Goal: Task Accomplishment & Management: Use online tool/utility

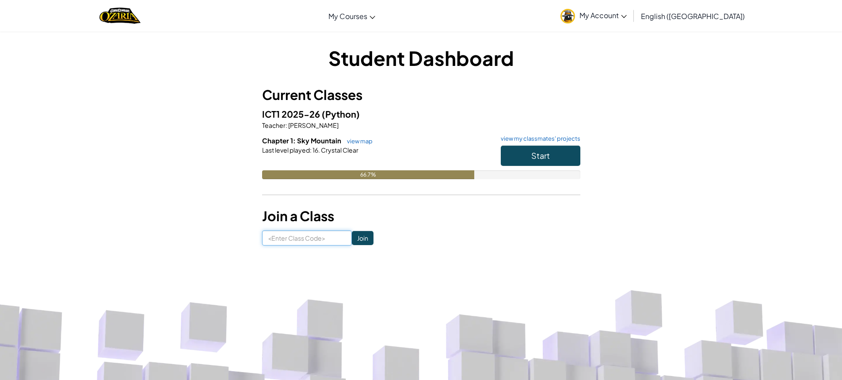
click at [308, 238] on input at bounding box center [307, 237] width 90 height 15
paste input "ShareDrinkSlow"
type input "ShareDrinkSlow"
click input "Join" at bounding box center [363, 238] width 22 height 14
click at [536, 153] on span "Start" at bounding box center [540, 155] width 19 height 10
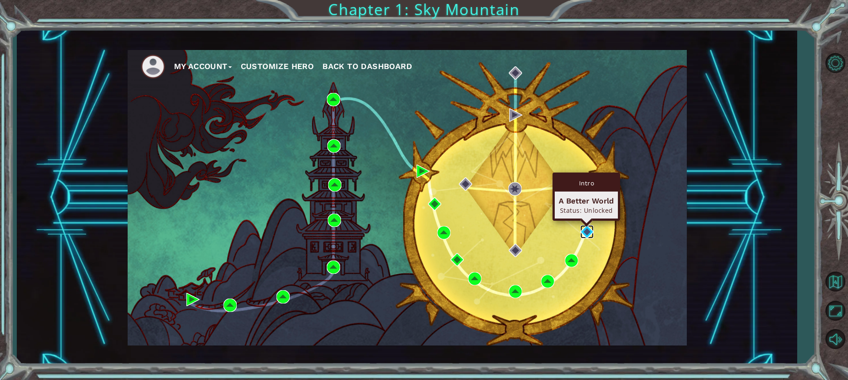
click at [586, 232] on img at bounding box center [587, 231] width 13 height 13
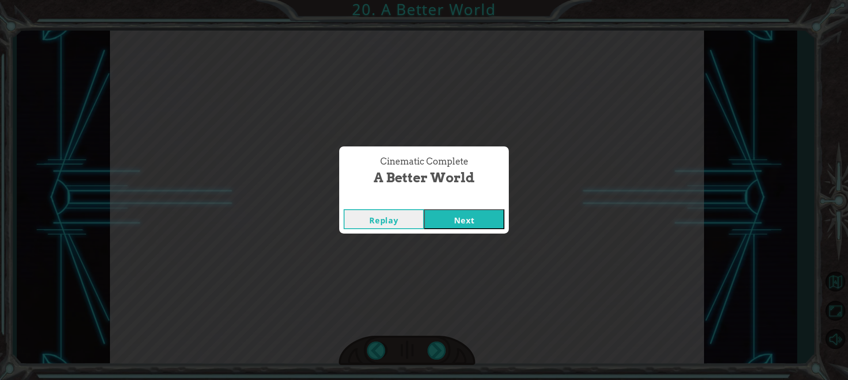
click at [446, 215] on button "Next" at bounding box center [464, 219] width 80 height 20
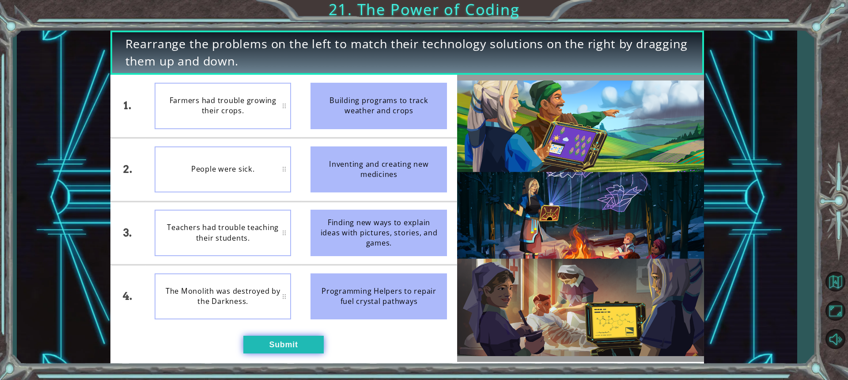
click at [273, 340] on button "Submit" at bounding box center [283, 344] width 80 height 18
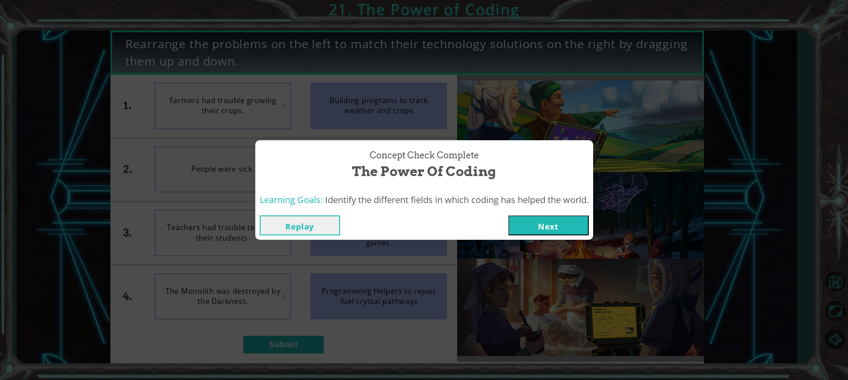
click at [531, 226] on button "Next" at bounding box center [549, 225] width 80 height 20
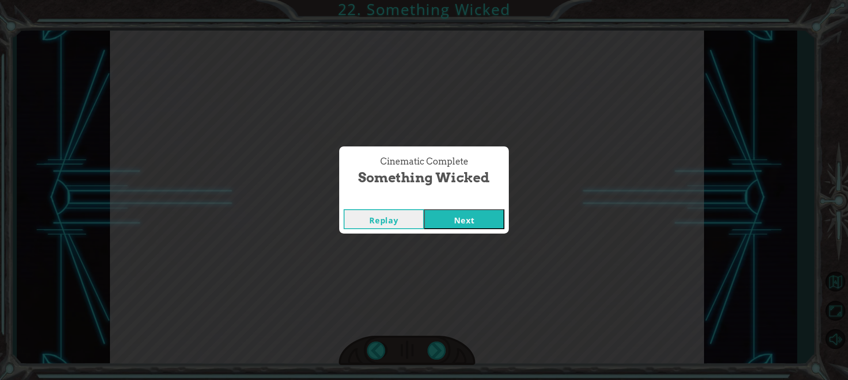
click at [466, 221] on button "Next" at bounding box center [464, 219] width 80 height 20
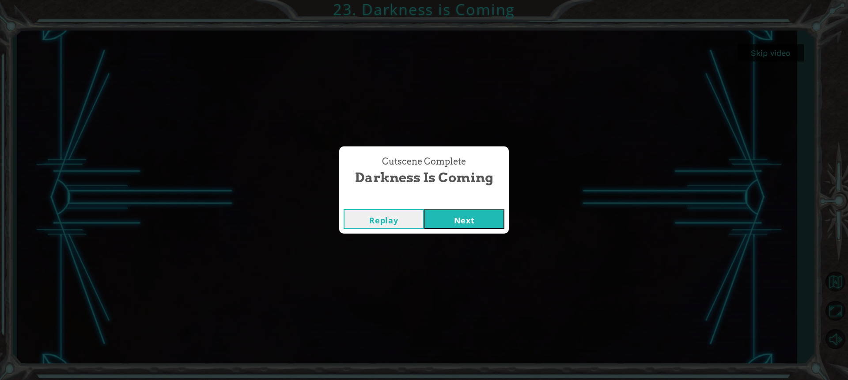
click at [468, 217] on button "Next" at bounding box center [464, 219] width 80 height 20
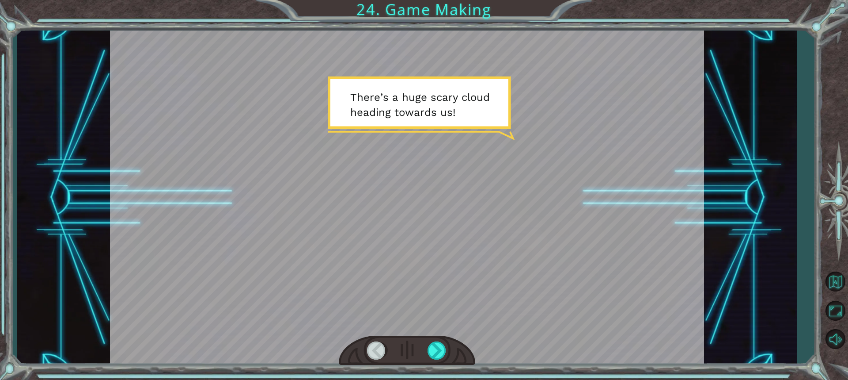
click at [553, 297] on div at bounding box center [407, 197] width 594 height 334
click at [554, 296] on div at bounding box center [407, 197] width 594 height 334
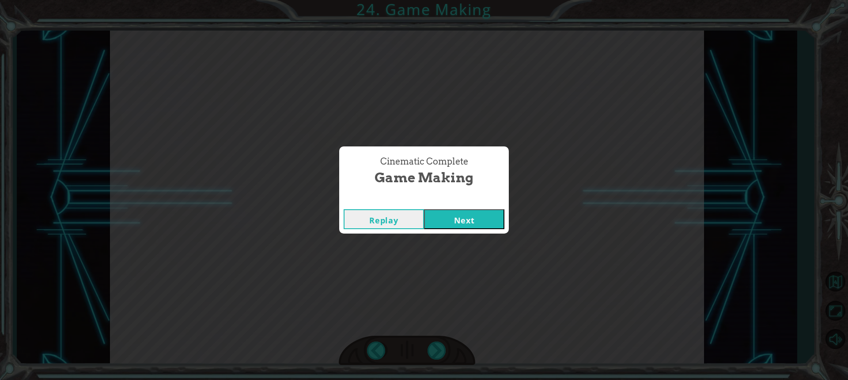
click at [462, 206] on div "Replay Next" at bounding box center [424, 219] width 170 height 29
click at [458, 218] on button "Next" at bounding box center [464, 219] width 80 height 20
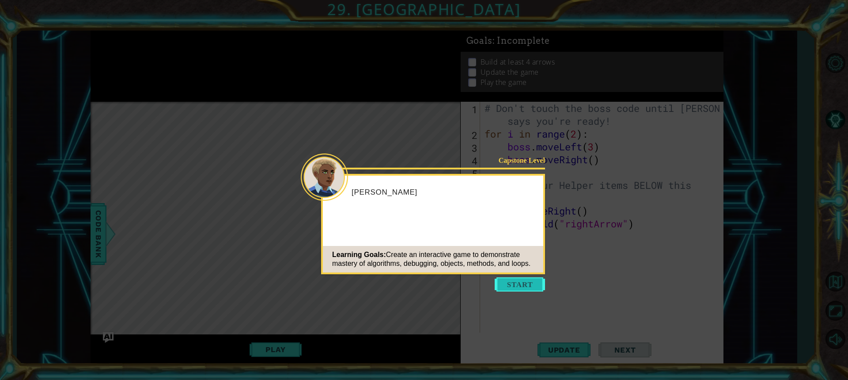
click at [522, 288] on button "Start" at bounding box center [520, 284] width 50 height 14
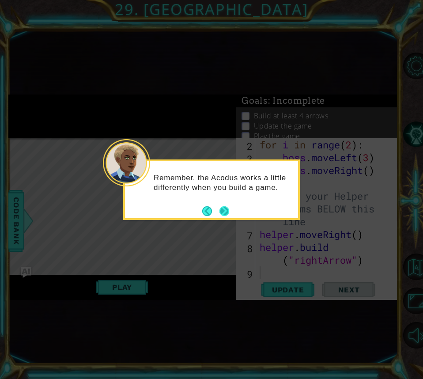
click at [223, 210] on button "Next" at bounding box center [224, 211] width 13 height 13
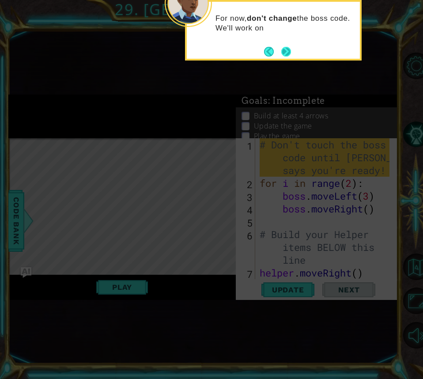
click at [287, 51] on button "Next" at bounding box center [286, 51] width 10 height 10
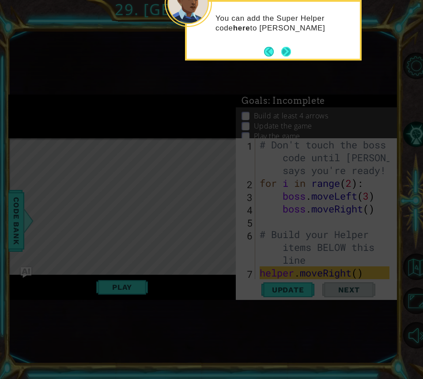
click at [285, 50] on button "Next" at bounding box center [286, 51] width 11 height 11
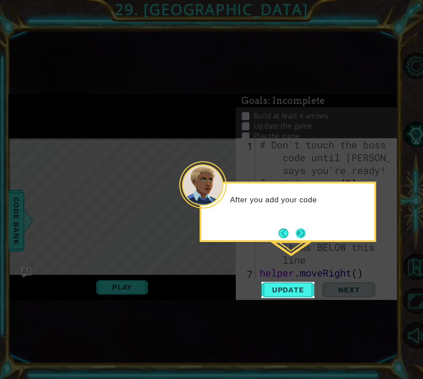
click at [299, 232] on button "Next" at bounding box center [301, 233] width 10 height 10
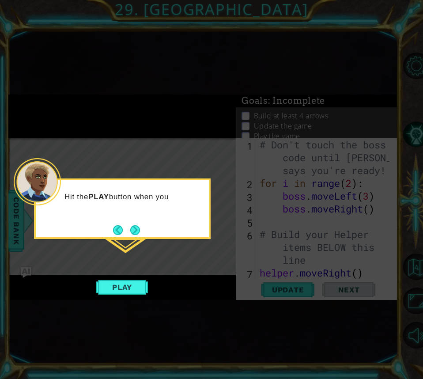
drag, startPoint x: 113, startPoint y: 281, endPoint x: 163, endPoint y: 289, distance: 50.1
click at [141, 285] on button "Play" at bounding box center [122, 287] width 52 height 17
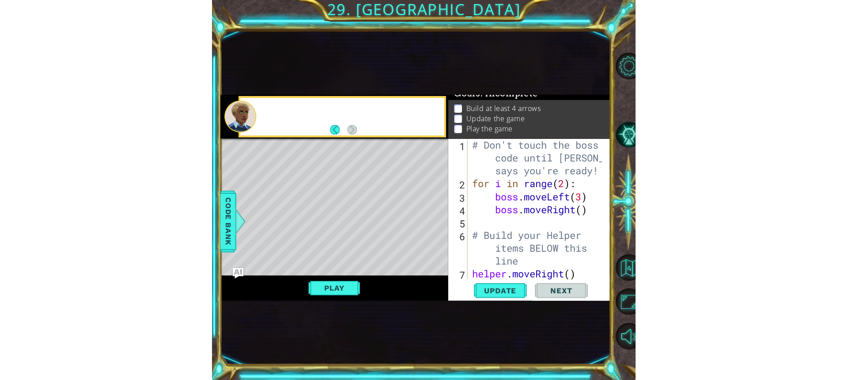
scroll to position [9, 0]
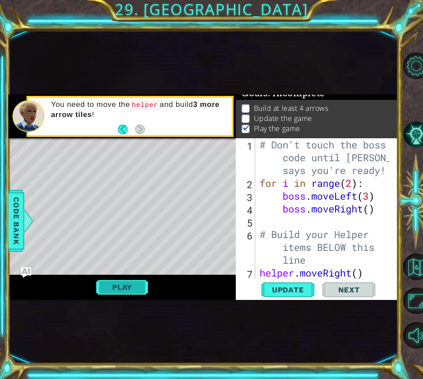
click at [118, 283] on button "Play" at bounding box center [122, 287] width 52 height 17
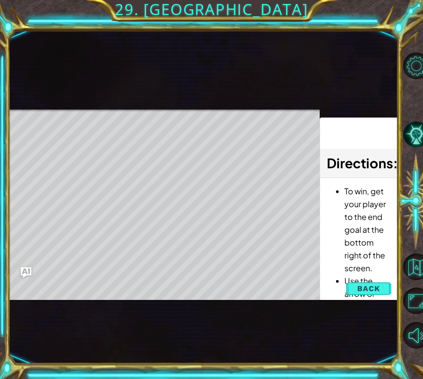
click at [275, 281] on div "Level Map" at bounding box center [212, 240] width 408 height 260
drag, startPoint x: 83, startPoint y: 121, endPoint x: 256, endPoint y: 116, distance: 173.3
click at [255, 116] on div "Level Map" at bounding box center [212, 240] width 408 height 260
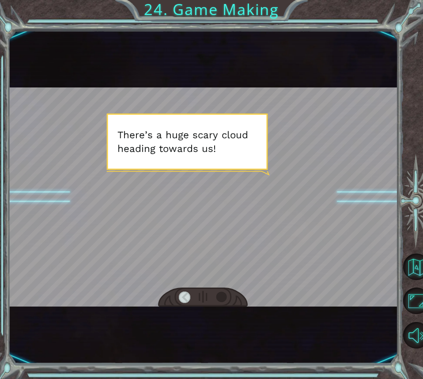
click at [223, 295] on div at bounding box center [222, 298] width 12 height 12
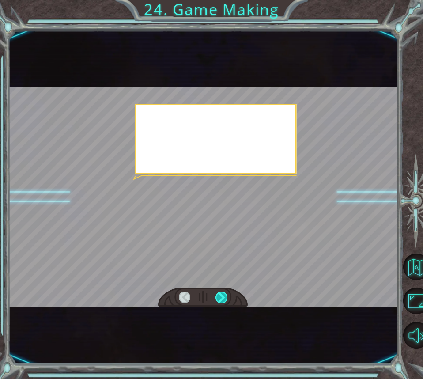
click at [223, 295] on div at bounding box center [222, 298] width 12 height 12
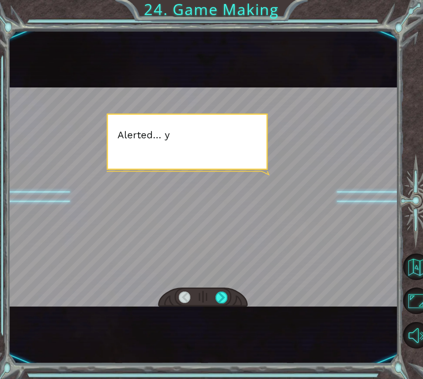
click at [255, 199] on div at bounding box center [202, 196] width 389 height 219
drag, startPoint x: 255, startPoint y: 199, endPoint x: 295, endPoint y: 185, distance: 42.2
click at [277, 191] on div at bounding box center [202, 196] width 389 height 219
click at [295, 185] on div at bounding box center [202, 196] width 389 height 219
click at [246, 207] on div at bounding box center [202, 196] width 389 height 219
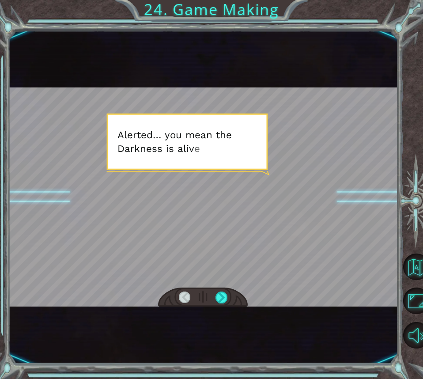
click at [247, 206] on div at bounding box center [202, 196] width 389 height 219
click at [249, 206] on div at bounding box center [202, 196] width 389 height 219
click at [268, 193] on div at bounding box center [202, 196] width 389 height 219
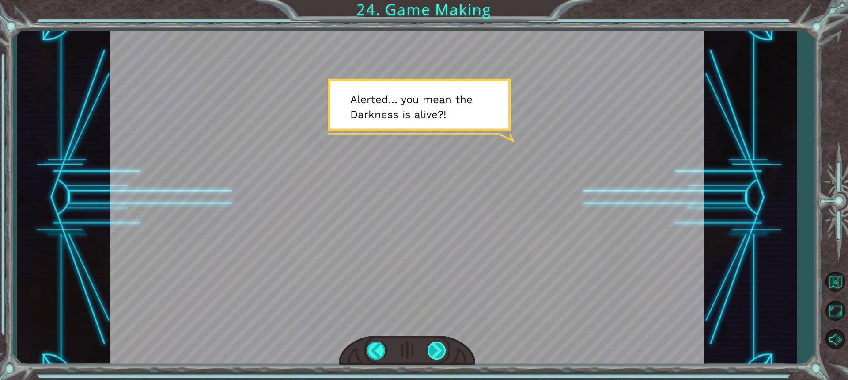
click at [436, 346] on div at bounding box center [437, 350] width 19 height 18
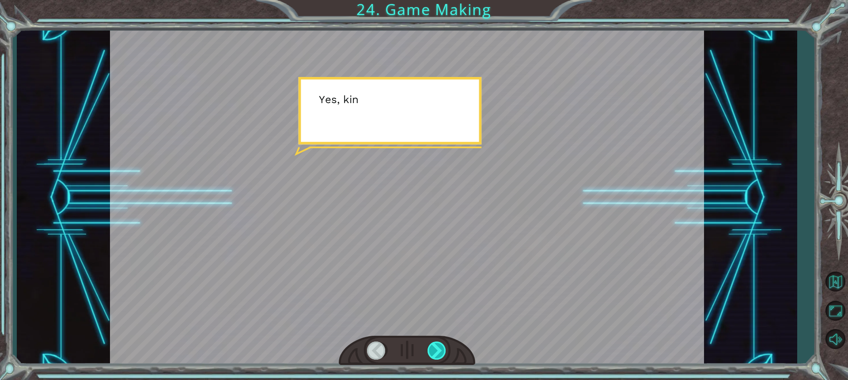
click at [436, 346] on div at bounding box center [437, 350] width 19 height 18
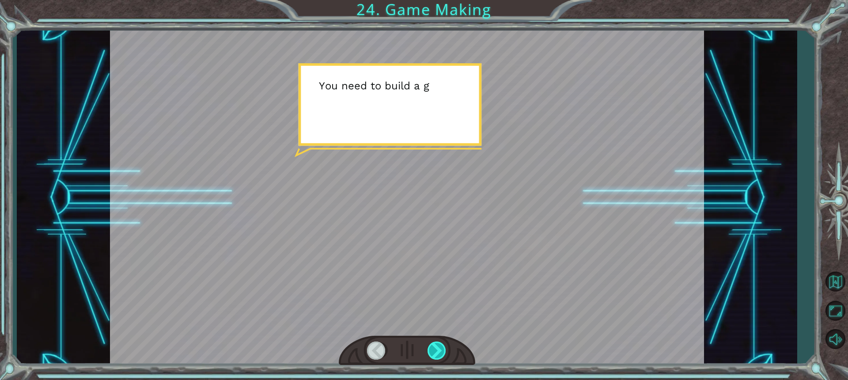
click at [436, 346] on div at bounding box center [437, 350] width 19 height 18
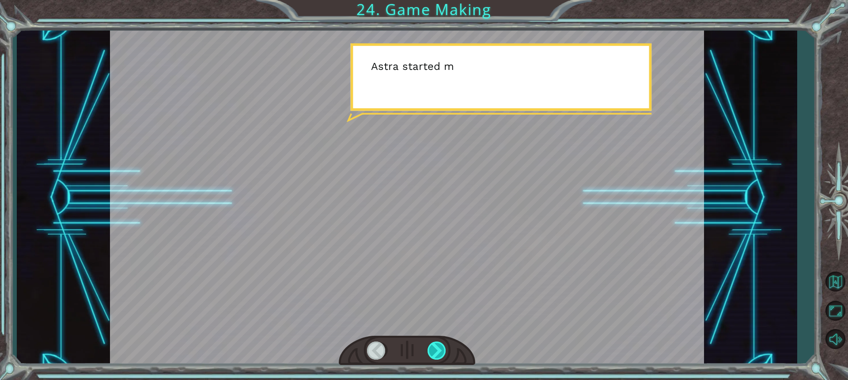
click at [436, 346] on div at bounding box center [437, 350] width 19 height 18
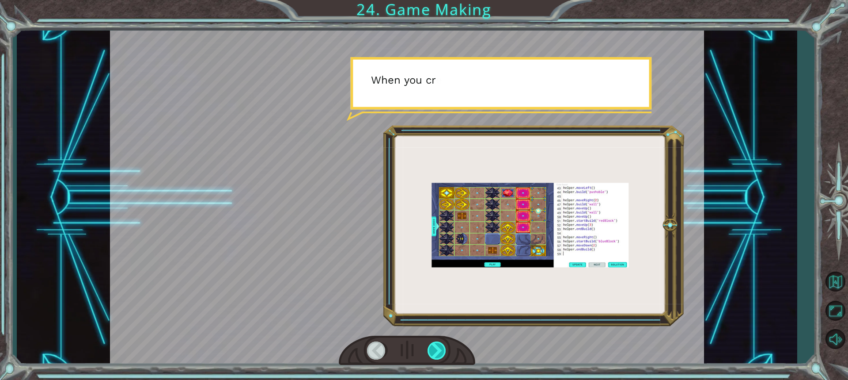
click at [436, 346] on div at bounding box center [437, 350] width 19 height 18
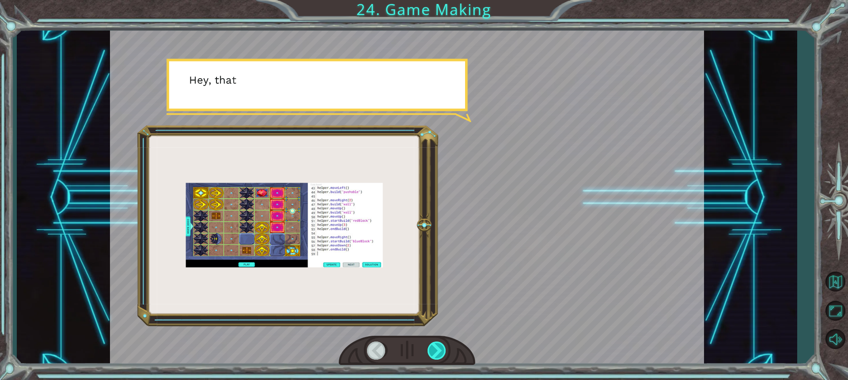
click at [437, 346] on div at bounding box center [437, 350] width 19 height 18
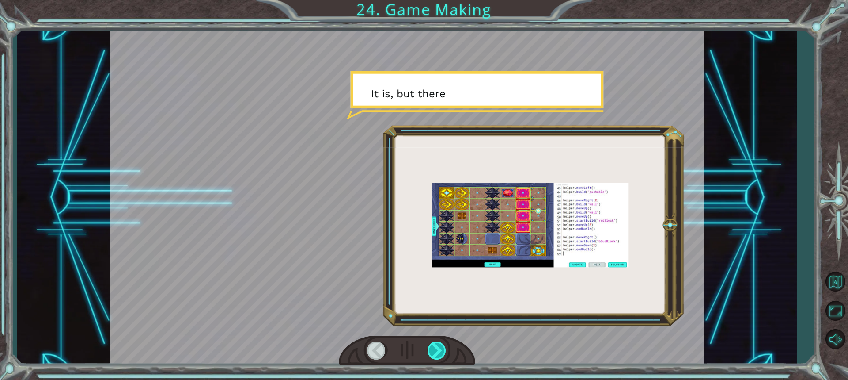
click at [437, 346] on div at bounding box center [437, 350] width 19 height 18
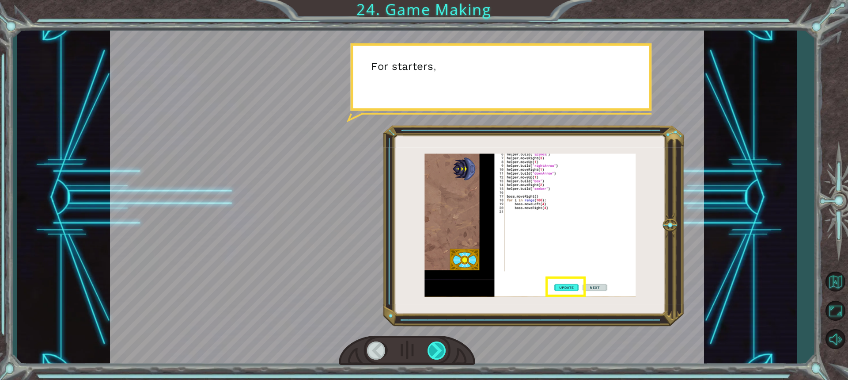
click at [437, 346] on div at bounding box center [437, 350] width 19 height 18
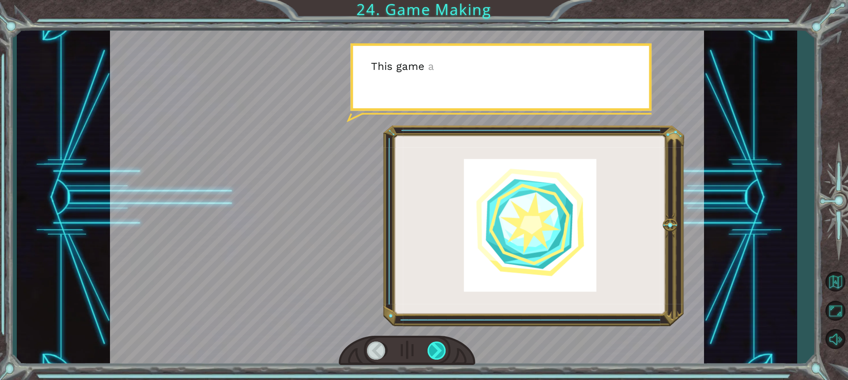
click at [437, 346] on div at bounding box center [437, 350] width 19 height 18
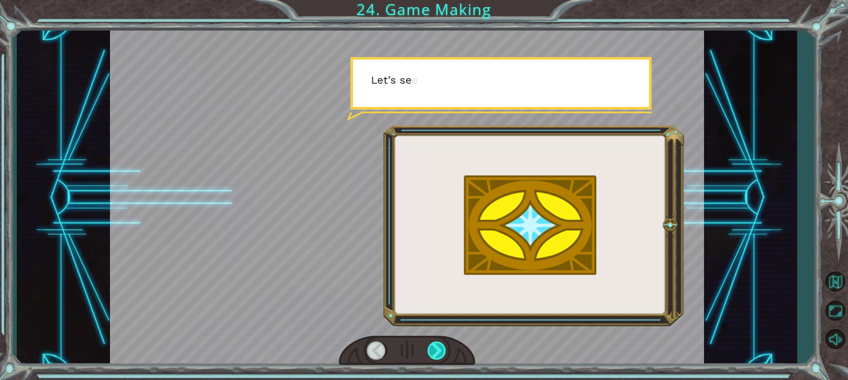
click at [437, 346] on div at bounding box center [437, 350] width 19 height 18
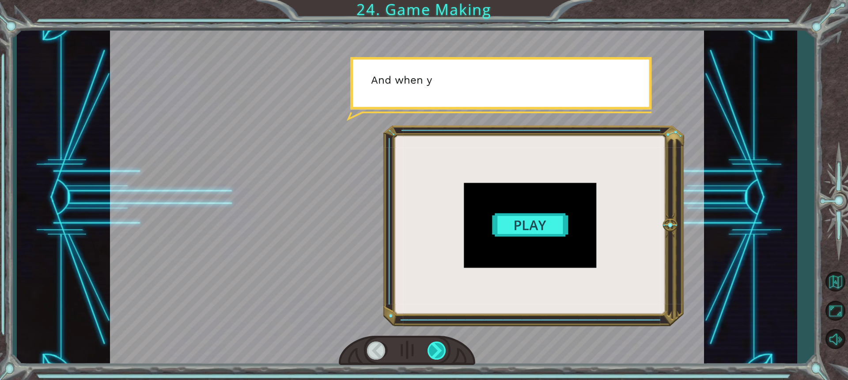
click at [437, 346] on div at bounding box center [437, 350] width 19 height 18
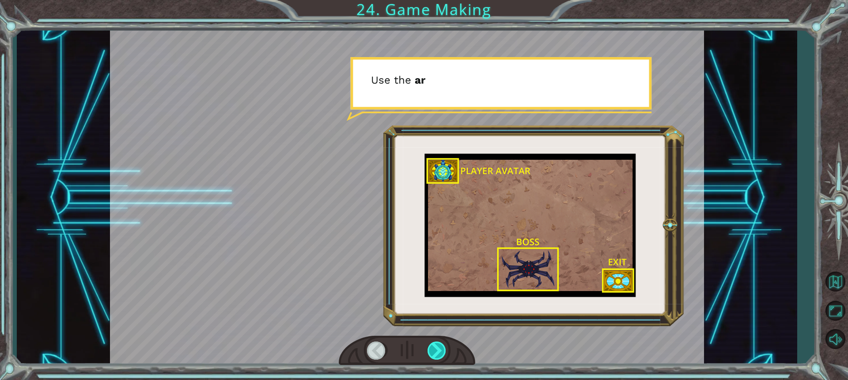
click at [437, 346] on div at bounding box center [437, 350] width 19 height 18
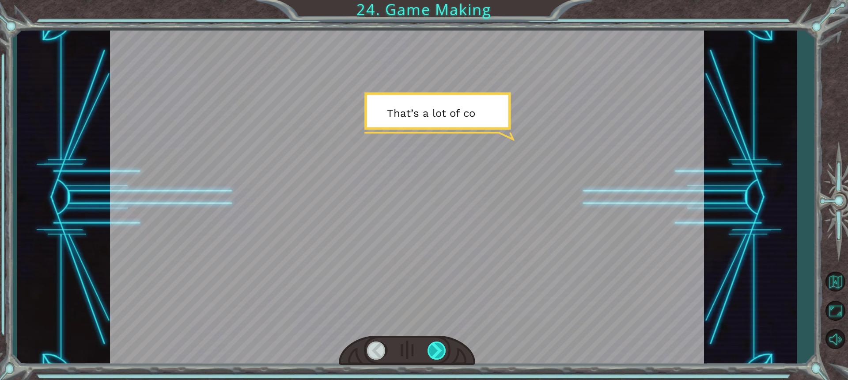
click at [437, 346] on div at bounding box center [437, 350] width 19 height 18
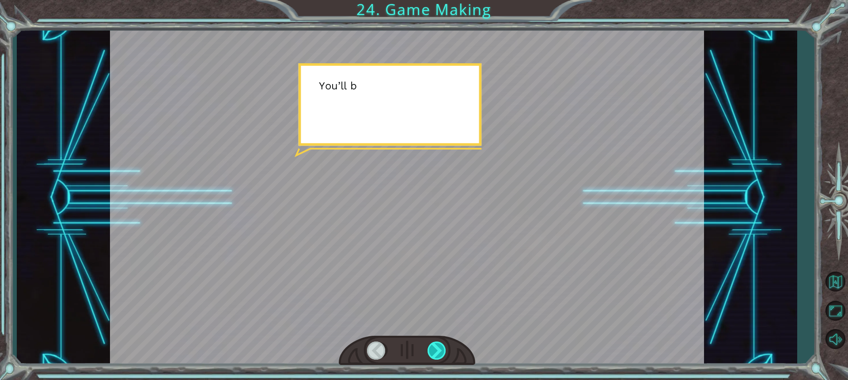
click at [437, 346] on div at bounding box center [437, 350] width 19 height 18
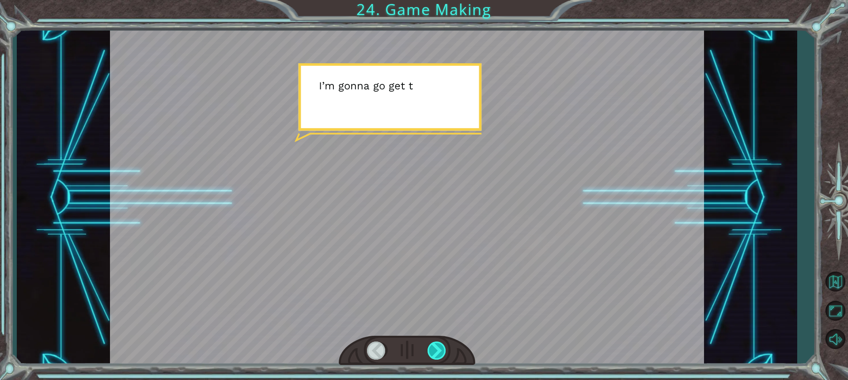
click at [437, 346] on div at bounding box center [437, 350] width 19 height 18
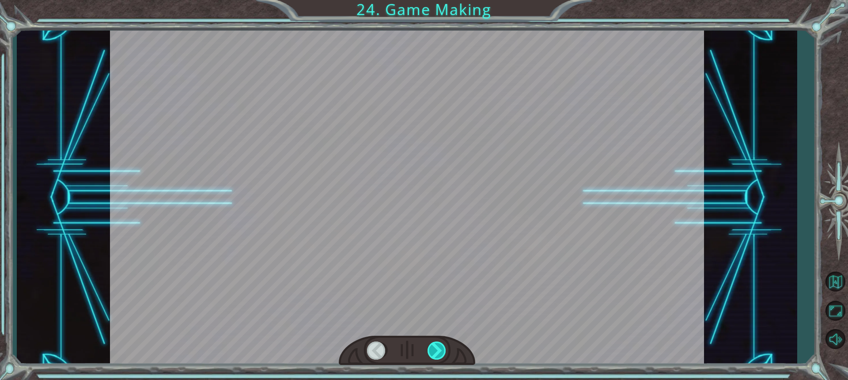
click at [437, 346] on div at bounding box center [437, 350] width 19 height 18
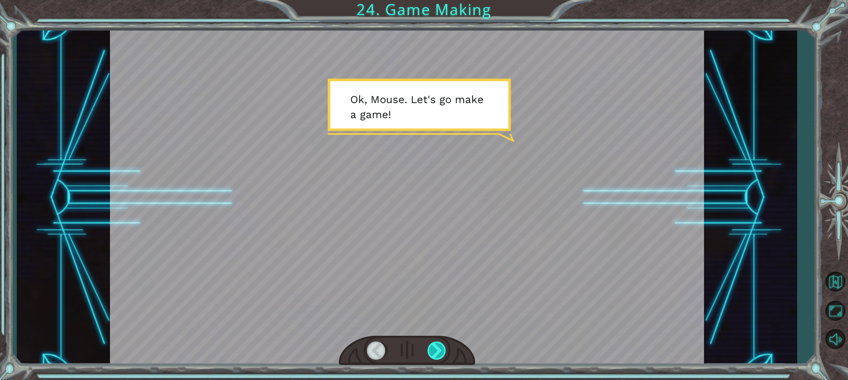
click at [437, 346] on div at bounding box center [437, 350] width 19 height 18
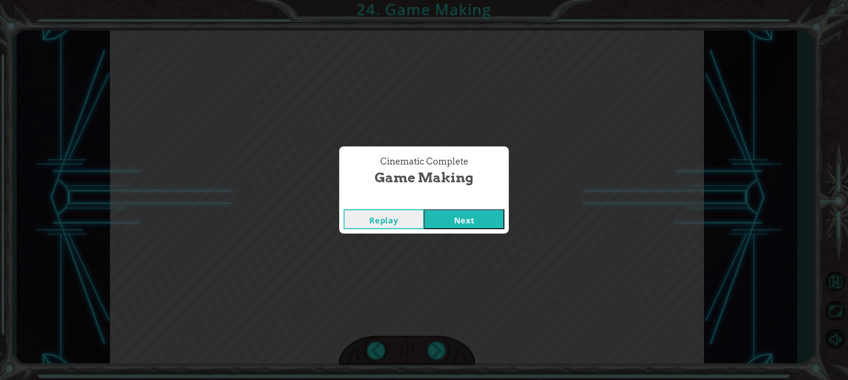
click at [443, 216] on button "Next" at bounding box center [464, 219] width 80 height 20
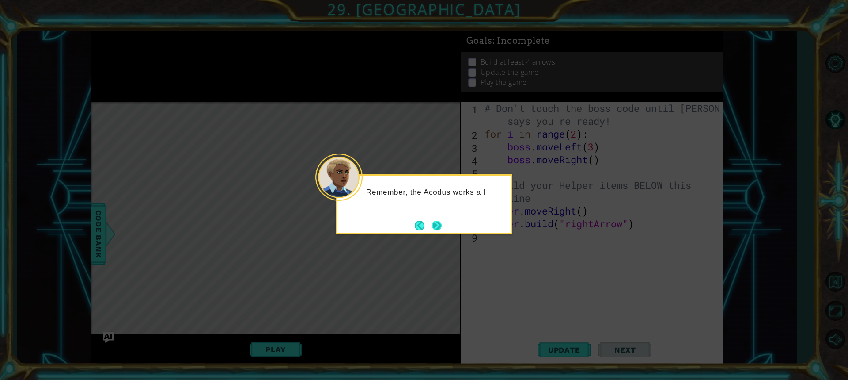
click at [433, 222] on button "Next" at bounding box center [437, 226] width 10 height 10
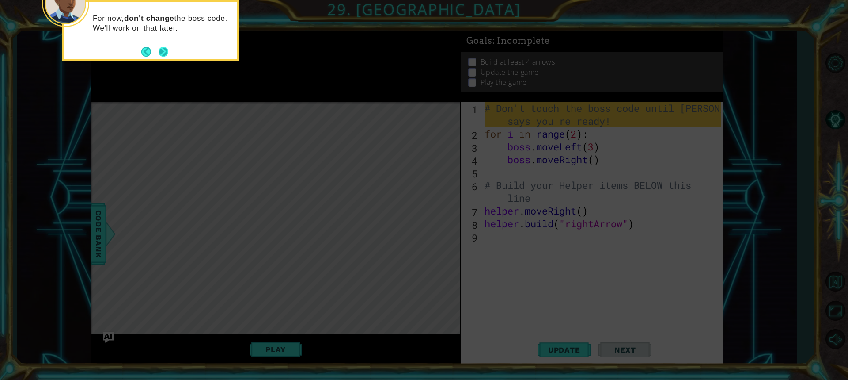
click at [162, 53] on button "Next" at bounding box center [163, 52] width 14 height 14
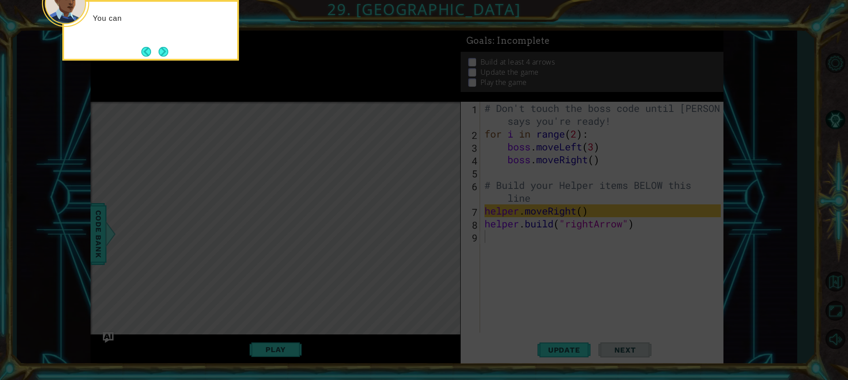
click at [162, 53] on button "Next" at bounding box center [164, 52] width 10 height 10
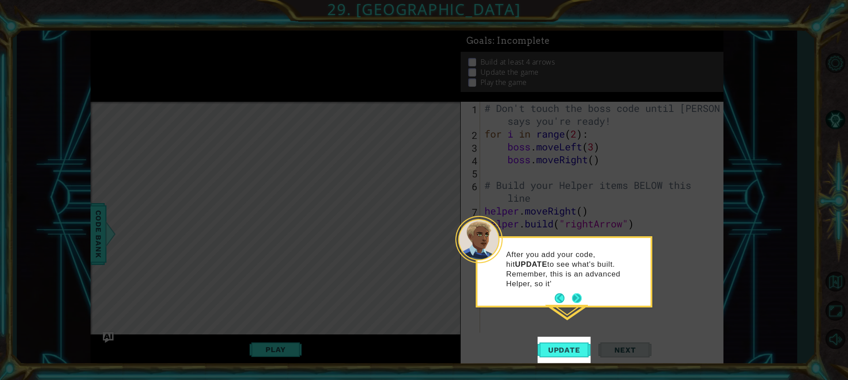
click at [576, 293] on button "Next" at bounding box center [577, 298] width 10 height 10
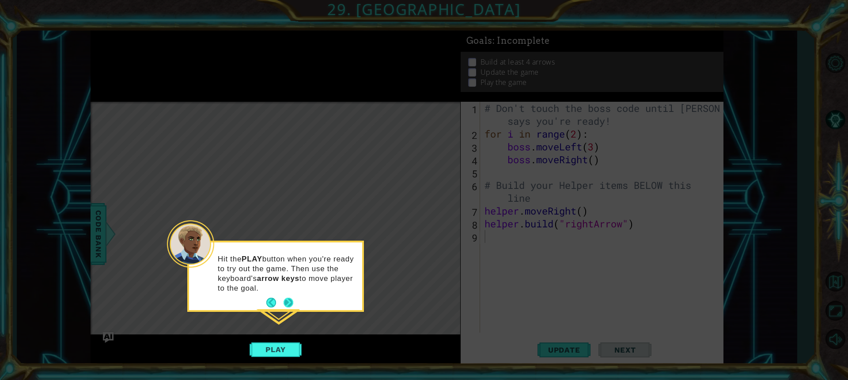
click at [287, 304] on button "Next" at bounding box center [289, 302] width 10 height 10
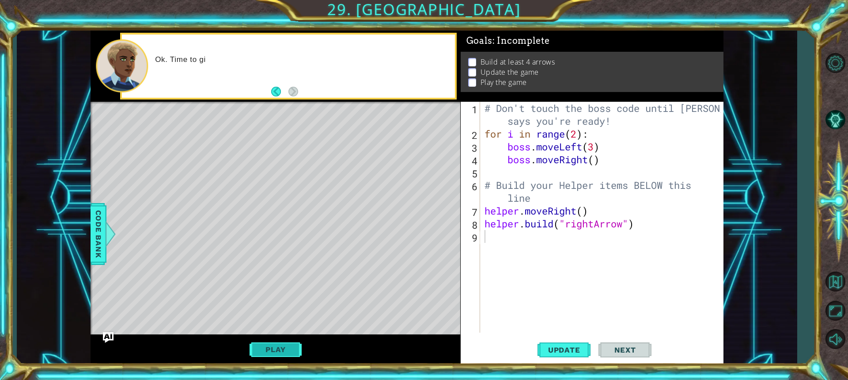
click at [275, 348] on button "Play" at bounding box center [276, 349] width 52 height 17
click at [615, 349] on span "Next" at bounding box center [625, 349] width 39 height 9
click at [551, 348] on span "Update" at bounding box center [565, 349] width 50 height 9
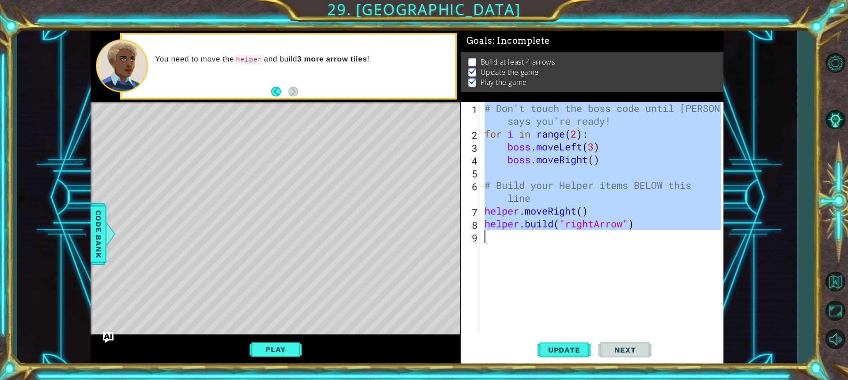
drag, startPoint x: 483, startPoint y: 107, endPoint x: 666, endPoint y: 280, distance: 252.3
click at [665, 281] on div "# Don't touch the boss code until [PERSON_NAME] says you're ready! for i in ran…" at bounding box center [602, 217] width 238 height 231
type textarea "[DOMAIN_NAME]("rightArrow")"
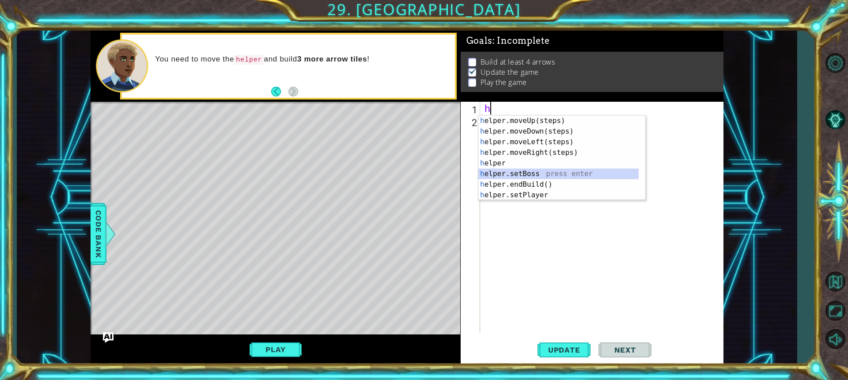
click at [501, 171] on div "h elper.moveUp(steps) press enter h elper.moveDown(steps) press enter h elper.m…" at bounding box center [559, 168] width 160 height 106
type textarea "helper.setBoss("bats")"
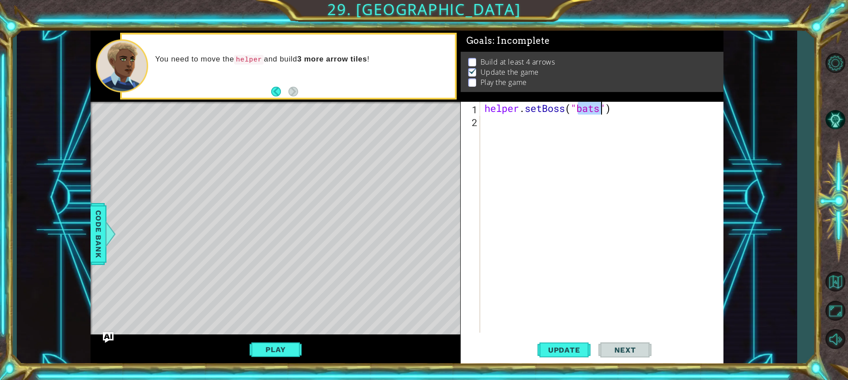
click at [540, 269] on div "helper . setBoss ( "bats" )" at bounding box center [604, 230] width 243 height 256
click at [273, 347] on button "Play" at bounding box center [276, 349] width 52 height 17
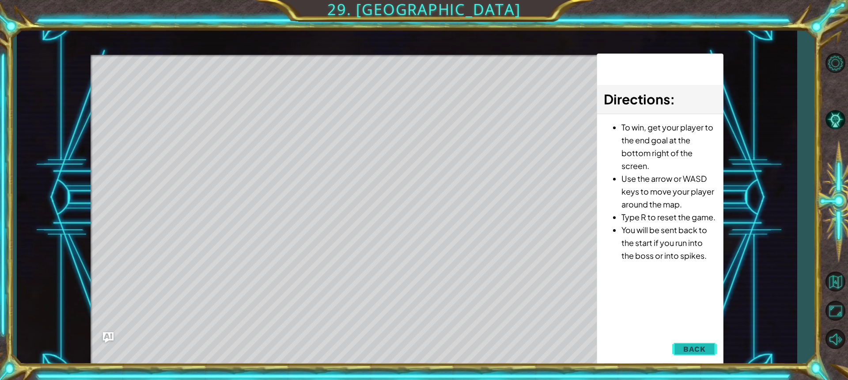
click at [696, 350] on span "Back" at bounding box center [695, 348] width 23 height 9
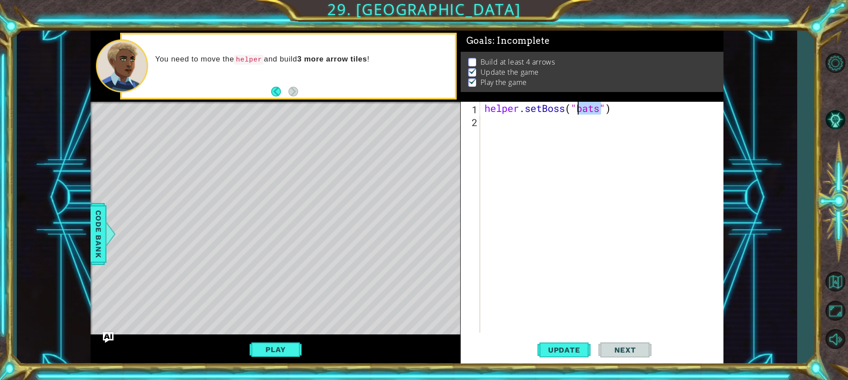
drag, startPoint x: 599, startPoint y: 110, endPoint x: 578, endPoint y: 113, distance: 21.0
click at [578, 113] on div "helper . setBoss ( "bats" )" at bounding box center [604, 230] width 243 height 256
drag, startPoint x: 550, startPoint y: 344, endPoint x: 552, endPoint y: 351, distance: 7.7
click at [550, 344] on button "Update" at bounding box center [564, 349] width 53 height 26
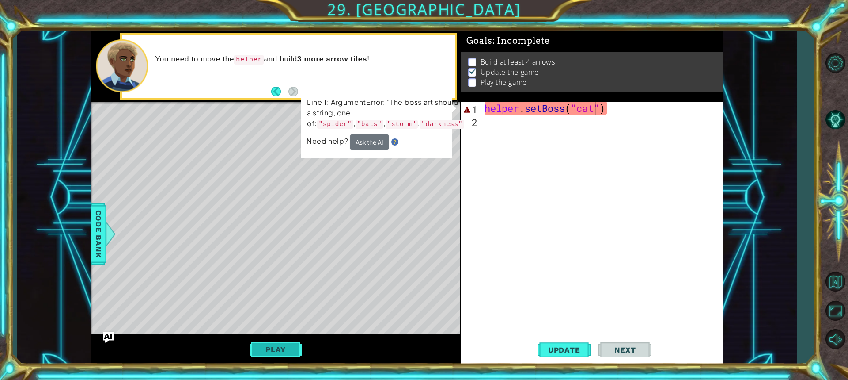
click at [281, 352] on button "Play" at bounding box center [276, 349] width 52 height 17
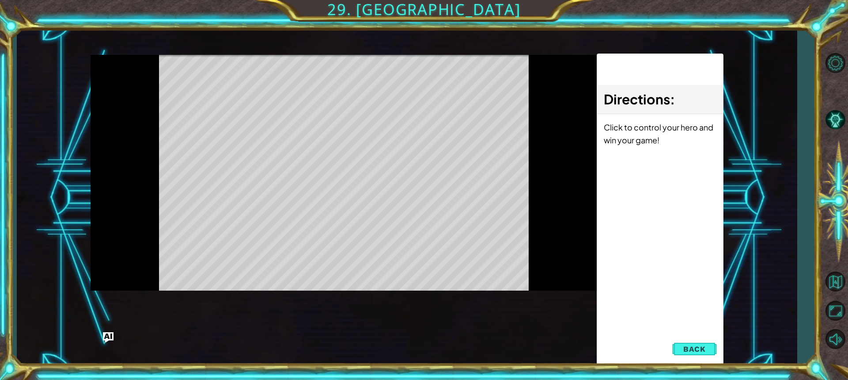
scroll to position [0, 0]
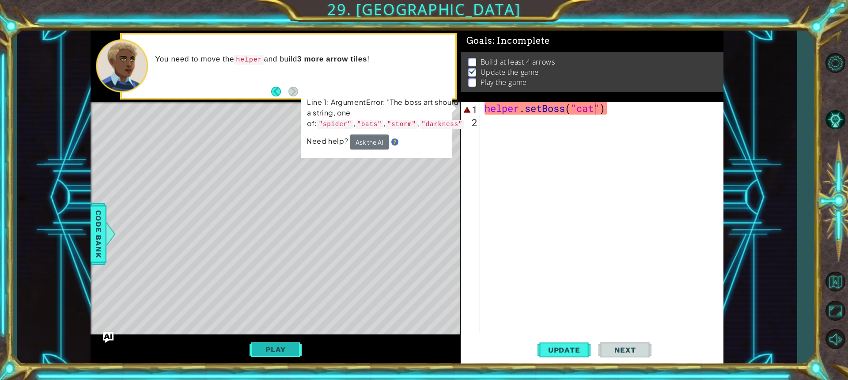
click at [276, 349] on button "Play" at bounding box center [276, 349] width 52 height 17
click at [616, 107] on div "helper . setBoss ( "cat" )" at bounding box center [604, 230] width 243 height 256
click at [596, 108] on div "helper . setBoss ( "cat" )" at bounding box center [604, 230] width 243 height 256
click at [591, 110] on div "helper . setBoss ( "cat" )" at bounding box center [604, 230] width 243 height 256
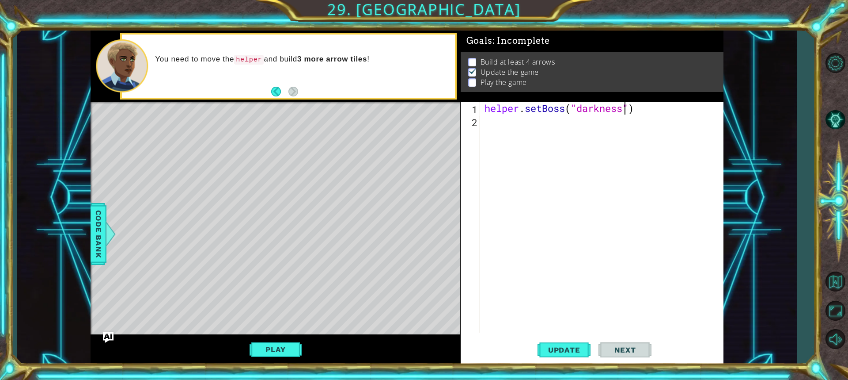
scroll to position [0, 6]
type textarea "helper.setBoss("darkness")"
click at [270, 348] on button "Play" at bounding box center [276, 349] width 52 height 17
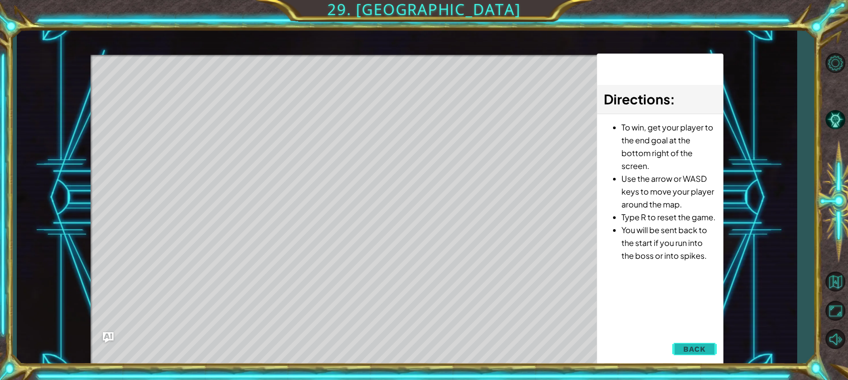
click at [688, 350] on span "Back" at bounding box center [695, 348] width 23 height 9
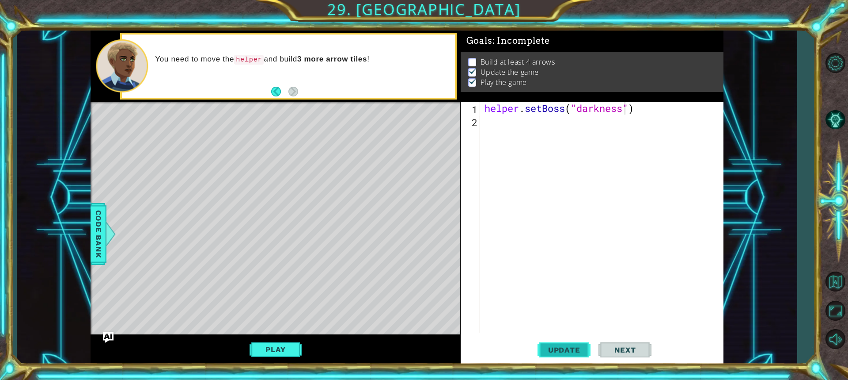
click at [558, 350] on span "Update" at bounding box center [565, 349] width 50 height 9
click at [277, 347] on button "Play" at bounding box center [276, 349] width 52 height 17
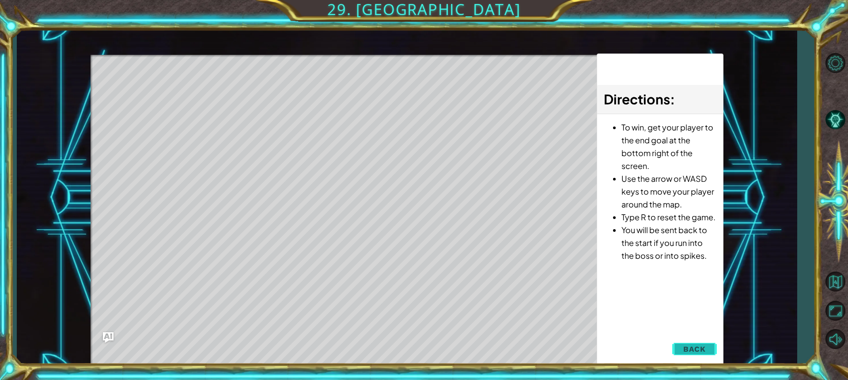
click at [690, 345] on span "Back" at bounding box center [695, 348] width 23 height 9
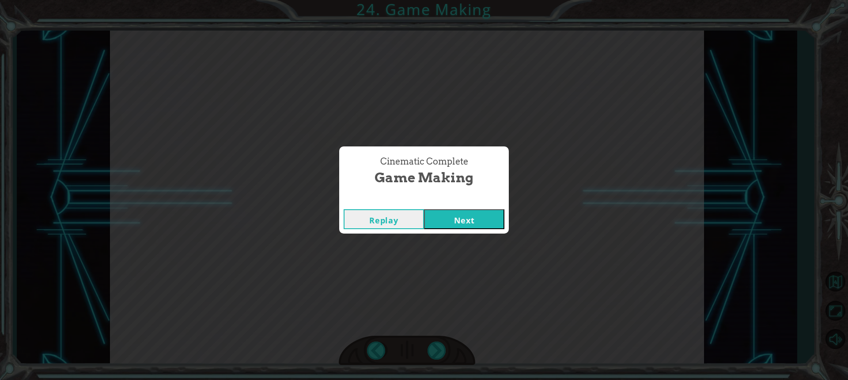
click at [466, 222] on button "Next" at bounding box center [464, 219] width 80 height 20
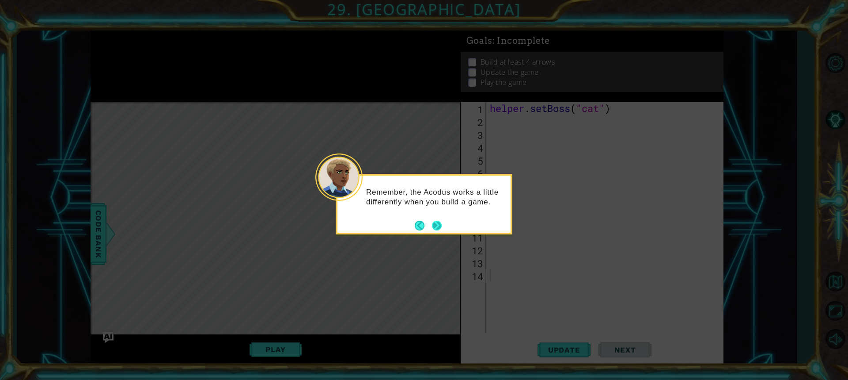
click at [440, 228] on button "Next" at bounding box center [437, 226] width 10 height 10
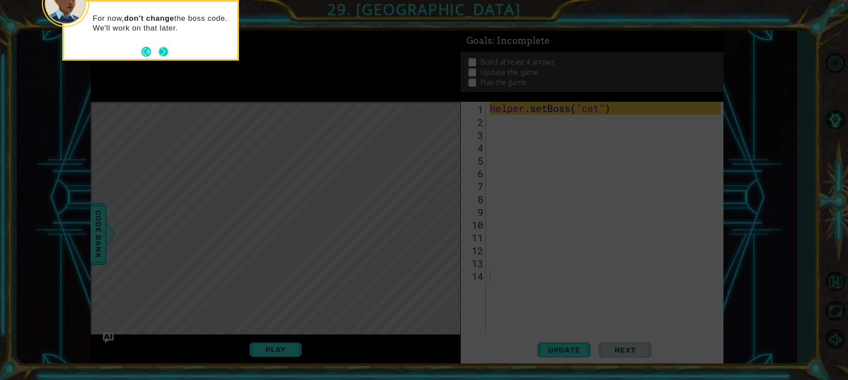
click at [163, 50] on button "Next" at bounding box center [164, 52] width 10 height 10
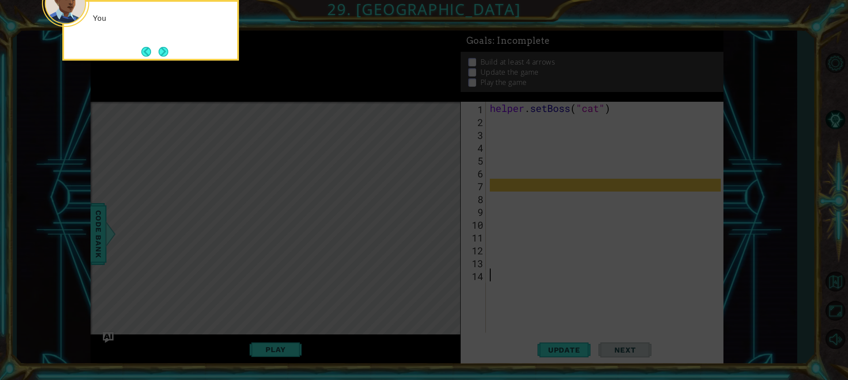
click at [163, 50] on button "Next" at bounding box center [164, 52] width 10 height 10
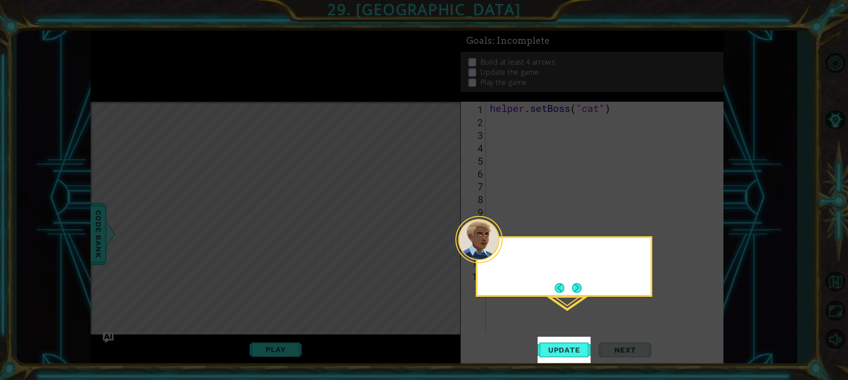
click at [163, 50] on icon at bounding box center [424, 190] width 848 height 380
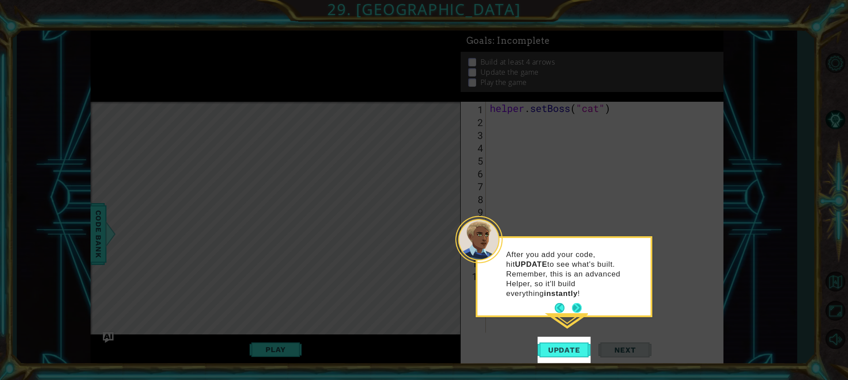
click at [578, 303] on button "Next" at bounding box center [577, 308] width 10 height 10
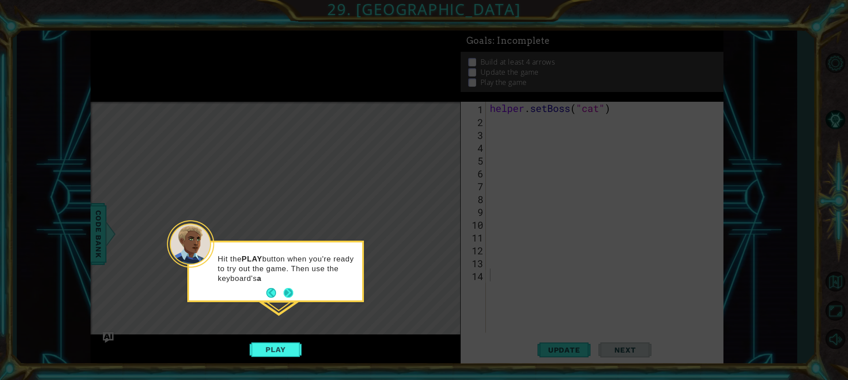
click at [291, 292] on button "Next" at bounding box center [289, 293] width 10 height 10
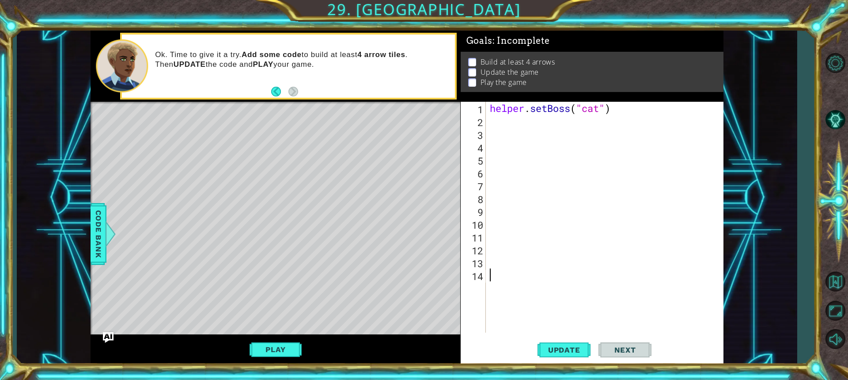
click at [344, 232] on div "Level Map" at bounding box center [295, 232] width 408 height 260
click at [288, 347] on button "Play" at bounding box center [276, 349] width 52 height 17
click at [381, 282] on div "Level Map" at bounding box center [295, 232] width 408 height 260
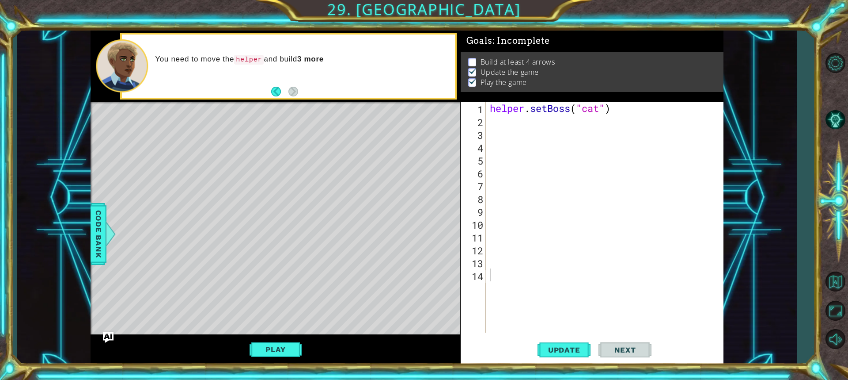
drag, startPoint x: 348, startPoint y: 262, endPoint x: 356, endPoint y: 262, distance: 8.0
click at [353, 262] on div "Level Map" at bounding box center [295, 232] width 408 height 260
drag, startPoint x: 356, startPoint y: 262, endPoint x: 303, endPoint y: 274, distance: 54.4
click at [303, 274] on div "Level Map" at bounding box center [295, 232] width 408 height 260
click at [383, 283] on div "Level Map" at bounding box center [295, 232] width 408 height 260
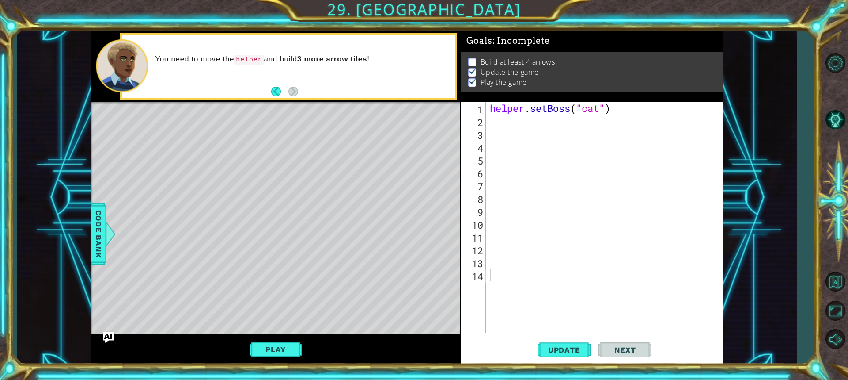
click at [383, 283] on div "Level Map" at bounding box center [295, 232] width 408 height 260
click at [281, 342] on div "Play" at bounding box center [276, 349] width 370 height 30
click at [281, 350] on button "Play" at bounding box center [276, 349] width 52 height 17
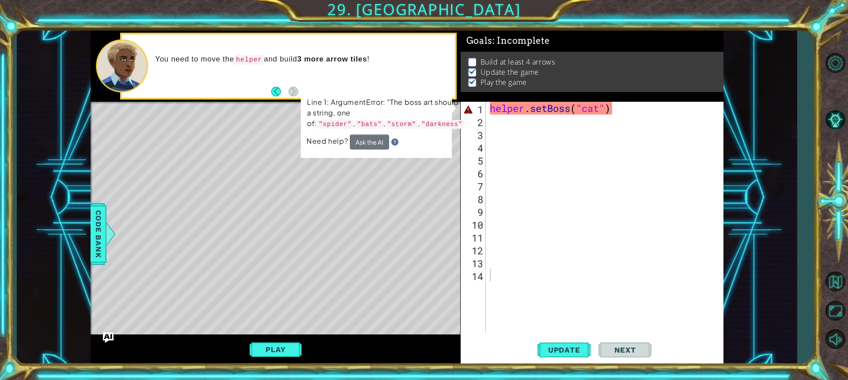
drag, startPoint x: 406, startPoint y: 126, endPoint x: 380, endPoint y: 125, distance: 26.5
click at [420, 125] on code ""darkness"" at bounding box center [442, 124] width 45 height 9
click at [598, 109] on div "helper . setBoss ( "cat" )" at bounding box center [606, 230] width 237 height 256
click at [597, 109] on div "helper . setBoss ( "cat" )" at bounding box center [606, 230] width 237 height 256
click at [599, 109] on div "helper . setBoss ( "cat" )" at bounding box center [606, 230] width 237 height 256
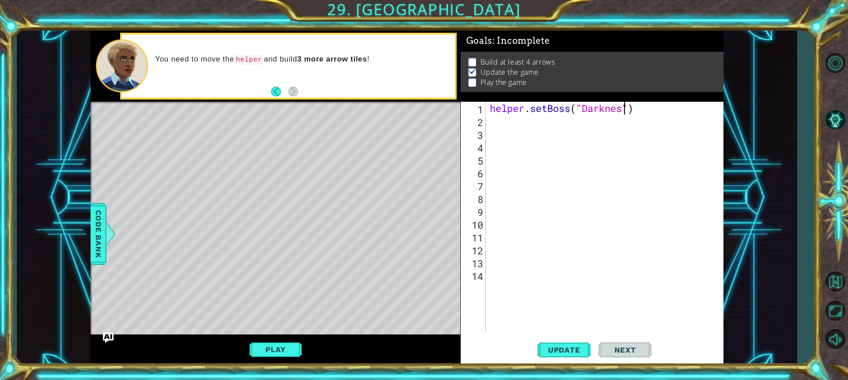
scroll to position [0, 6]
type textarea "helper.setBoss("Darkness")"
click at [551, 348] on span "Update" at bounding box center [565, 349] width 50 height 9
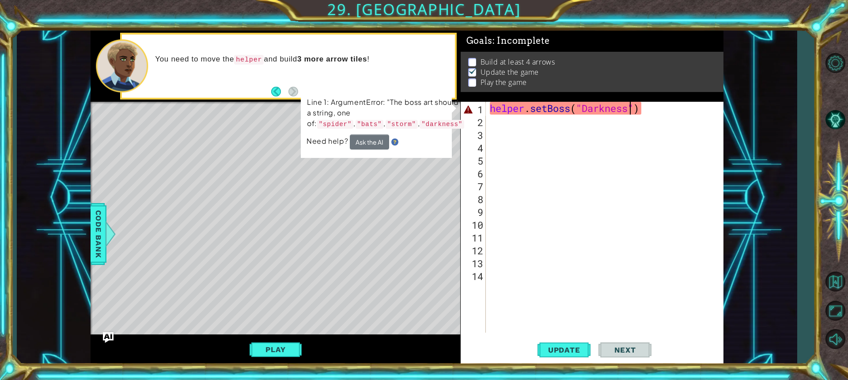
click at [649, 137] on div "helper . setBoss ( "Darkness" )" at bounding box center [606, 230] width 237 height 256
click at [587, 108] on div "helper . setBoss ( "Darkness" )" at bounding box center [606, 230] width 237 height 256
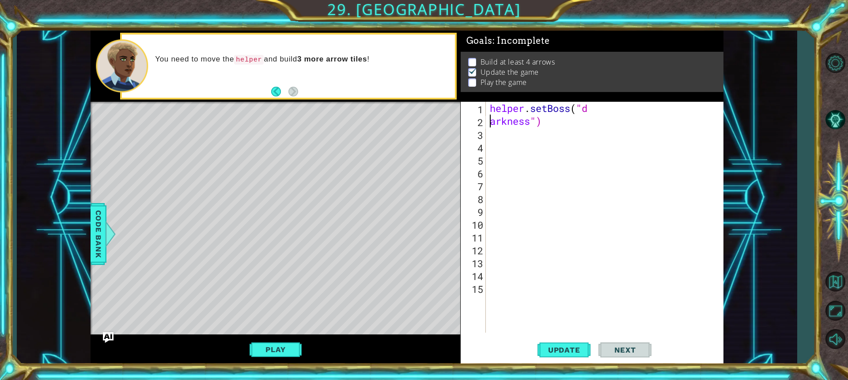
scroll to position [0, 2]
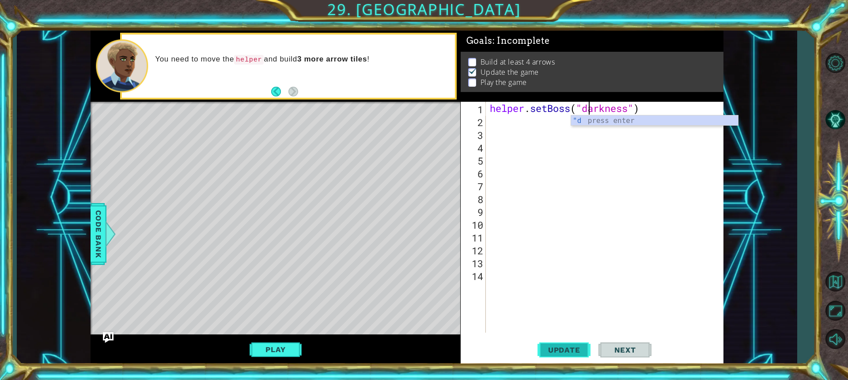
type textarea "helper.setBoss("darkness")"
click at [563, 351] on span "Update" at bounding box center [565, 349] width 50 height 9
drag, startPoint x: 417, startPoint y: 281, endPoint x: 310, endPoint y: 278, distance: 107.0
click at [314, 282] on div "Level Map" at bounding box center [295, 232] width 408 height 260
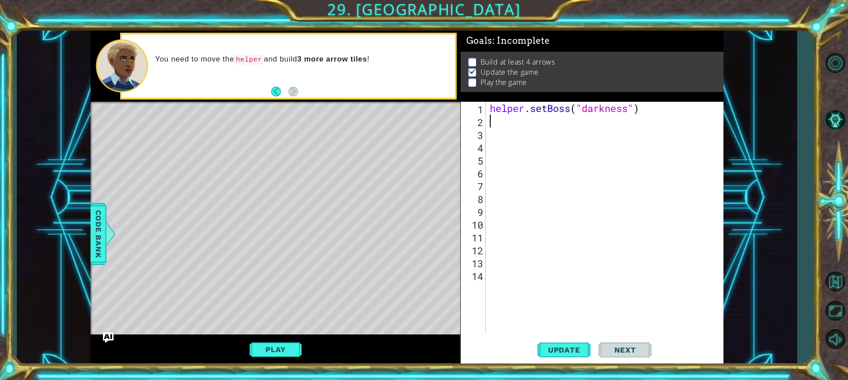
click at [501, 125] on div "helper . setBoss ( "darkness" )" at bounding box center [606, 230] width 237 height 256
type textarea "h"
click at [104, 236] on div "Code Bank" at bounding box center [99, 234] width 16 height 62
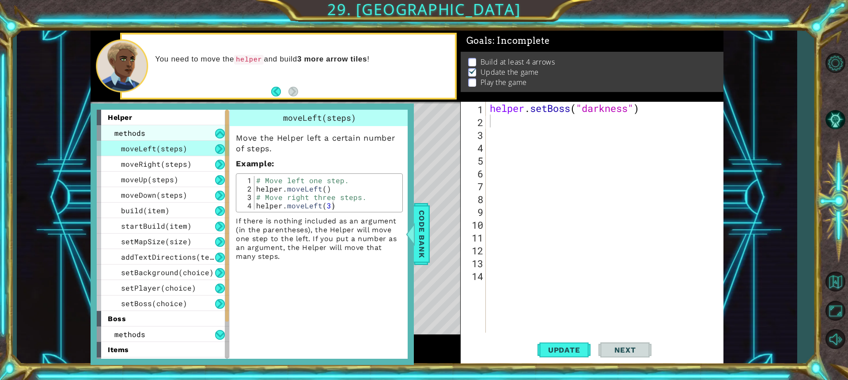
click at [135, 133] on span "methods" at bounding box center [129, 132] width 31 height 9
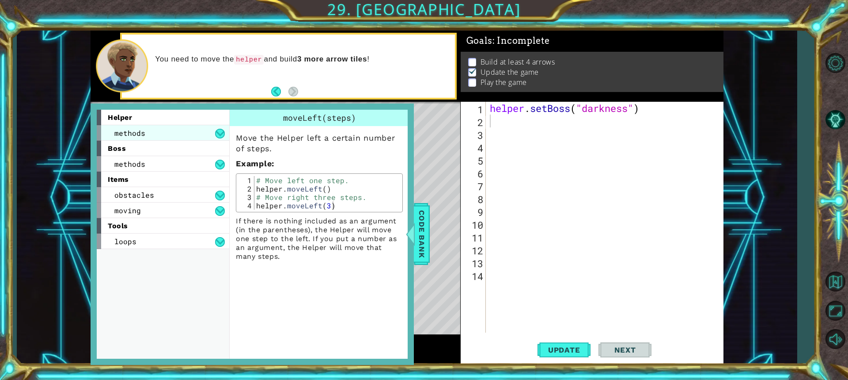
click at [133, 133] on span "methods" at bounding box center [129, 132] width 31 height 9
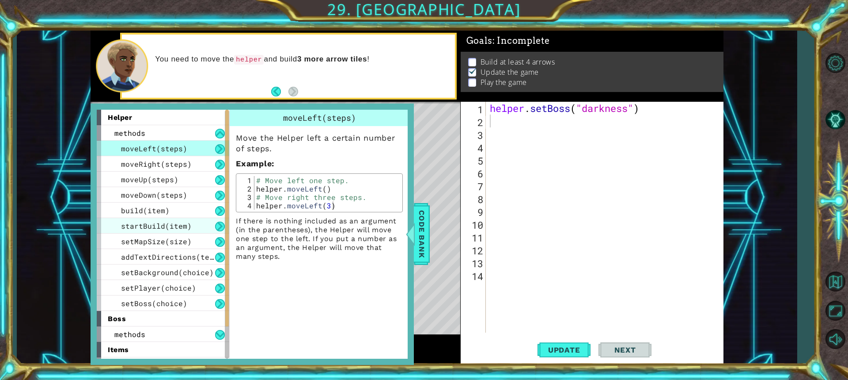
click at [170, 228] on span "startBuild(item)" at bounding box center [156, 225] width 71 height 9
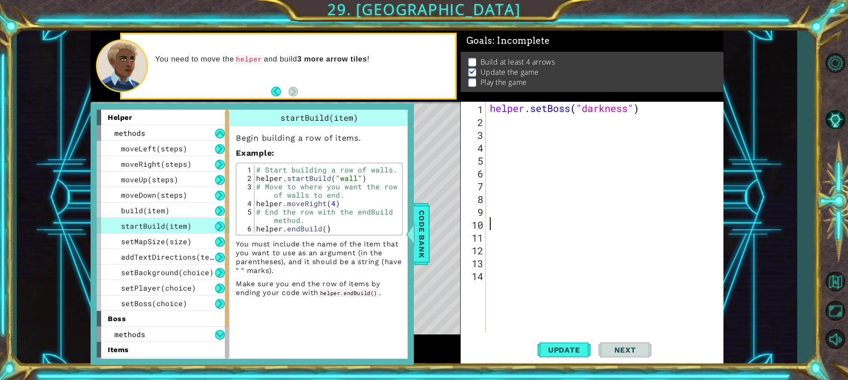
click at [596, 218] on div "helper . setBoss ( "darkness" )" at bounding box center [606, 230] width 237 height 256
click at [494, 137] on div "helper . setBoss ( "darkness" )" at bounding box center [606, 230] width 237 height 256
click at [418, 227] on span "Code Bank" at bounding box center [422, 234] width 14 height 54
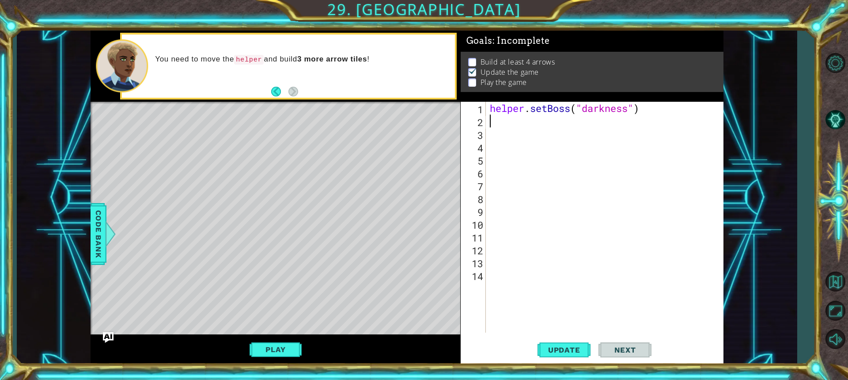
click at [504, 126] on div "helper . setBoss ( "darkness" )" at bounding box center [606, 230] width 237 height 256
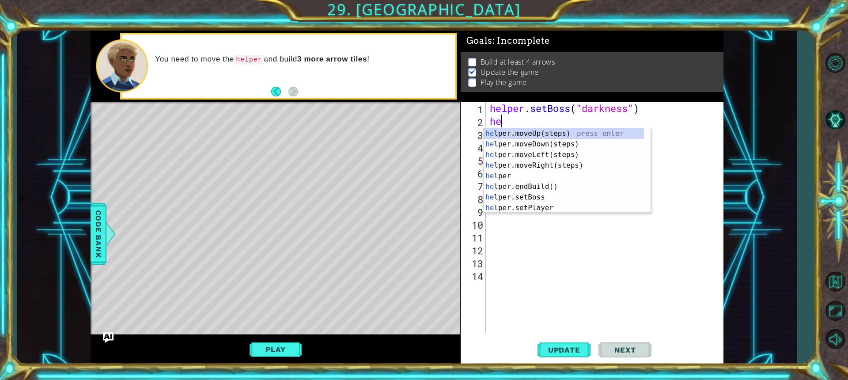
type textarea "hel"
click at [505, 166] on div "hel per.moveUp(steps) press enter hel per.moveDown(steps) press enter hel per.m…" at bounding box center [564, 181] width 160 height 106
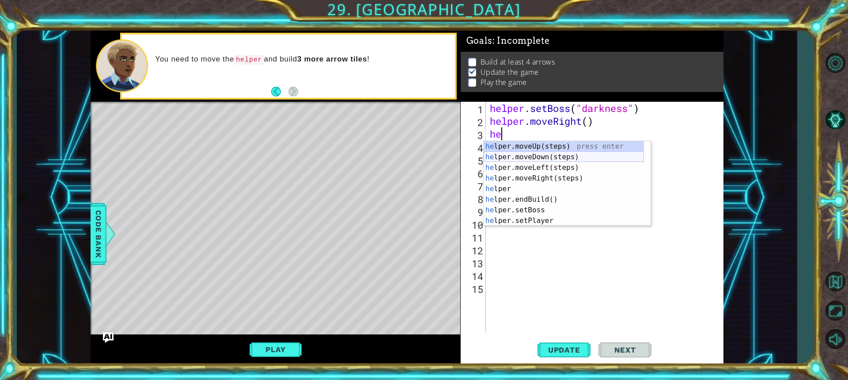
type textarea "h"
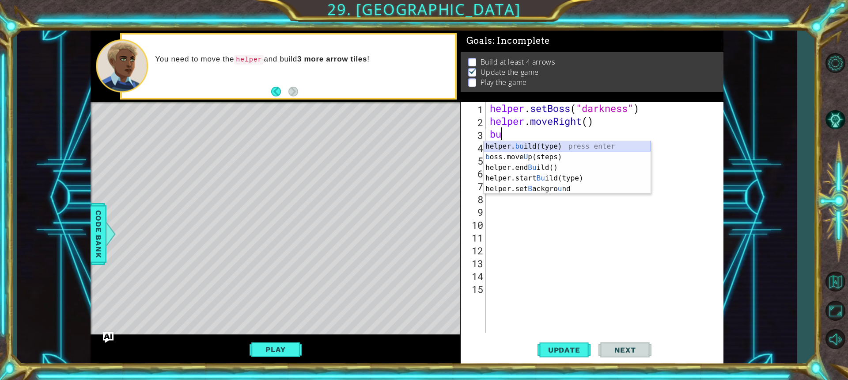
click at [559, 146] on div "helper. bu ild(type) press enter b oss.move U p(steps) press enter helper.end B…" at bounding box center [567, 178] width 167 height 74
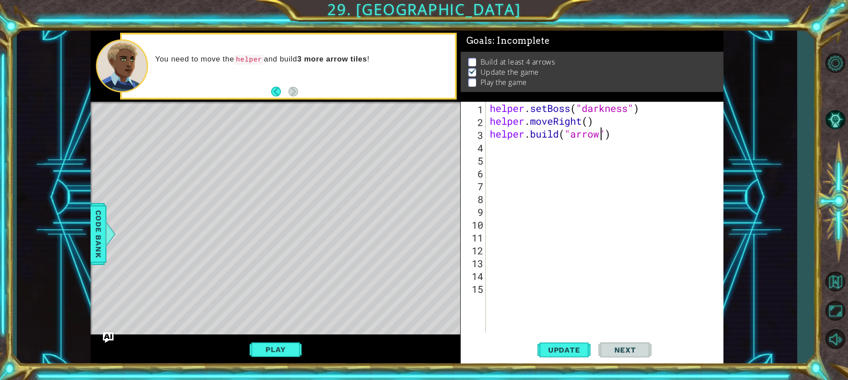
scroll to position [0, 5]
click at [571, 136] on div "helper . setBoss ( "darkness" ) helper . moveRight ( ) helper . build ( "arrow"…" at bounding box center [606, 230] width 237 height 256
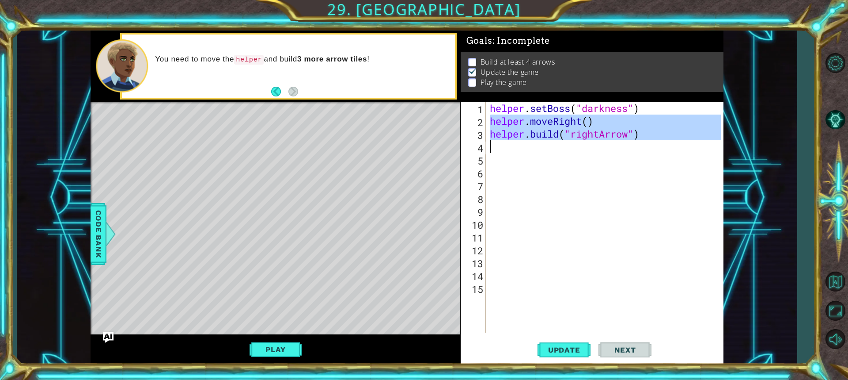
drag, startPoint x: 491, startPoint y: 122, endPoint x: 657, endPoint y: 148, distance: 168.1
click at [657, 148] on div "helper . setBoss ( "darkness" ) helper . moveRight ( ) helper . build ( "rightA…" at bounding box center [606, 230] width 237 height 256
type textarea "[DOMAIN_NAME]("rightArrow")"
paste textarea "Code Area"
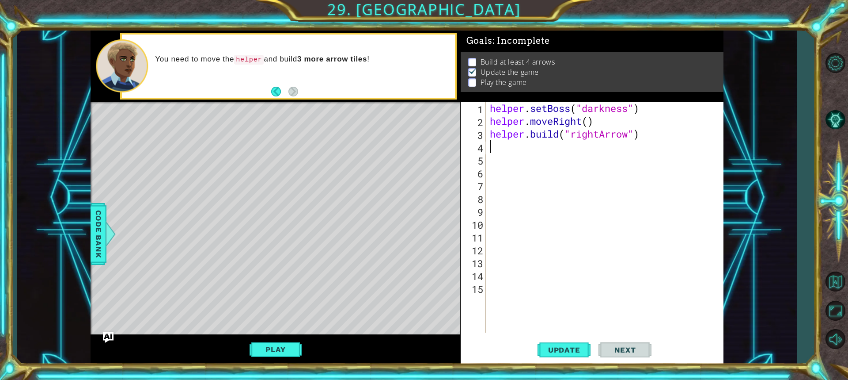
scroll to position [0, 0]
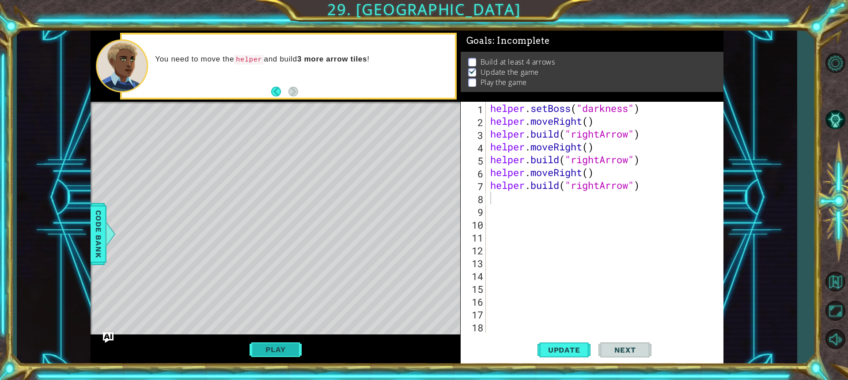
click at [273, 350] on button "Play" at bounding box center [276, 349] width 52 height 17
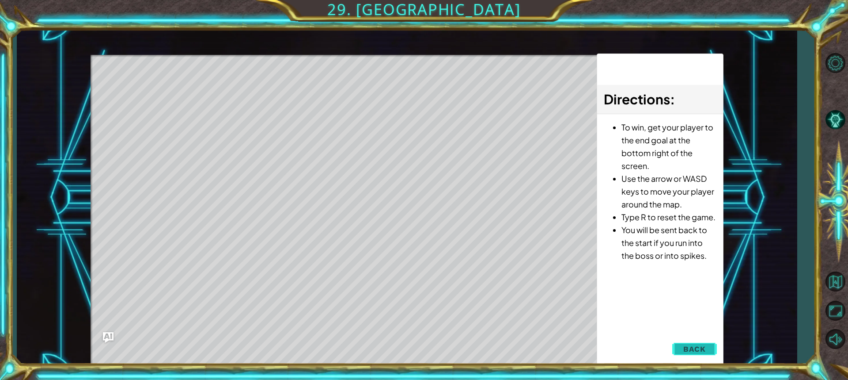
click at [693, 345] on span "Back" at bounding box center [695, 348] width 23 height 9
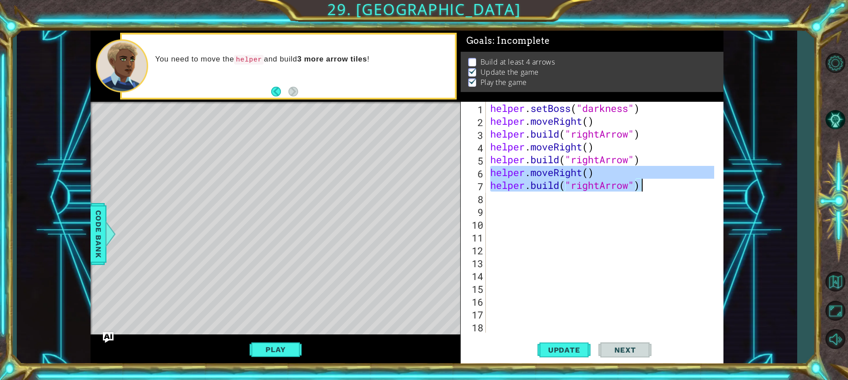
drag, startPoint x: 491, startPoint y: 171, endPoint x: 673, endPoint y: 218, distance: 188.9
click at [681, 184] on div "helper . setBoss ( "darkness" ) helper . moveRight ( ) helper . build ( "rightA…" at bounding box center [604, 230] width 230 height 256
type textarea "helper.moveRight() [DOMAIN_NAME]("rightArrow")"
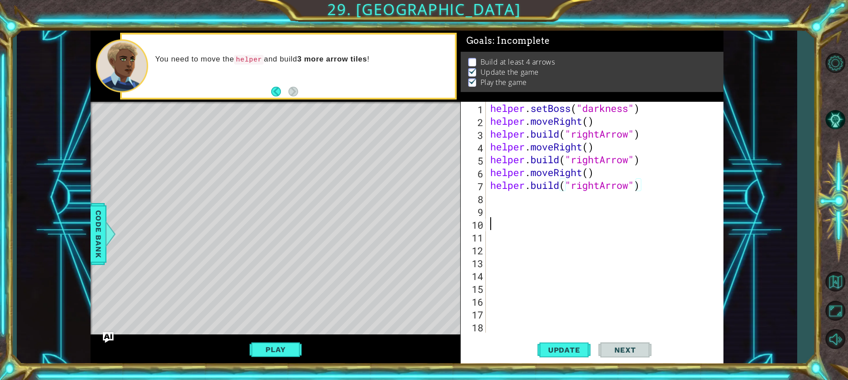
click at [674, 219] on div "helper . setBoss ( "darkness" ) helper . moveRight ( ) helper . build ( "rightA…" at bounding box center [604, 230] width 230 height 256
click at [503, 202] on div "helper . setBoss ( "darkness" ) helper . moveRight ( ) helper . build ( "rightA…" at bounding box center [604, 230] width 230 height 256
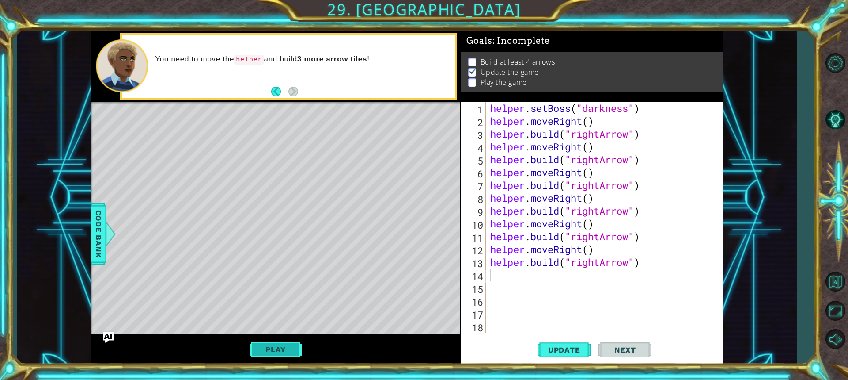
click at [281, 352] on button "Play" at bounding box center [276, 349] width 52 height 17
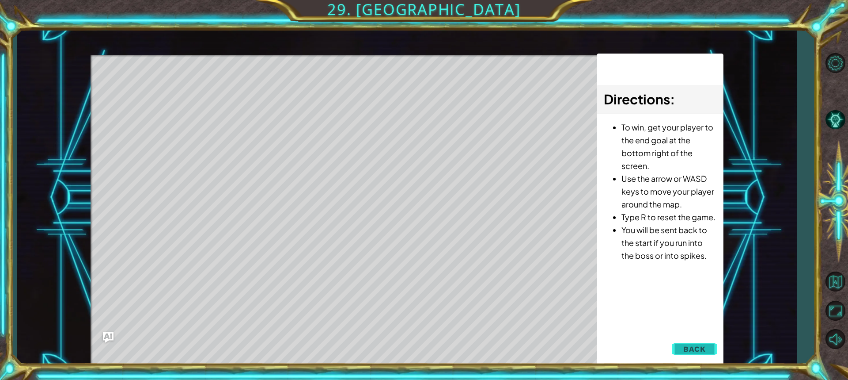
click at [694, 346] on span "Back" at bounding box center [695, 348] width 23 height 9
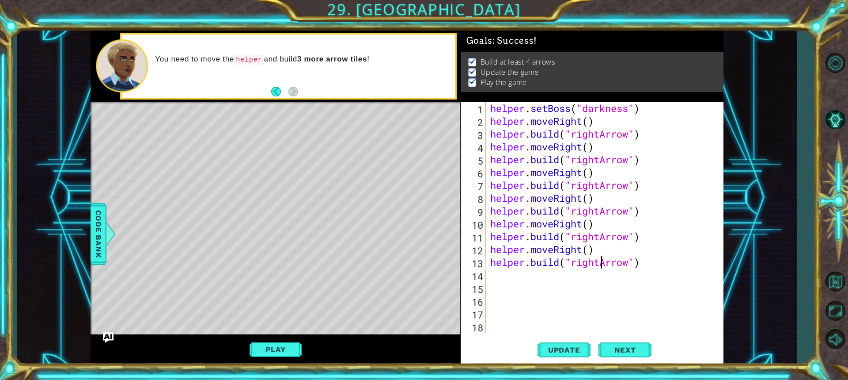
click at [598, 262] on div "helper . setBoss ( "darkness" ) helper . moveRight ( ) helper . build ( "rightA…" at bounding box center [604, 230] width 230 height 256
click at [597, 267] on div "helper . setBoss ( "darkness" ) helper . moveRight ( ) helper . build ( "rightA…" at bounding box center [604, 230] width 230 height 256
click at [601, 259] on div "helper . setBoss ( "darkness" ) helper . moveRight ( ) helper . build ( "rightA…" at bounding box center [604, 230] width 230 height 256
click at [602, 266] on div "helper . setBoss ( "darkness" ) helper . moveRight ( ) helper . build ( "rightA…" at bounding box center [604, 230] width 230 height 256
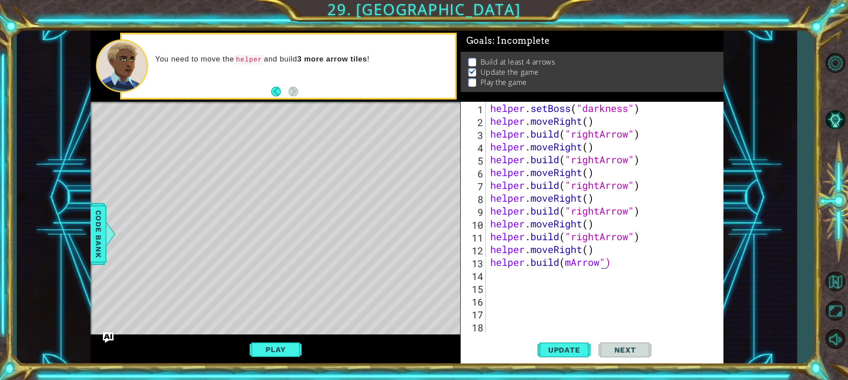
click at [602, 266] on div "helper . setBoss ( "darkness" ) helper . moveRight ( ) helper . build ( "rightA…" at bounding box center [604, 230] width 230 height 256
type textarea "[DOMAIN_NAME](mArrow")"
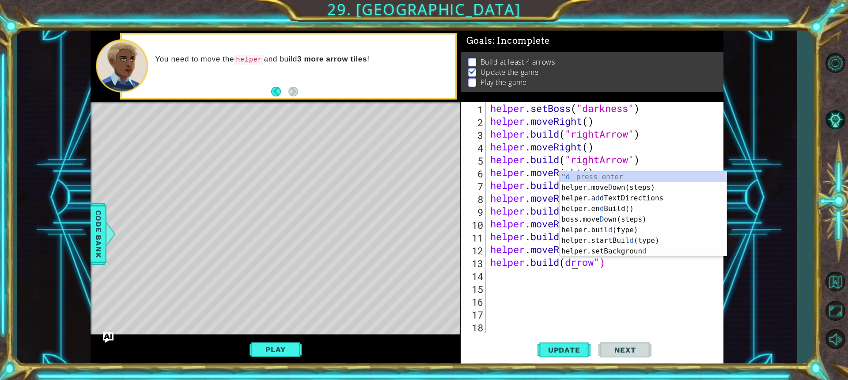
type textarea "[DOMAIN_NAME](doArrow")"
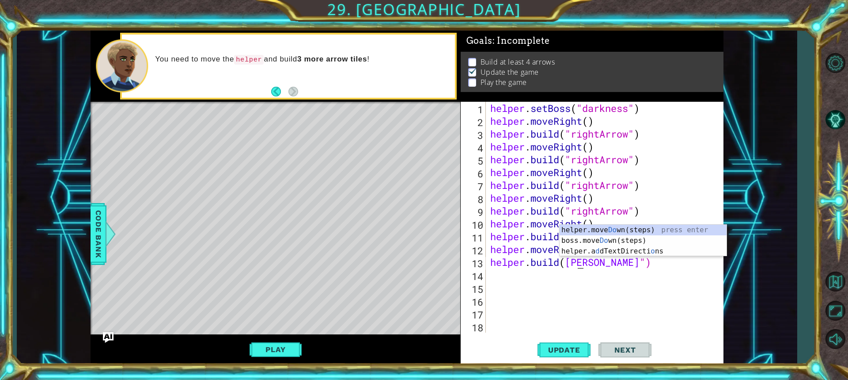
drag, startPoint x: 602, startPoint y: 296, endPoint x: 624, endPoint y: 270, distance: 33.6
click at [603, 296] on div "helper . setBoss ( "darkness" ) helper . moveRight ( ) helper . build ( "rightA…" at bounding box center [604, 230] width 230 height 256
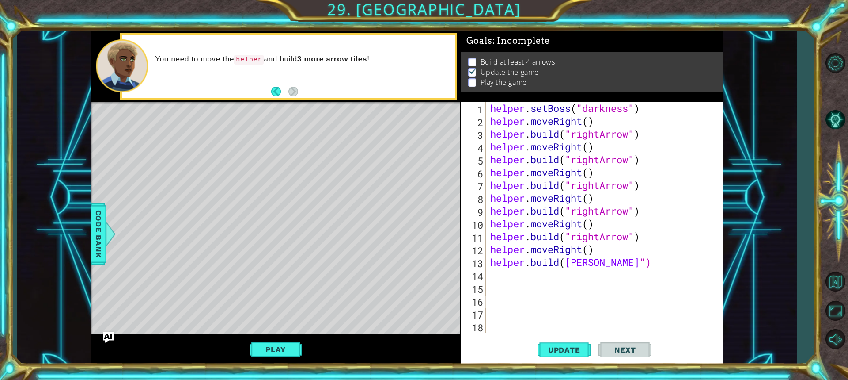
scroll to position [0, 0]
drag, startPoint x: 624, startPoint y: 266, endPoint x: 488, endPoint y: 255, distance: 135.6
click at [489, 255] on div "helper . setBoss ( "darkness" ) helper . moveRight ( ) helper . build ( "rightA…" at bounding box center [602, 217] width 226 height 231
type textarea "[DOMAIN_NAME]([PERSON_NAME]")"
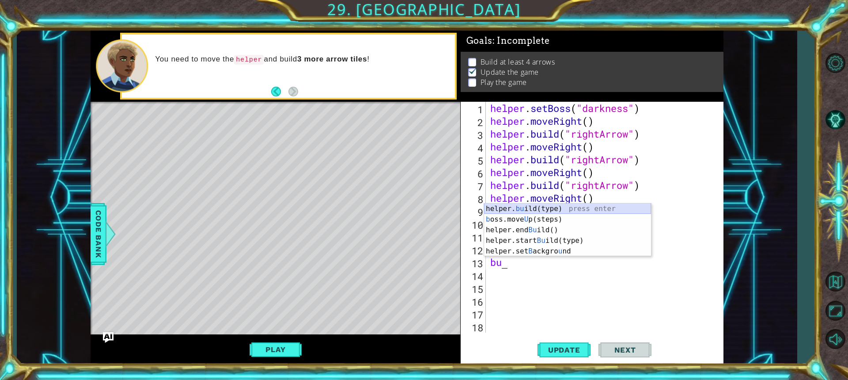
click at [536, 206] on div "helper. bu ild(type) press enter b oss.move U p(steps) press enter helper.end B…" at bounding box center [567, 240] width 167 height 74
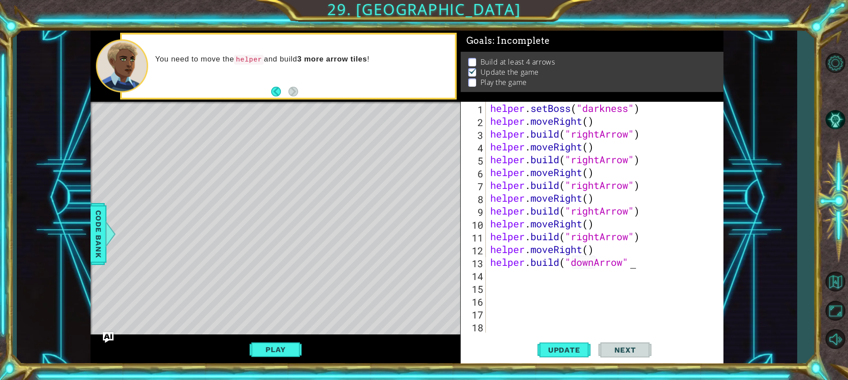
scroll to position [0, 6]
type textarea "[DOMAIN_NAME]("downArrow")"
click at [491, 270] on div "helper . setBoss ( "darkness" ) helper . moveRight ( ) helper . build ( "rightA…" at bounding box center [604, 230] width 230 height 256
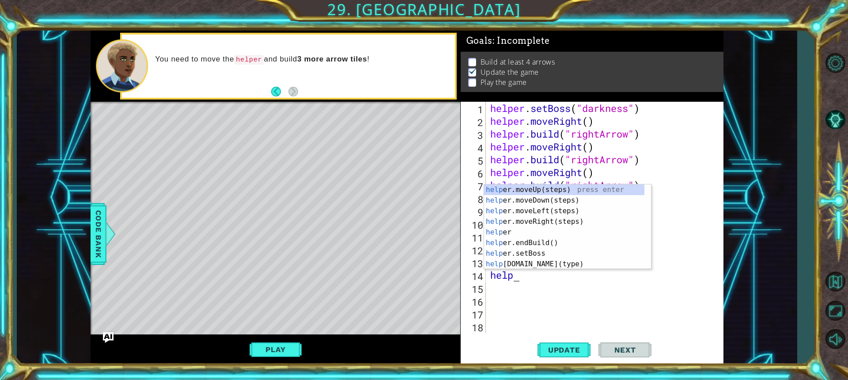
scroll to position [0, 1]
type textarea "helper."
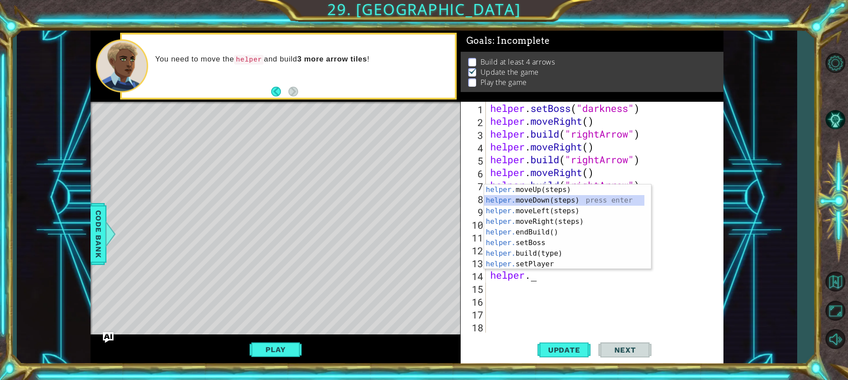
click at [544, 202] on div "helper. moveUp(steps) press enter helper. moveDown(steps) press enter helper. m…" at bounding box center [564, 237] width 160 height 106
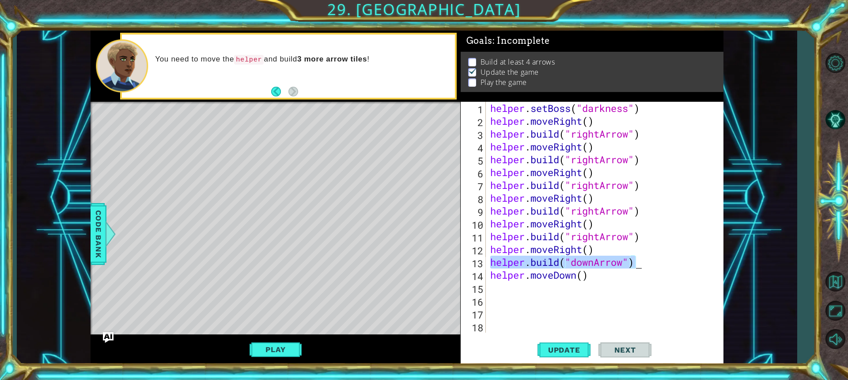
drag, startPoint x: 490, startPoint y: 262, endPoint x: 635, endPoint y: 264, distance: 145.4
click at [635, 264] on div "helper . setBoss ( "darkness" ) helper . moveRight ( ) helper . build ( "rightA…" at bounding box center [604, 230] width 230 height 256
type textarea "[DOMAIN_NAME]("downArrow")"
click at [536, 294] on div "helper . setBoss ( "darkness" ) helper . moveRight ( ) helper . build ( "rightA…" at bounding box center [604, 230] width 230 height 256
click at [527, 285] on div "helper . setBoss ( "darkness" ) helper . moveRight ( ) helper . build ( "rightA…" at bounding box center [604, 230] width 230 height 256
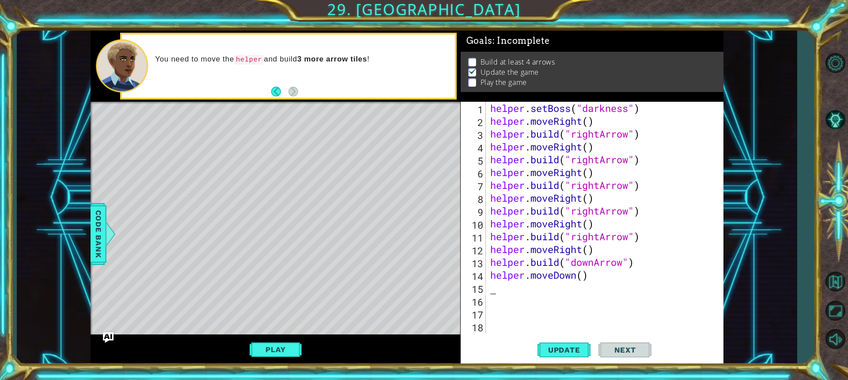
paste textarea "[DOMAIN_NAME]("downArrow")"
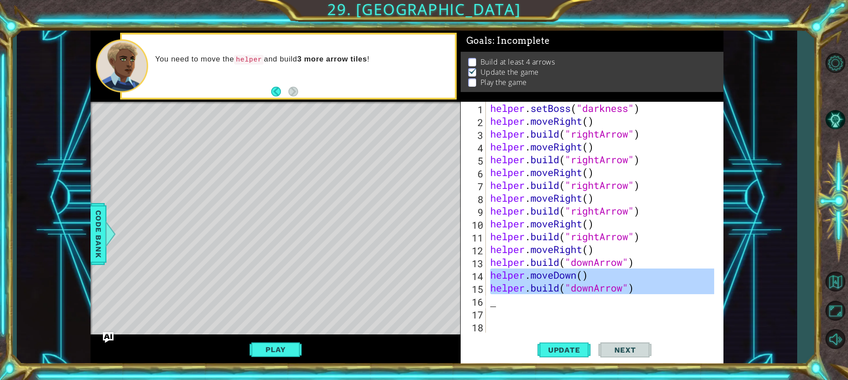
drag, startPoint x: 490, startPoint y: 278, endPoint x: 700, endPoint y: 294, distance: 210.5
click at [700, 294] on div "helper . setBoss ( "darkness" ) helper . moveRight ( ) helper . build ( "rightA…" at bounding box center [604, 230] width 230 height 256
type textarea "[DOMAIN_NAME]("downArrow")"
paste textarea "Code Area"
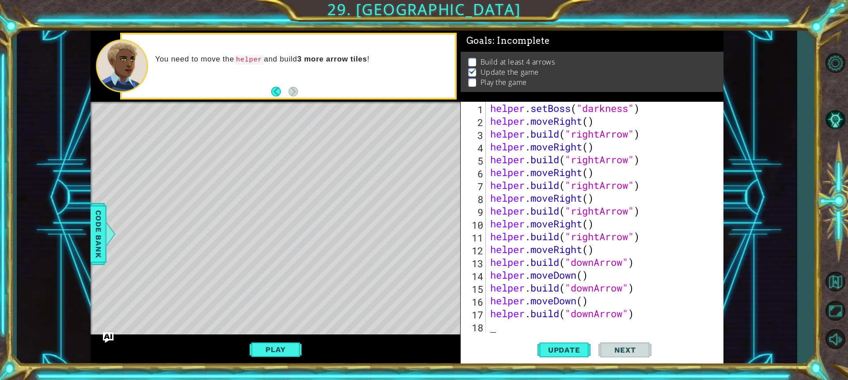
paste textarea "Code Area"
click at [298, 344] on button "Play" at bounding box center [276, 349] width 52 height 17
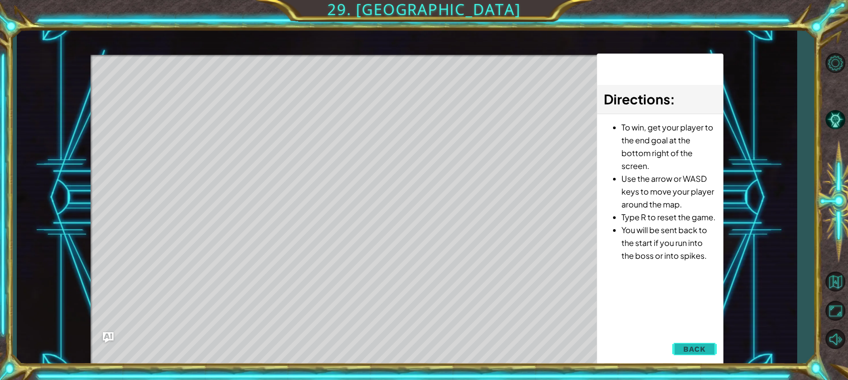
click at [694, 349] on span "Back" at bounding box center [695, 348] width 23 height 9
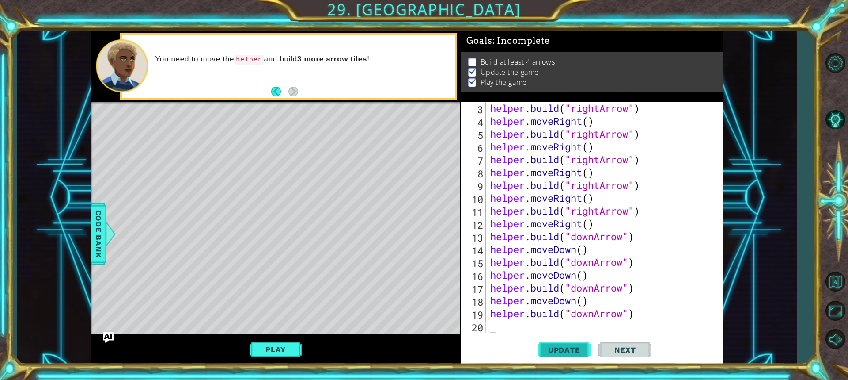
click at [560, 351] on span "Update" at bounding box center [565, 349] width 50 height 9
click at [624, 342] on button "Next" at bounding box center [625, 351] width 53 height 26
click at [622, 345] on body "1 ההההההההההההההההההההההההההההההההההההההההההההההההההההההההההההההההההההההההההההה…" at bounding box center [424, 190] width 848 height 380
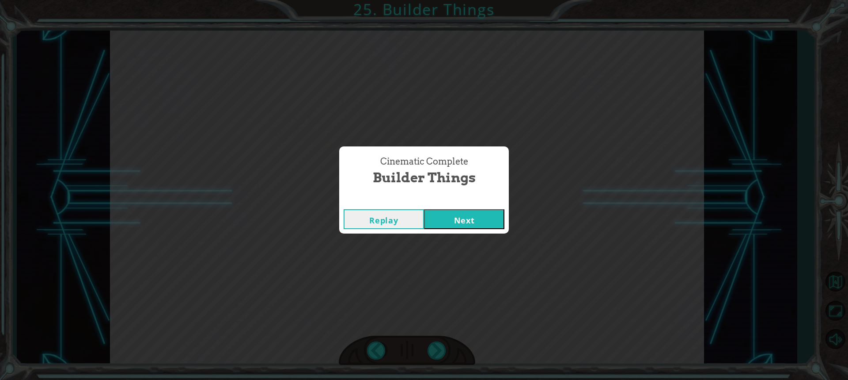
click at [435, 218] on button "Next" at bounding box center [464, 219] width 80 height 20
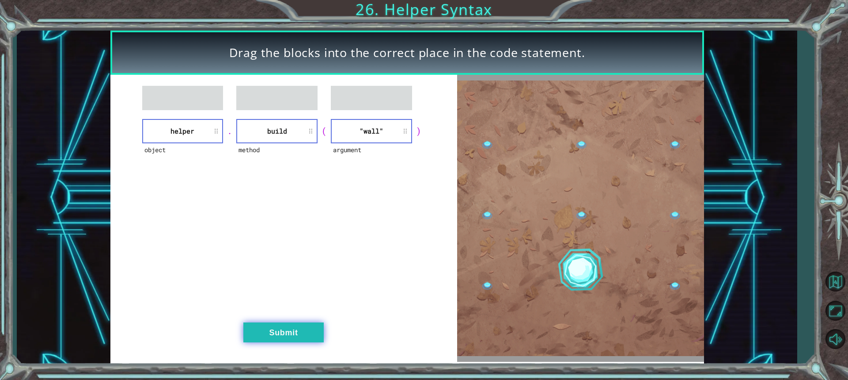
click at [283, 329] on button "Submit" at bounding box center [283, 332] width 80 height 20
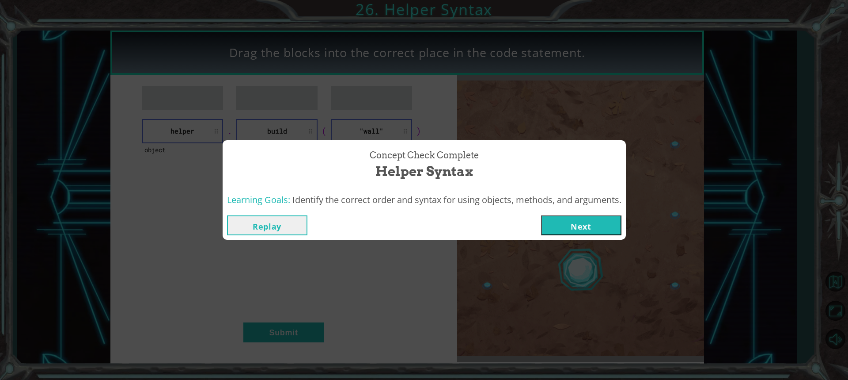
click at [568, 224] on button "Next" at bounding box center [581, 225] width 80 height 20
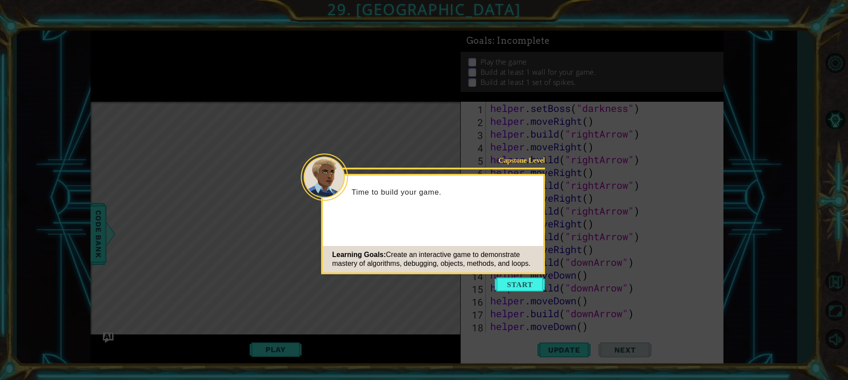
click at [521, 281] on button "Start" at bounding box center [520, 284] width 50 height 14
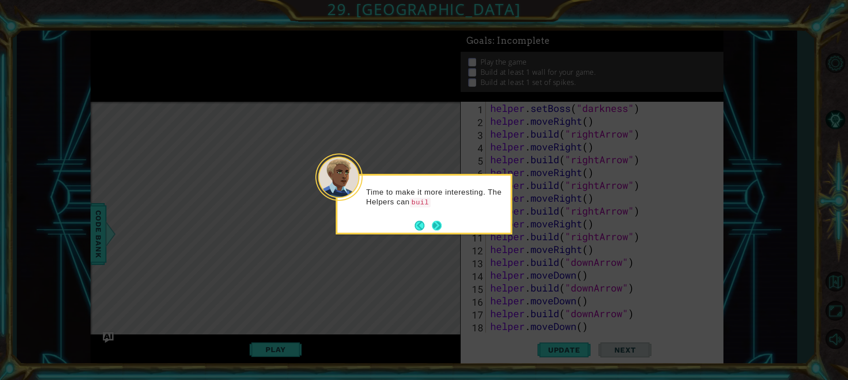
click at [440, 224] on button "Next" at bounding box center [437, 225] width 10 height 10
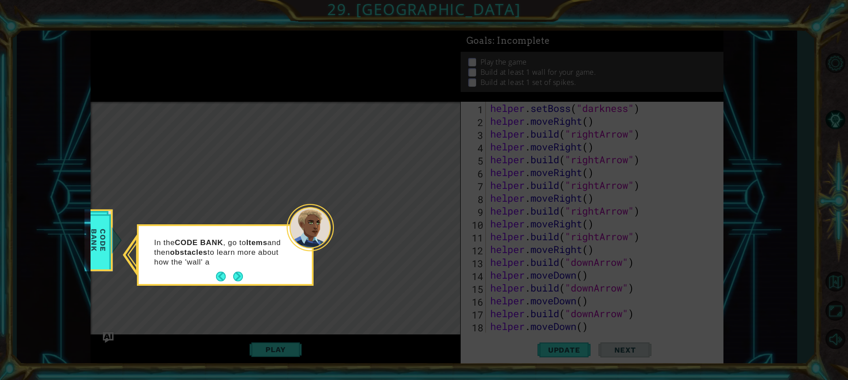
click at [237, 270] on footer at bounding box center [229, 276] width 27 height 13
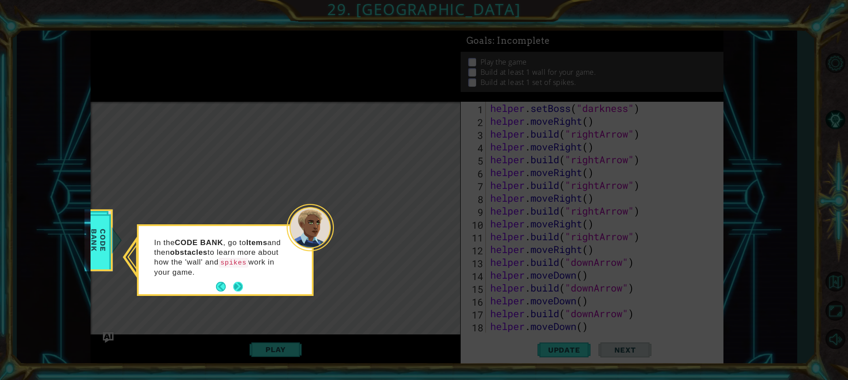
click at [237, 281] on button "Next" at bounding box center [238, 286] width 10 height 10
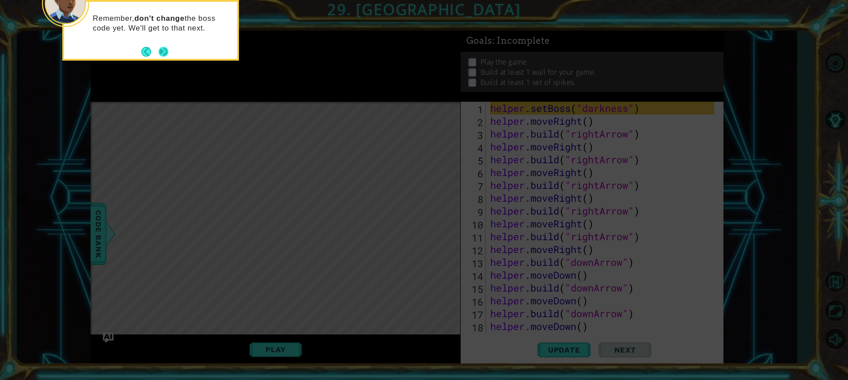
click at [164, 51] on button "Next" at bounding box center [164, 52] width 10 height 10
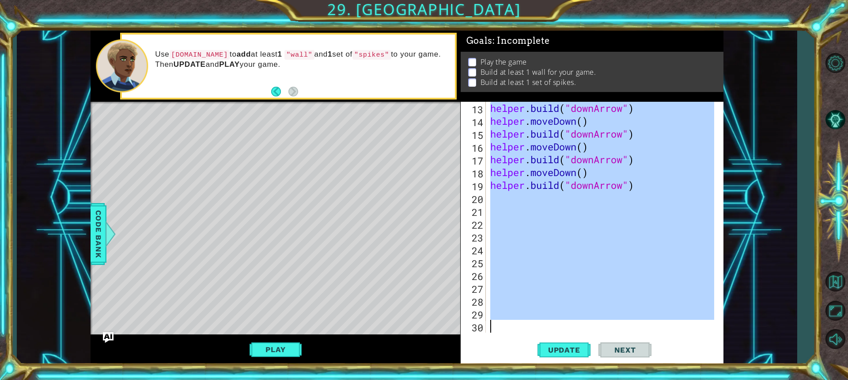
scroll to position [154, 0]
drag, startPoint x: 488, startPoint y: 108, endPoint x: 639, endPoint y: 368, distance: 300.8
click at [639, 368] on div "1 ההההההההההההההההההההההההההההההההההההההההההההההההההההההההההההההההההההההההההההה…" at bounding box center [424, 190] width 848 height 380
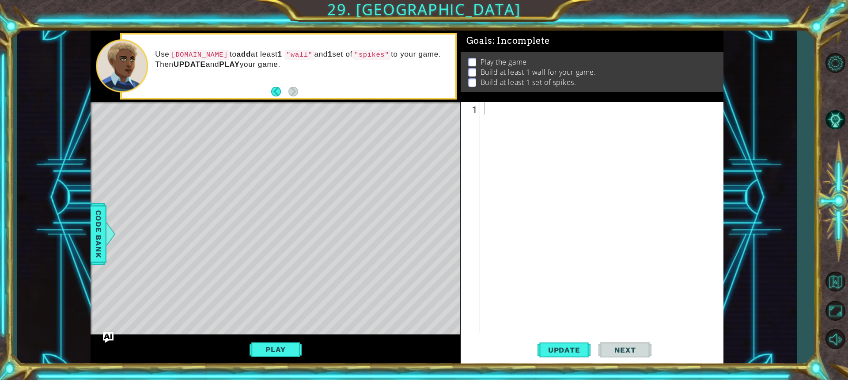
drag, startPoint x: 172, startPoint y: 53, endPoint x: 271, endPoint y: 65, distance: 99.7
click at [210, 52] on p "Use [DOMAIN_NAME] to add at least 1 "wall" and 1 set of "spikes" to your game. …" at bounding box center [302, 59] width 294 height 20
click at [514, 122] on div at bounding box center [604, 230] width 243 height 256
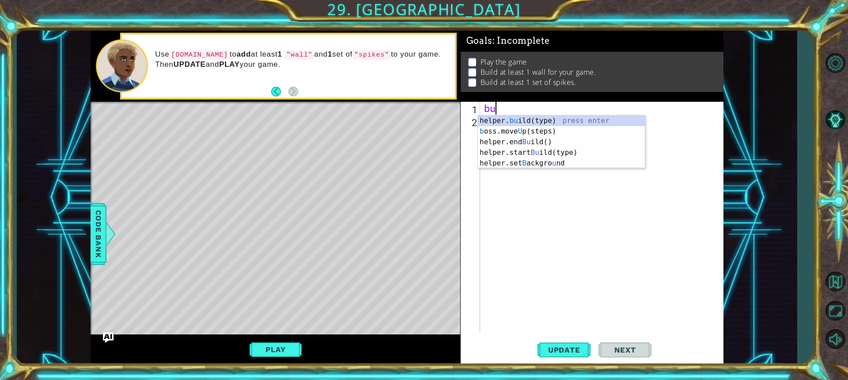
click at [514, 122] on div "helper. bu ild(type) press enter b oss.move U p(steps) press enter helper.end B…" at bounding box center [561, 152] width 167 height 74
type textarea "[DOMAIN_NAME]("wall")"
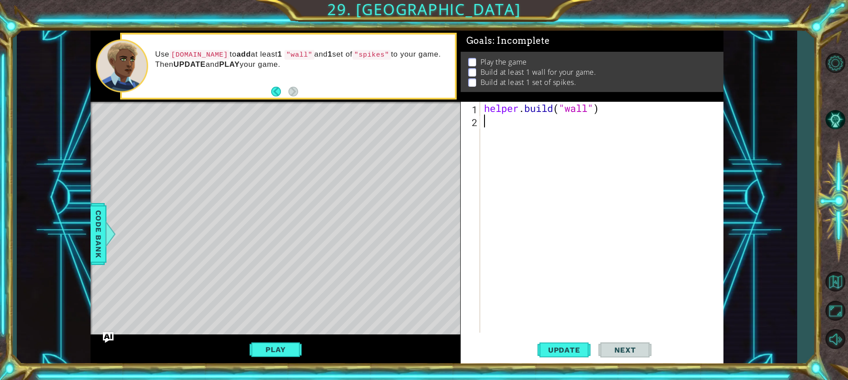
click at [638, 118] on div "helper . build ( "wall" )" at bounding box center [604, 230] width 243 height 256
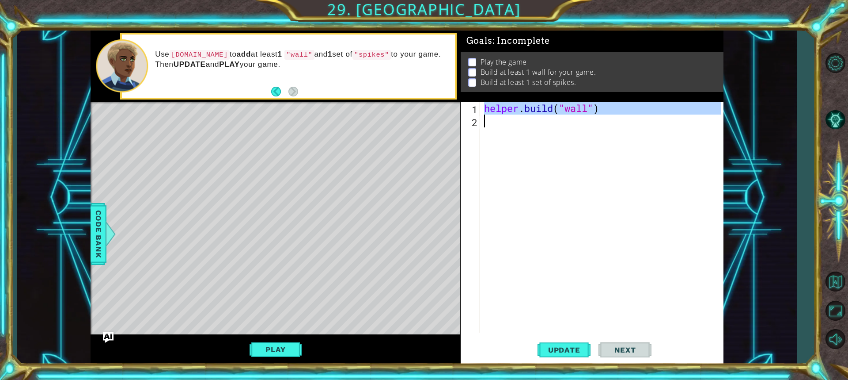
drag, startPoint x: 484, startPoint y: 108, endPoint x: 629, endPoint y: 126, distance: 146.0
click at [629, 126] on div "helper . build ( "wall" )" at bounding box center [604, 230] width 243 height 256
type textarea "[DOMAIN_NAME]("wall")"
click at [631, 125] on div "helper . build ( "wall" )" at bounding box center [602, 217] width 239 height 231
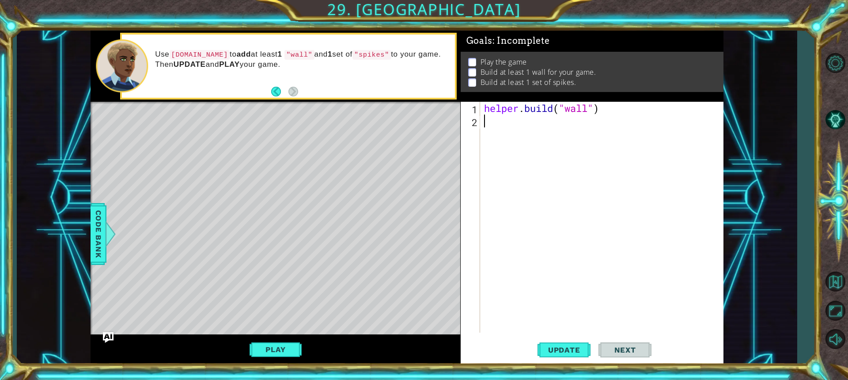
click at [494, 125] on div "helper . build ( "wall" )" at bounding box center [604, 230] width 243 height 256
click at [485, 121] on div "helper . build ( "wall" )" at bounding box center [604, 230] width 243 height 256
paste textarea "[DOMAIN_NAME]("wall")"
click at [586, 109] on div "helper . build ( "wall" ) helper . build ( "wall" )" at bounding box center [604, 230] width 243 height 256
click at [589, 109] on div "helper . build ( "wall" ) helper . build ( "wall" )" at bounding box center [604, 230] width 243 height 256
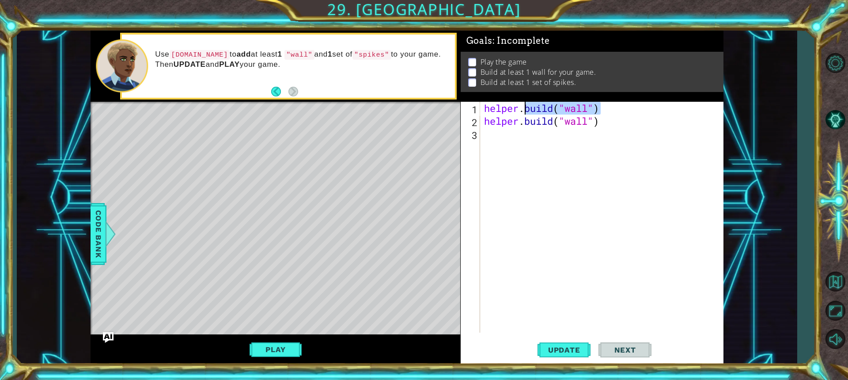
drag, startPoint x: 610, startPoint y: 108, endPoint x: 526, endPoint y: 110, distance: 83.5
click at [526, 110] on div "helper . build ( "wall" ) helper . build ( "wall" )" at bounding box center [604, 230] width 243 height 256
type textarea "helper."
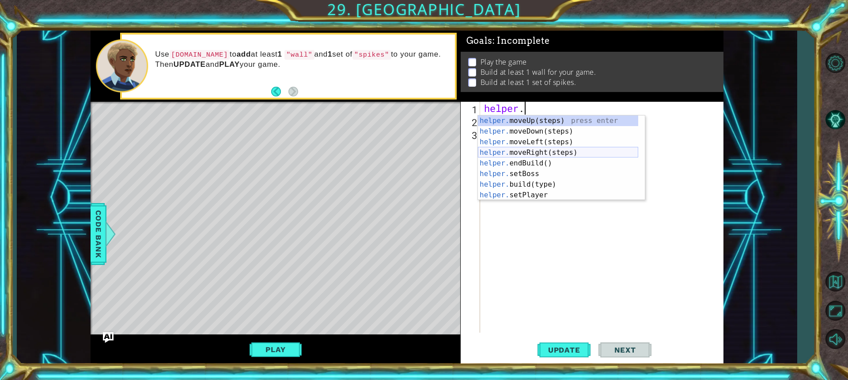
click at [532, 152] on div "helper. moveUp(steps) press enter helper. moveDown(steps) press enter helper. m…" at bounding box center [558, 168] width 160 height 106
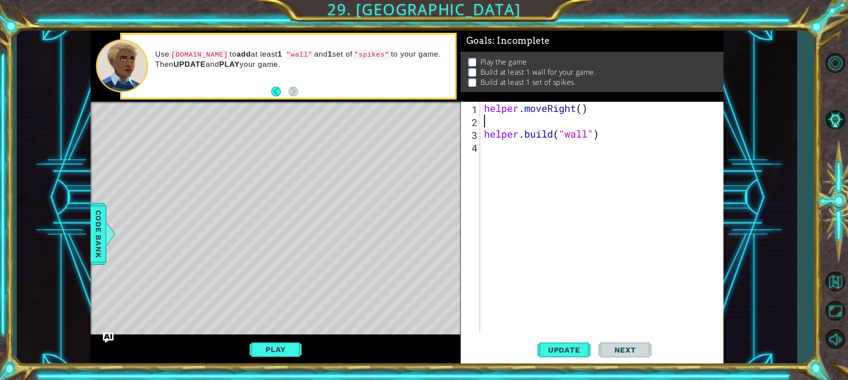
type textarea "h"
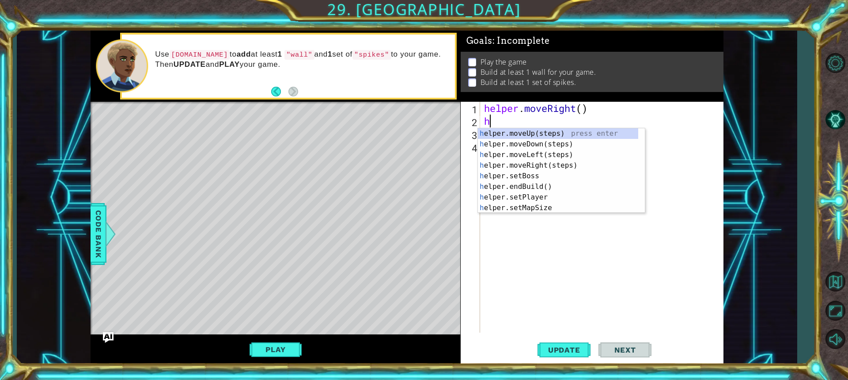
drag, startPoint x: 569, startPoint y: 228, endPoint x: 588, endPoint y: 255, distance: 32.6
click at [569, 231] on div "helper . moveRight ( ) h helper . build ( "wall" )" at bounding box center [604, 230] width 243 height 256
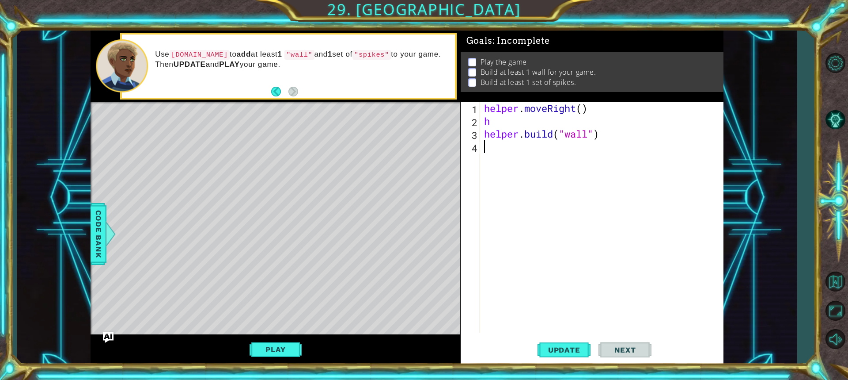
click at [518, 126] on div "helper . moveRight ( ) h helper . build ( "wall" )" at bounding box center [604, 230] width 243 height 256
type textarea "h"
drag, startPoint x: 606, startPoint y: 133, endPoint x: 486, endPoint y: 134, distance: 120.7
click at [486, 134] on div "helper . moveRight ( ) helper . build ( "wall" )" at bounding box center [604, 230] width 243 height 256
type textarea "[DOMAIN_NAME]("wall")"
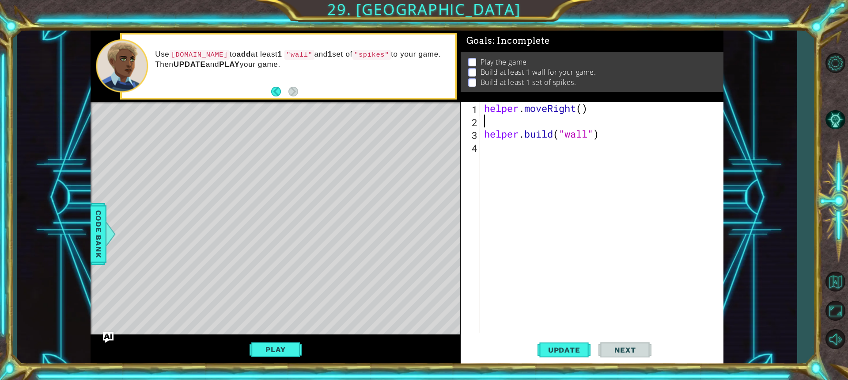
click at [486, 117] on div "helper . moveRight ( ) helper . build ( "wall" )" at bounding box center [604, 230] width 243 height 256
drag, startPoint x: 613, startPoint y: 143, endPoint x: 491, endPoint y: 137, distance: 121.6
click at [483, 141] on div "helper . moveRight ( ) helper . build ( "wall" ) helper . build ( "wall" )" at bounding box center [604, 230] width 243 height 256
type textarea "[DOMAIN_NAME]("wall")"
click at [488, 134] on div "helper . moveRight ( ) helper . build ( "wall" )" at bounding box center [604, 230] width 243 height 256
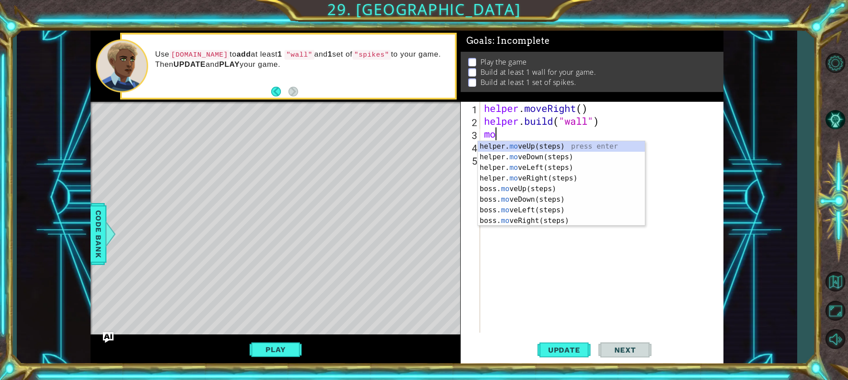
type textarea "mov"
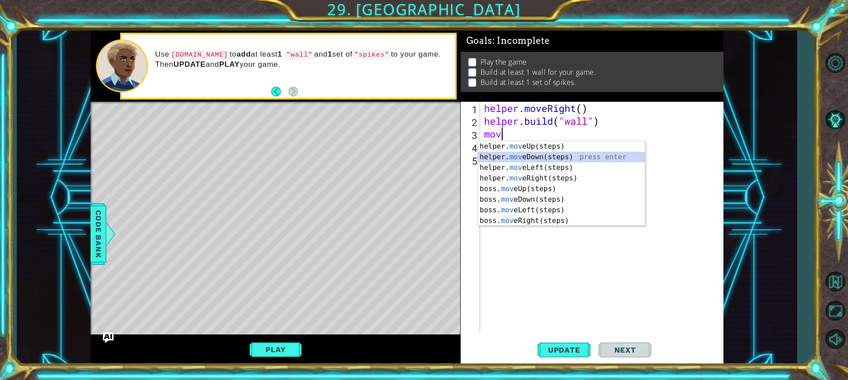
click at [531, 156] on div "helper. mov eUp(steps) press enter helper. mov eDown(steps) press enter helper.…" at bounding box center [561, 194] width 167 height 106
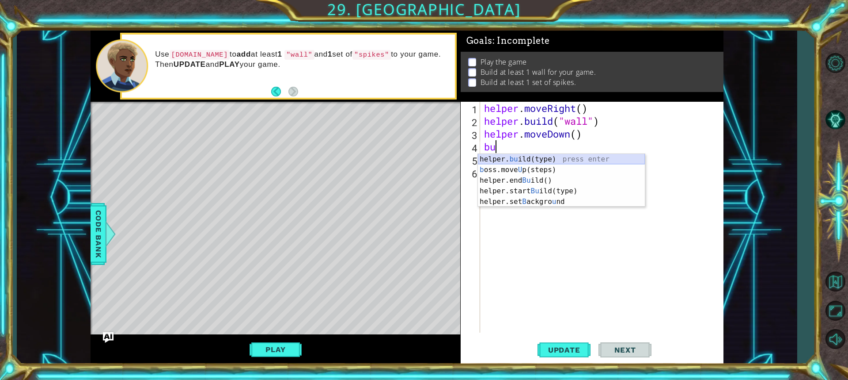
click at [541, 160] on div "helper. bu ild(type) press enter b oss.move U p(steps) press enter helper.end B…" at bounding box center [561, 191] width 167 height 74
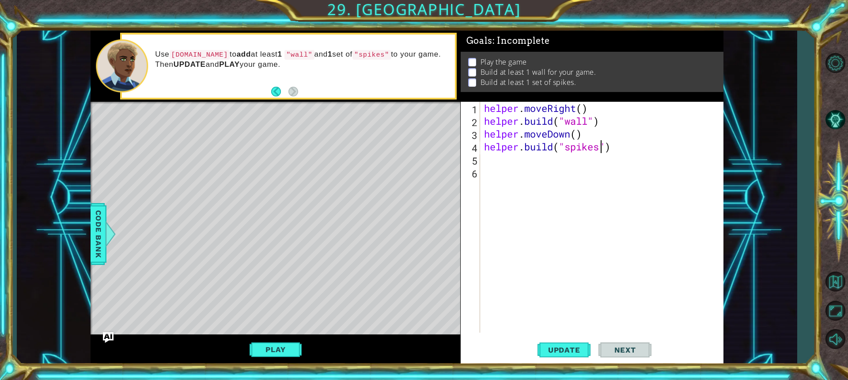
scroll to position [0, 5]
type textarea "[DOMAIN_NAME]("spikes")"
click at [570, 350] on span "Update" at bounding box center [565, 349] width 50 height 9
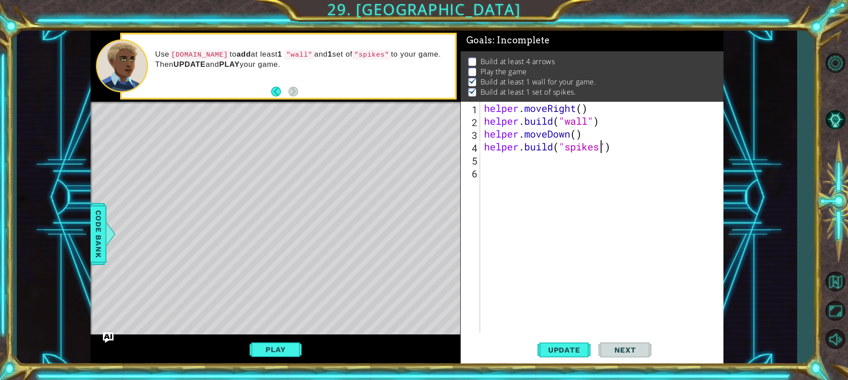
scroll to position [1, 0]
click at [290, 348] on button "Play" at bounding box center [276, 349] width 52 height 17
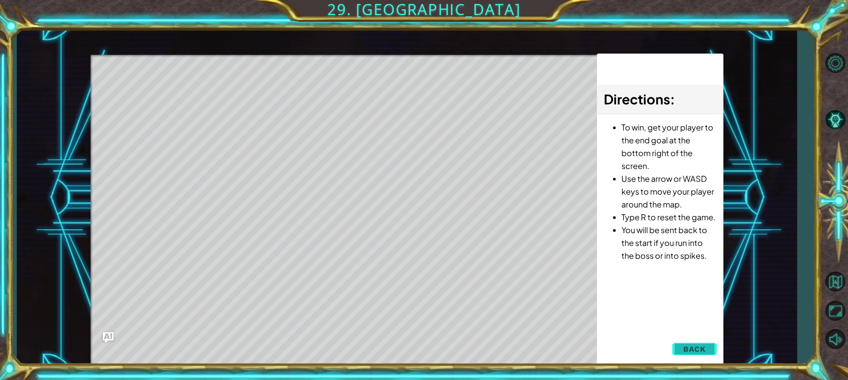
click at [686, 344] on span "Back" at bounding box center [695, 348] width 23 height 9
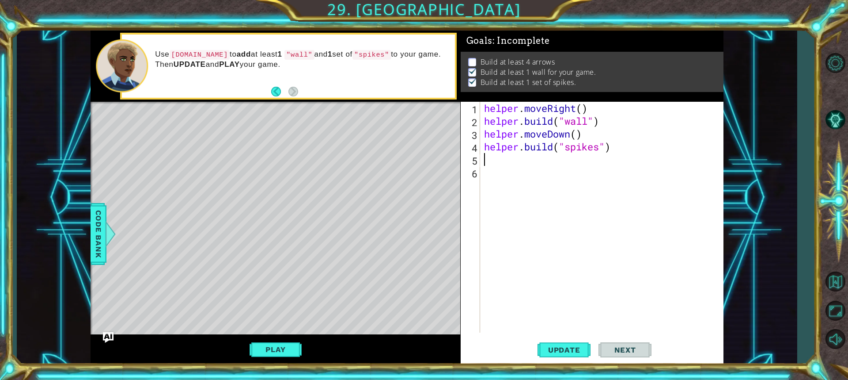
scroll to position [0, 0]
click at [504, 164] on div "helper . moveRight ( ) helper . build ( "wall" ) helper . moveDown ( ) helper .…" at bounding box center [604, 230] width 243 height 256
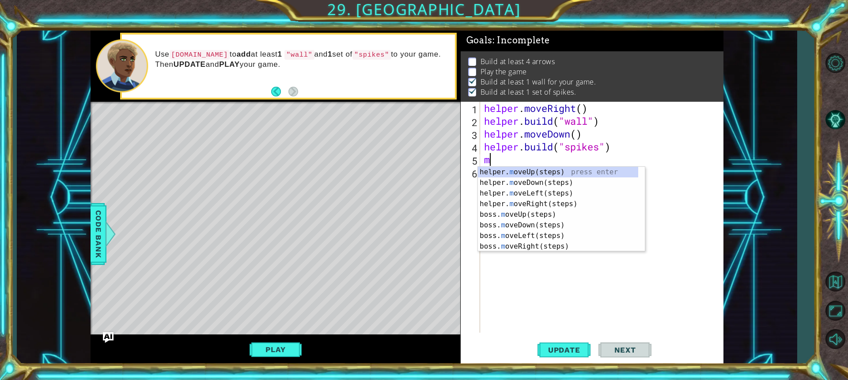
type textarea "mo"
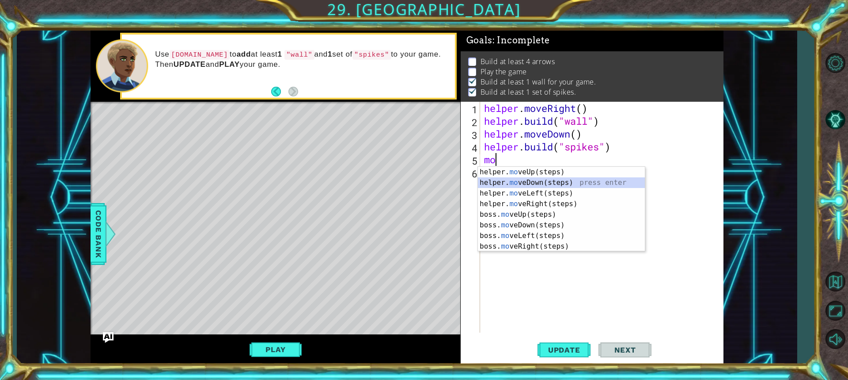
click at [530, 183] on div "helper. mo veUp(steps) press enter helper. mo veDown(steps) press enter helper.…" at bounding box center [561, 220] width 167 height 106
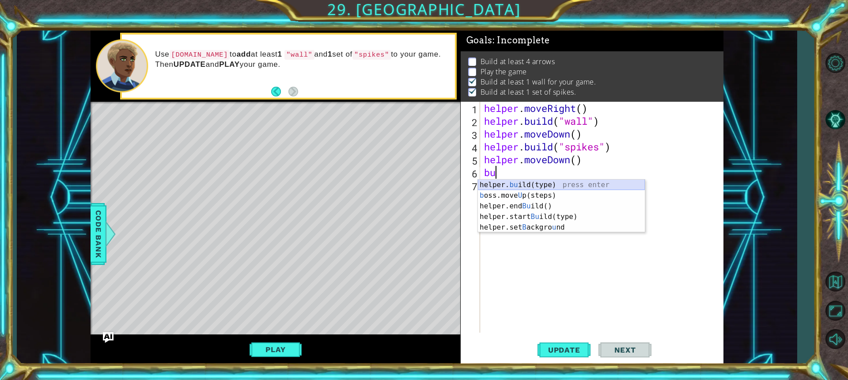
click at [533, 183] on div "helper. bu ild(type) press enter b oss.move U p(steps) press enter helper.end B…" at bounding box center [561, 216] width 167 height 74
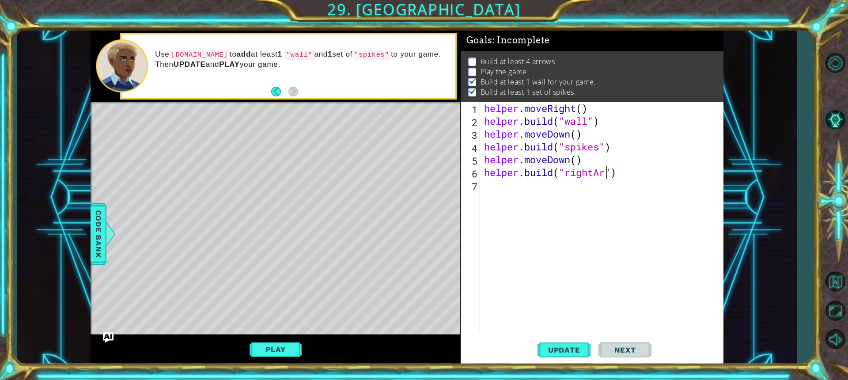
scroll to position [0, 6]
type textarea "[DOMAIN_NAME]("rightArrow")"
click at [565, 195] on div "helper . moveRight ( ) helper . build ( "wall" ) helper . moveDown ( ) helper .…" at bounding box center [604, 230] width 243 height 256
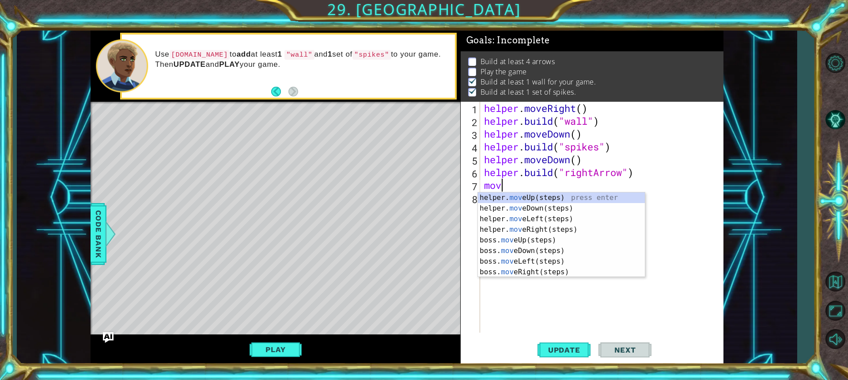
type textarea "move"
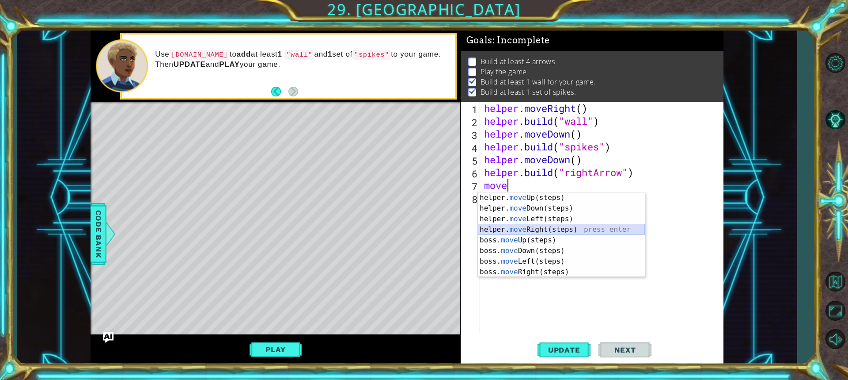
click at [553, 230] on div "helper. move Up(steps) press enter helper. move Down(steps) press enter helper.…" at bounding box center [561, 245] width 167 height 106
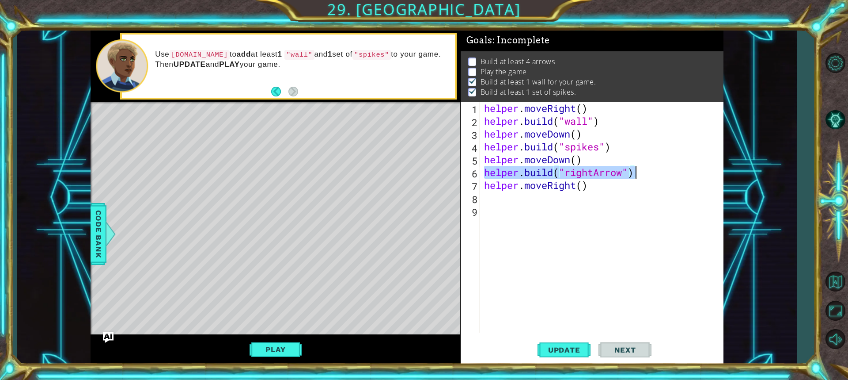
drag, startPoint x: 487, startPoint y: 174, endPoint x: 646, endPoint y: 176, distance: 158.7
click at [646, 176] on div "helper . moveRight ( ) helper . build ( "wall" ) helper . moveDown ( ) helper .…" at bounding box center [604, 230] width 243 height 256
type textarea "[DOMAIN_NAME]("rightArrow")"
click at [595, 201] on div "helper . moveRight ( ) helper . build ( "wall" ) helper . moveDown ( ) helper .…" at bounding box center [604, 230] width 243 height 256
paste textarea "[DOMAIN_NAME]("rightArrow")"
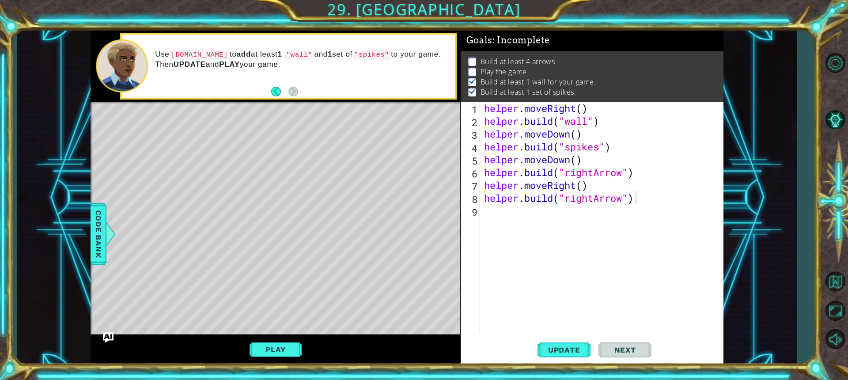
drag, startPoint x: 482, startPoint y: 186, endPoint x: 598, endPoint y: 195, distance: 116.6
click at [600, 194] on div "[DOMAIN_NAME]("rightArrow") 1 2 3 4 5 6 7 8 9 helper . moveRight ( ) helper . b…" at bounding box center [591, 217] width 260 height 231
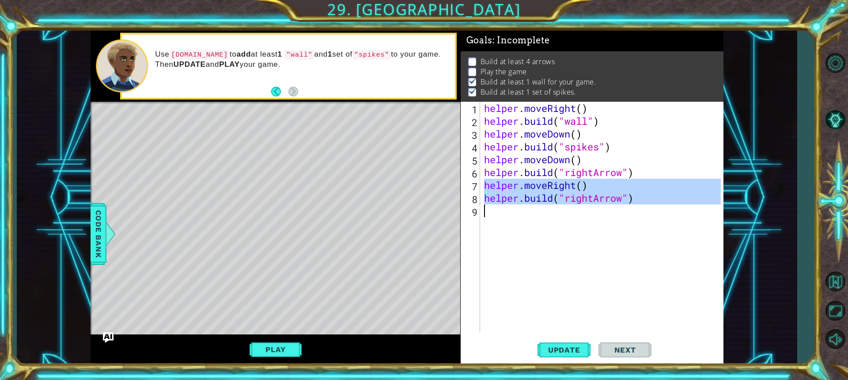
drag, startPoint x: 487, startPoint y: 187, endPoint x: 671, endPoint y: 212, distance: 185.9
click at [671, 212] on div "helper . moveRight ( ) helper . build ( "wall" ) helper . moveDown ( ) helper .…" at bounding box center [604, 230] width 243 height 256
type textarea "[DOMAIN_NAME]("rightArrow")"
paste textarea "Code Area"
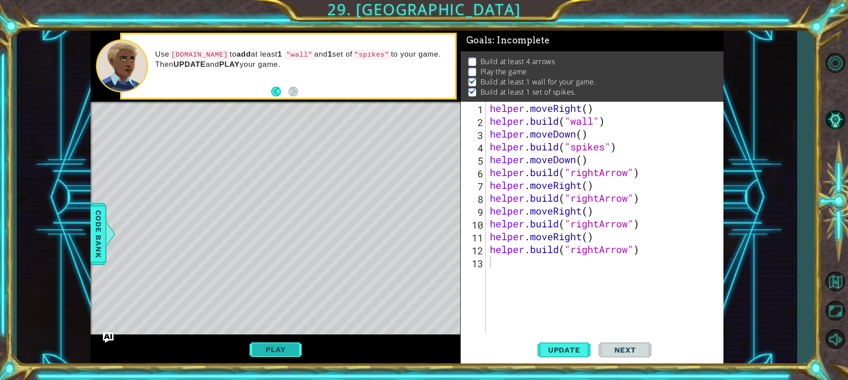
click at [293, 346] on button "Play" at bounding box center [276, 349] width 52 height 17
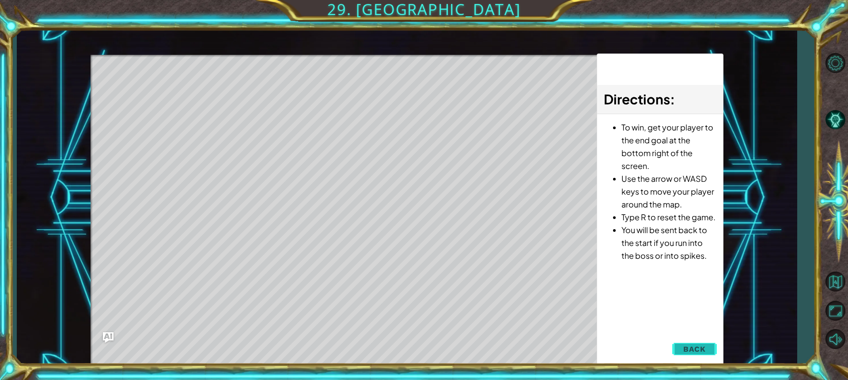
click at [691, 344] on button "Back" at bounding box center [695, 349] width 45 height 18
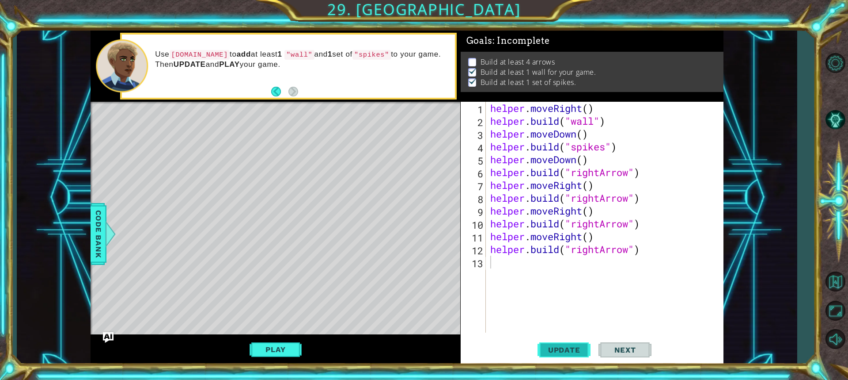
click at [576, 351] on span "Update" at bounding box center [565, 349] width 50 height 9
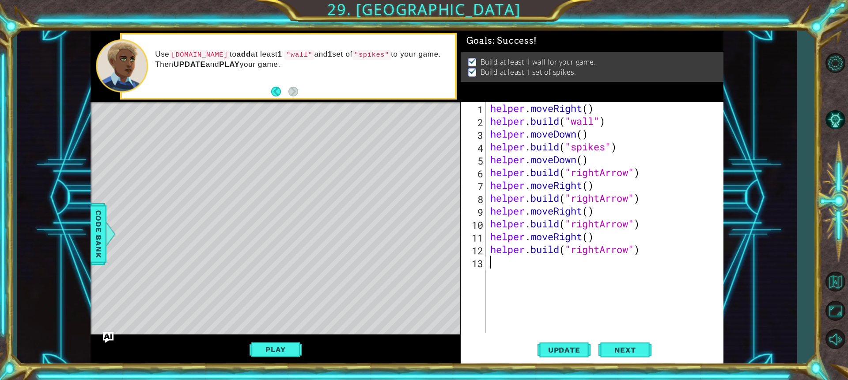
click at [654, 314] on div "helper . moveRight ( ) helper . build ( "wall" ) helper . moveDown ( ) helper .…" at bounding box center [607, 230] width 237 height 256
click at [525, 276] on div "helper . moveRight ( ) helper . build ( "wall" ) helper . moveDown ( ) helper .…" at bounding box center [607, 230] width 237 height 256
click at [632, 347] on span "Next" at bounding box center [625, 347] width 39 height 9
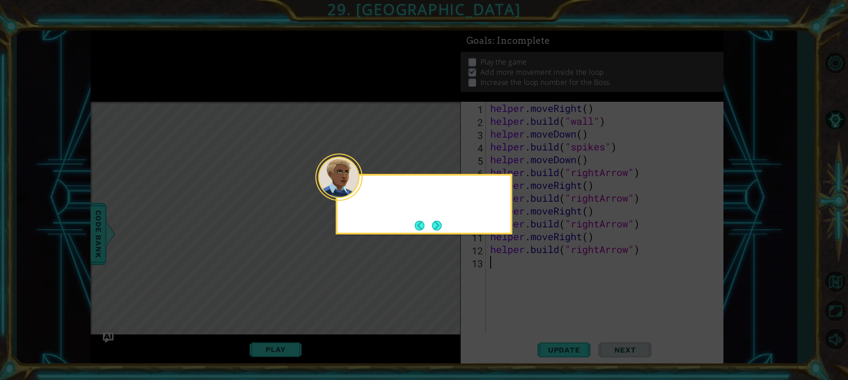
scroll to position [1, 0]
click at [438, 224] on button "Next" at bounding box center [437, 225] width 10 height 10
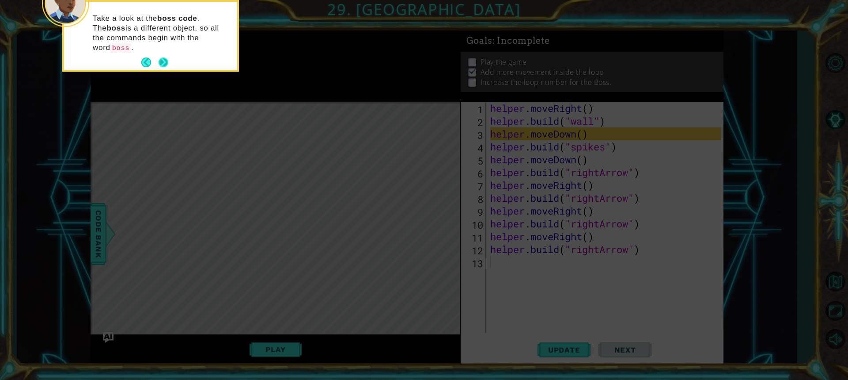
click at [160, 57] on button "Next" at bounding box center [163, 62] width 11 height 11
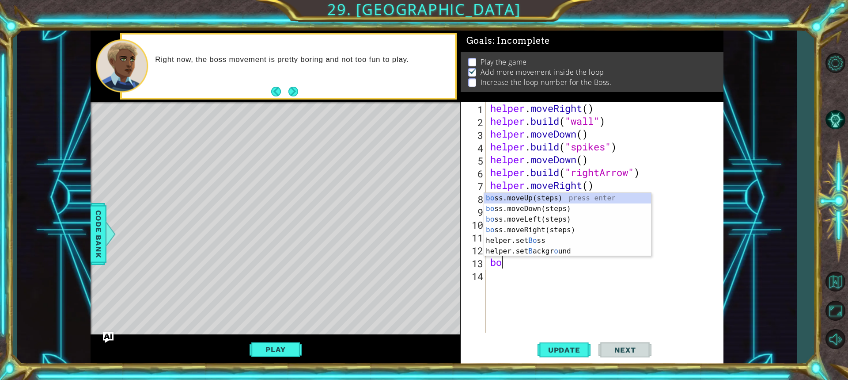
type textarea "bos"
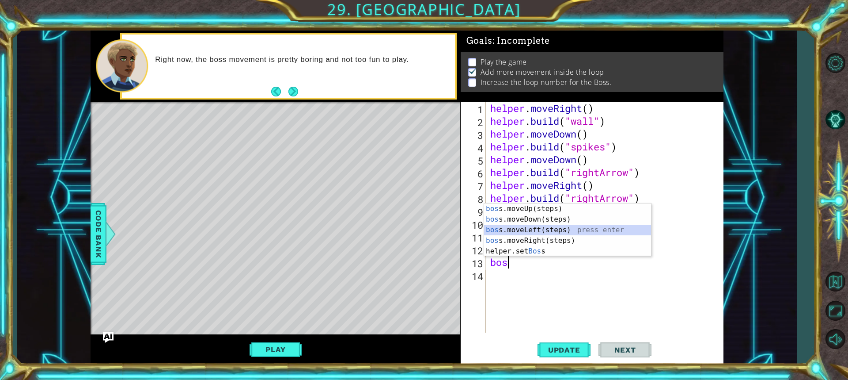
click at [529, 228] on div "bos s.moveUp(steps) press enter bos s.moveDown(steps) press enter bos s.moveLef…" at bounding box center [567, 240] width 167 height 74
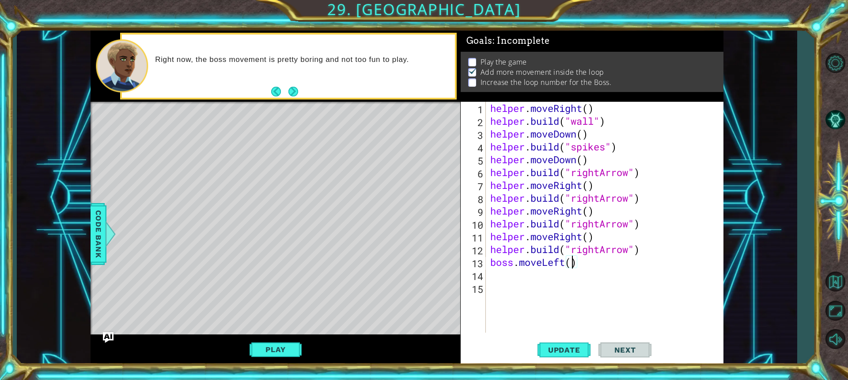
click at [573, 261] on div "helper . moveRight ( ) helper . build ( "wall" ) helper . moveDown ( ) helper .…" at bounding box center [607, 230] width 237 height 256
type textarea "boss.moveLeft(2)"
click at [291, 352] on button "Play" at bounding box center [276, 349] width 52 height 17
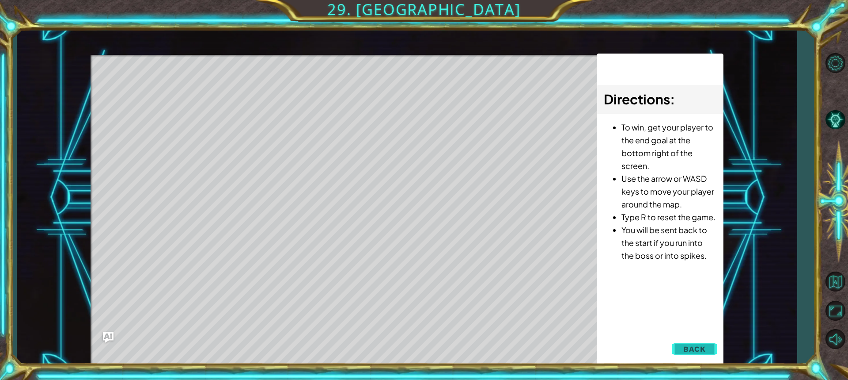
click at [695, 345] on span "Back" at bounding box center [695, 348] width 23 height 9
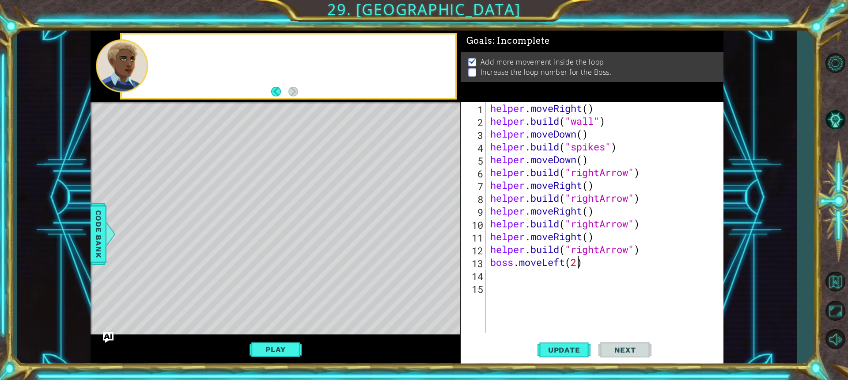
scroll to position [0, 0]
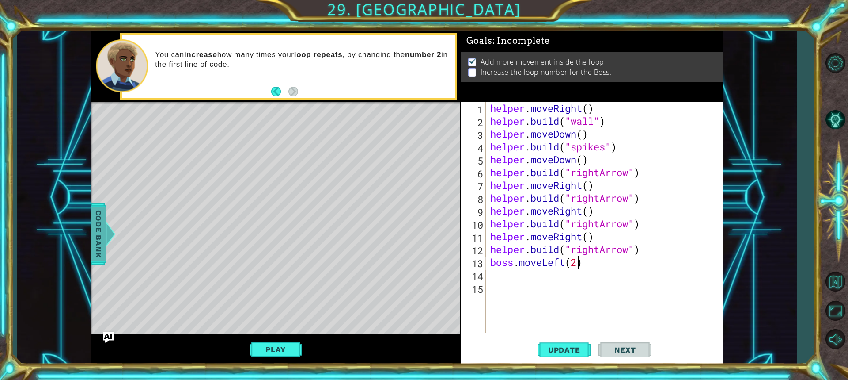
click at [99, 222] on span "Code Bank" at bounding box center [98, 234] width 14 height 54
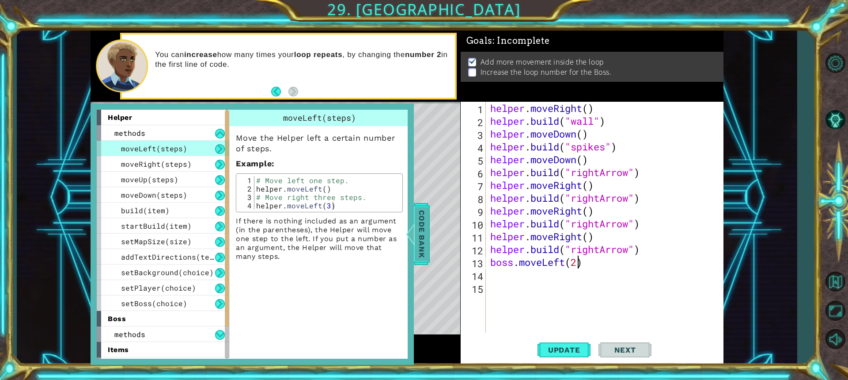
click at [422, 225] on span "Code Bank" at bounding box center [422, 234] width 14 height 54
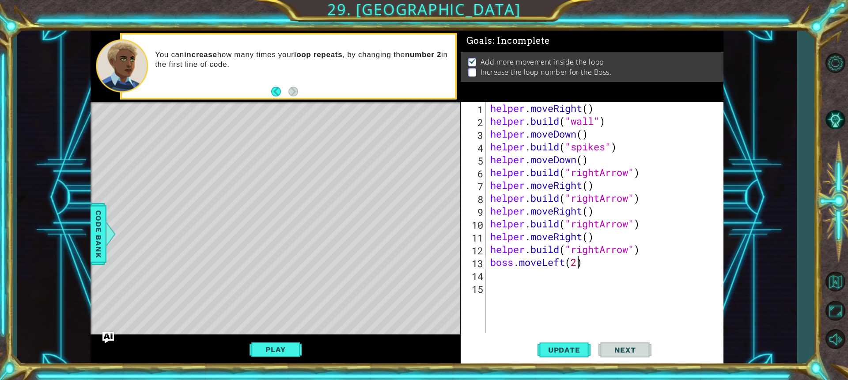
click at [109, 334] on img "Ask AI" at bounding box center [108, 336] width 11 height 11
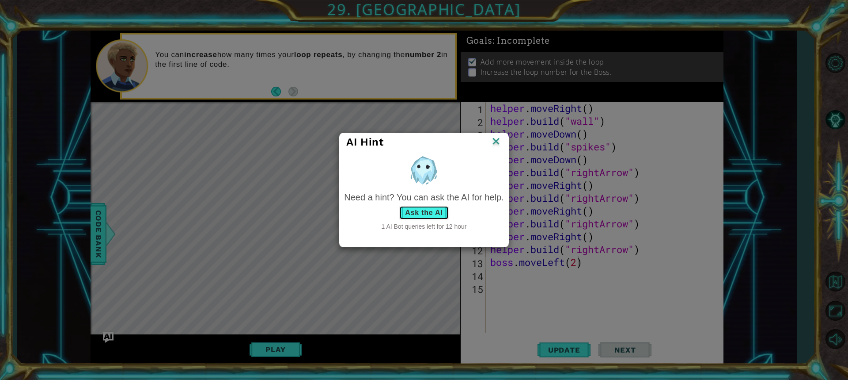
click at [429, 213] on button "Ask the AI" at bounding box center [423, 212] width 49 height 14
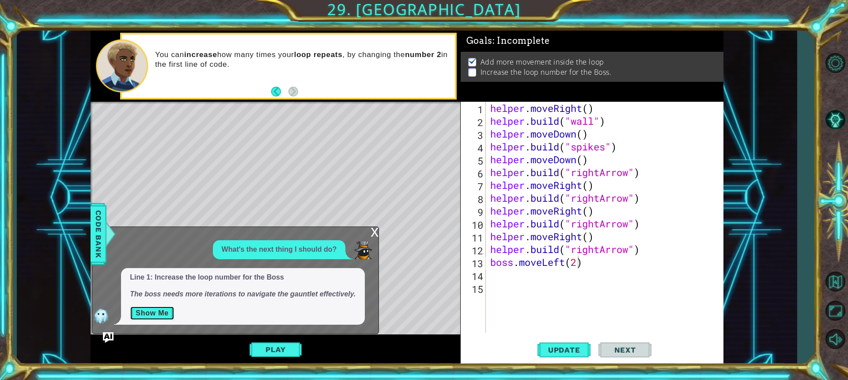
click at [159, 313] on button "Show Me" at bounding box center [152, 313] width 45 height 14
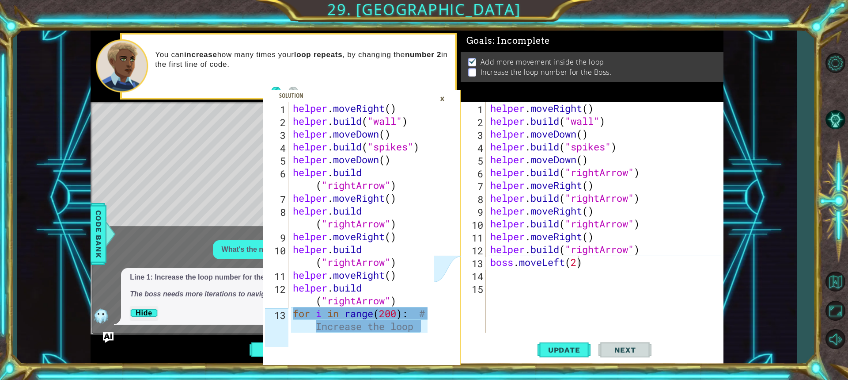
type textarea "for i in range(200): # Increase the loop iteration here"
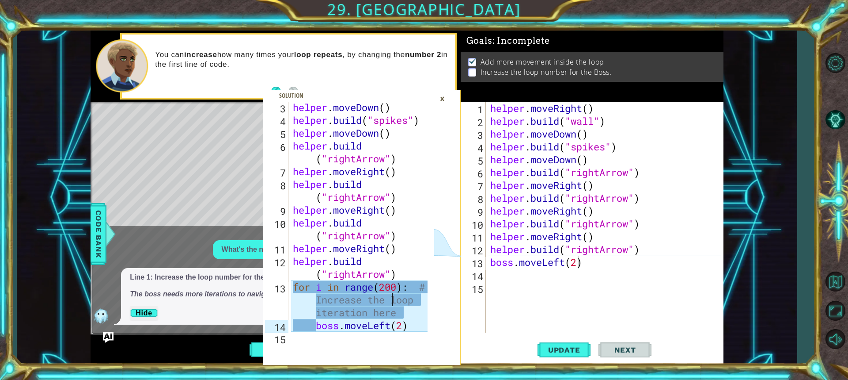
scroll to position [27, 0]
drag, startPoint x: 393, startPoint y: 320, endPoint x: 311, endPoint y: 303, distance: 83.9
click at [311, 303] on div "helper . moveDown ( ) helper . build ( "spikes" ) helper . moveDown ( ) helper …" at bounding box center [361, 229] width 141 height 256
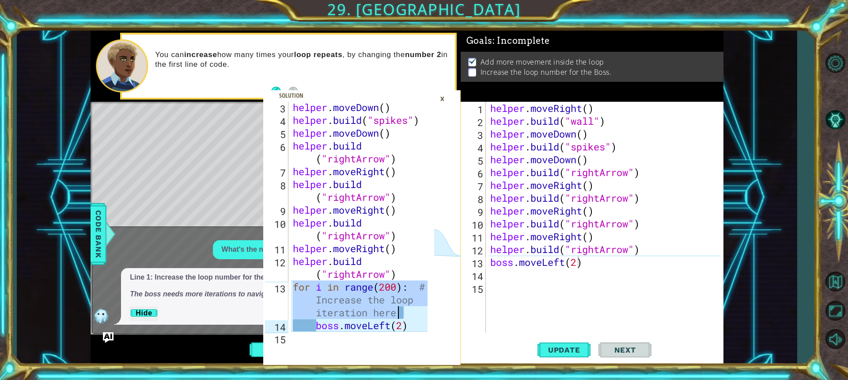
drag, startPoint x: 292, startPoint y: 282, endPoint x: 404, endPoint y: 313, distance: 116.0
click at [404, 313] on div "helper . moveDown ( ) helper . build ( "spikes" ) helper . moveDown ( ) helper …" at bounding box center [361, 229] width 141 height 256
click at [511, 276] on div "helper . moveRight ( ) helper . build ( "wall" ) helper . moveDown ( ) helper .…" at bounding box center [607, 230] width 237 height 256
paste textarea "for i in range(200): # Increase the loop iteration here"
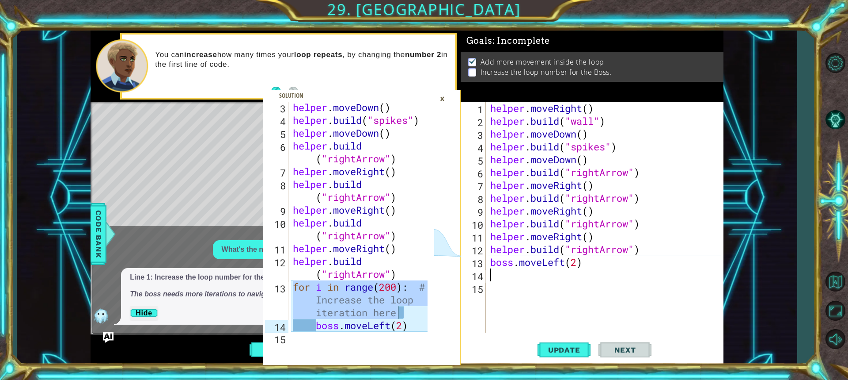
type textarea "for i in range(200): # Increase the loop iteration here"
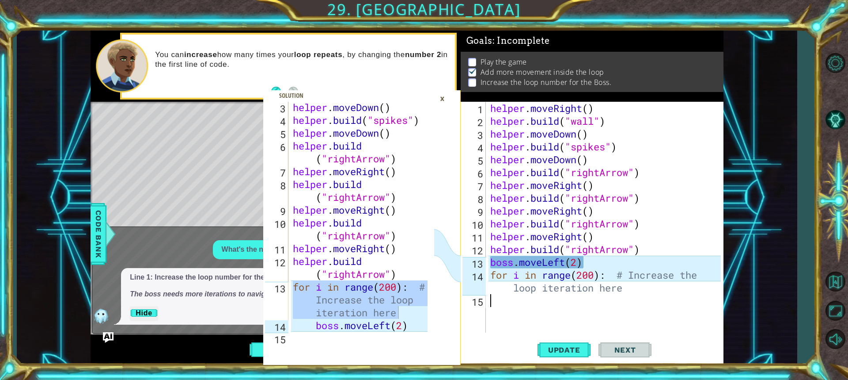
click at [548, 346] on span "Update" at bounding box center [565, 349] width 50 height 9
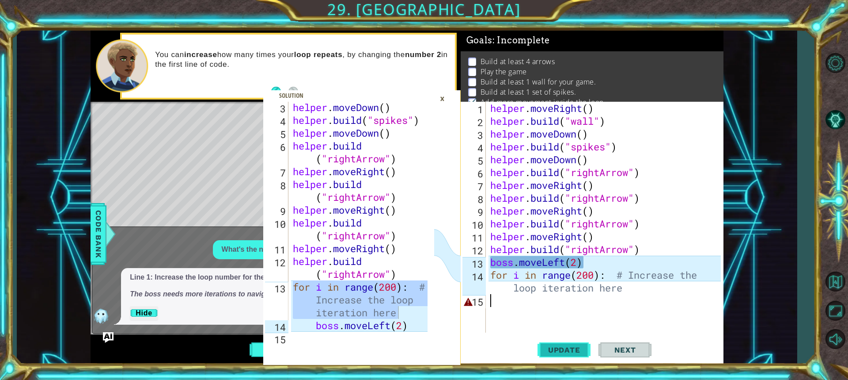
scroll to position [1, 0]
drag, startPoint x: 490, startPoint y: 263, endPoint x: 589, endPoint y: 261, distance: 98.6
click at [588, 261] on div "helper . moveRight ( ) helper . build ( "wall" ) helper . moveDown ( ) helper .…" at bounding box center [607, 230] width 237 height 256
click at [665, 225] on div "helper . moveRight ( ) helper . build ( "wall" ) helper . moveDown ( ) helper .…" at bounding box center [607, 230] width 237 height 256
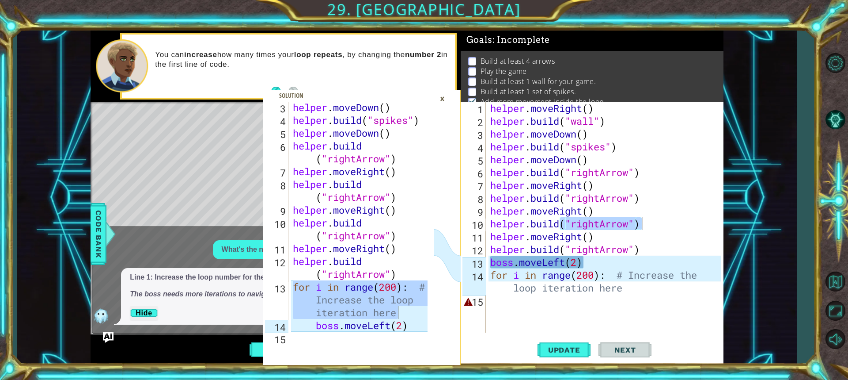
click at [443, 98] on div "×" at bounding box center [443, 98] width 14 height 15
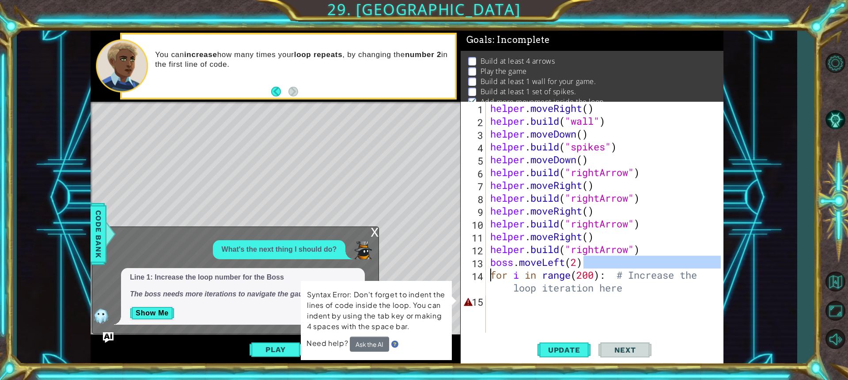
drag, startPoint x: 591, startPoint y: 266, endPoint x: 461, endPoint y: 270, distance: 130.5
click at [461, 270] on div "boss.moveLeft(2) 1 2 3 4 5 6 7 8 9 10 11 12 13 14 15 helper . moveRight ( ) hel…" at bounding box center [591, 217] width 260 height 231
type textarea "boss.moveLeft(2)"
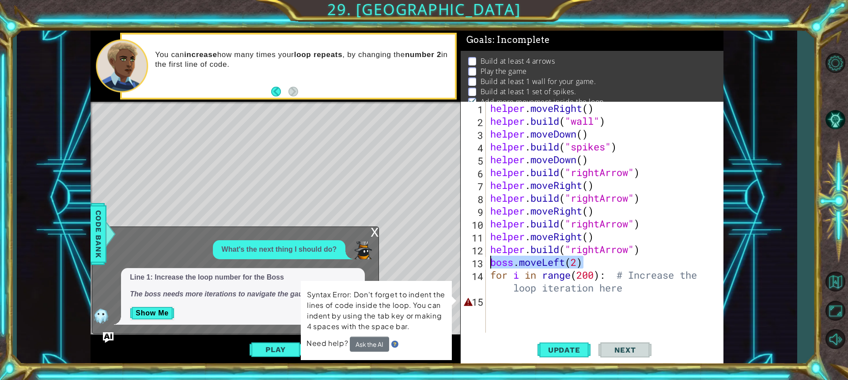
drag, startPoint x: 585, startPoint y: 262, endPoint x: 490, endPoint y: 262, distance: 95.0
click at [490, 262] on div "helper . moveRight ( ) helper . build ( "wall" ) helper . moveDown ( ) helper .…" at bounding box center [607, 230] width 237 height 256
click at [497, 304] on div "helper . moveRight ( ) helper . build ( "wall" ) helper . moveDown ( ) helper .…" at bounding box center [607, 230] width 237 height 256
paste textarea "boss.moveLeft(2)"
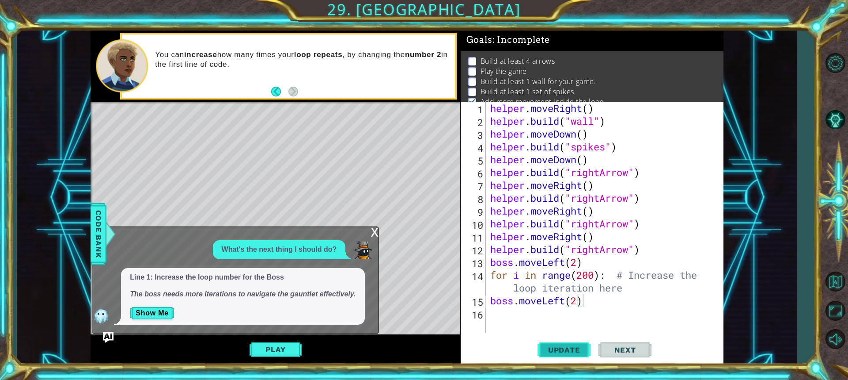
click at [548, 346] on span "Update" at bounding box center [565, 349] width 50 height 9
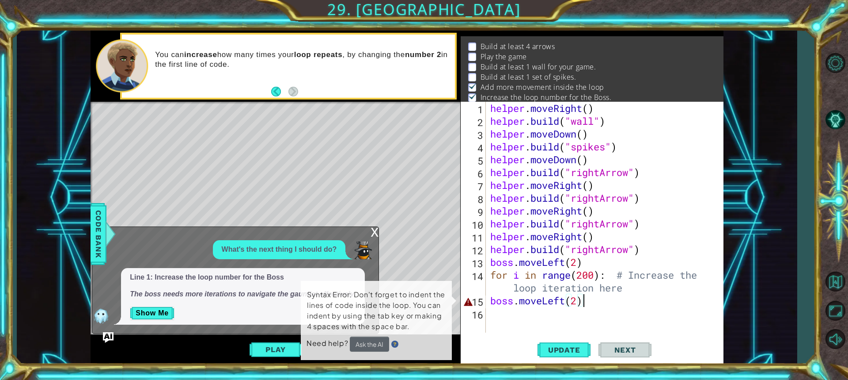
scroll to position [16, 0]
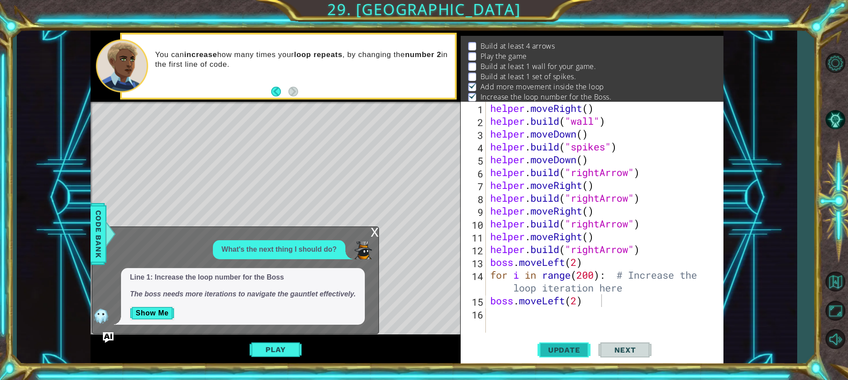
click at [552, 348] on span "Update" at bounding box center [565, 349] width 50 height 9
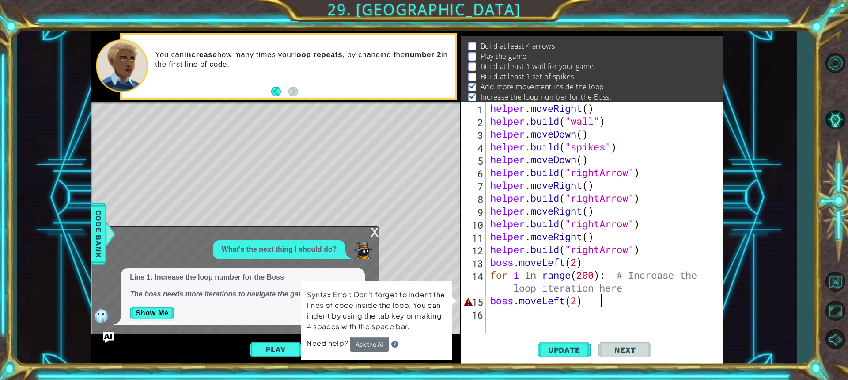
click at [489, 299] on div "helper . moveRight ( ) helper . build ( "wall" ) helper . moveDown ( ) helper .…" at bounding box center [607, 230] width 237 height 256
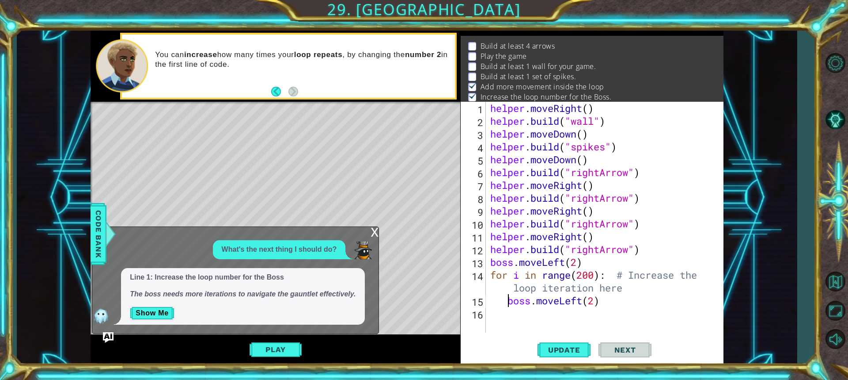
type textarea "boss.moveLeft(2)"
click at [548, 345] on span "Update" at bounding box center [565, 349] width 50 height 9
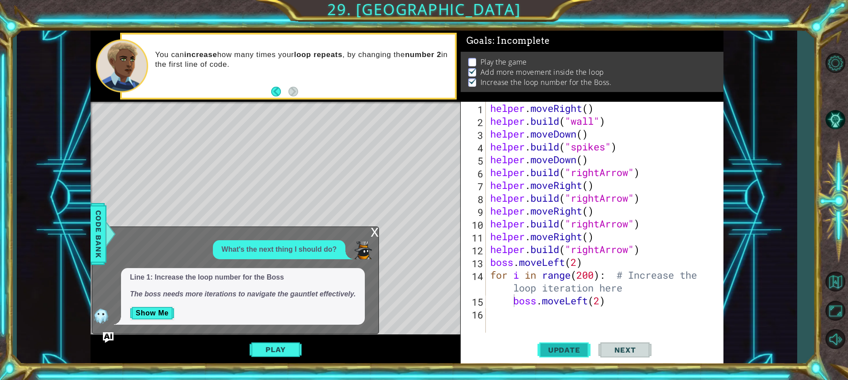
click at [550, 347] on span "Update" at bounding box center [565, 349] width 50 height 9
drag, startPoint x: 269, startPoint y: 352, endPoint x: 278, endPoint y: 349, distance: 8.9
click at [276, 349] on button "Play" at bounding box center [276, 349] width 52 height 17
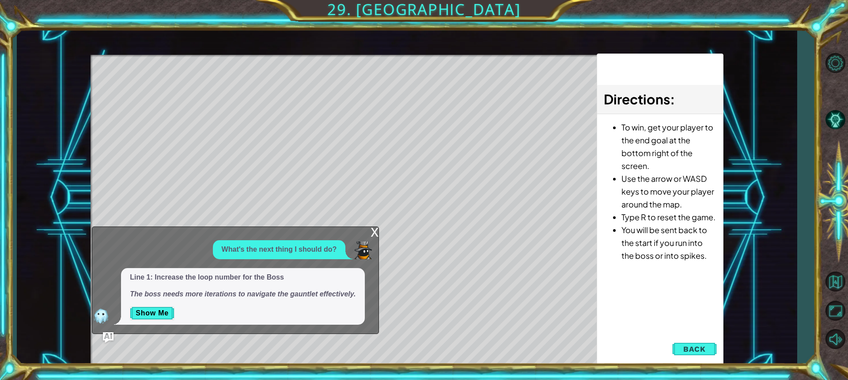
click at [377, 234] on div "x" at bounding box center [375, 231] width 8 height 9
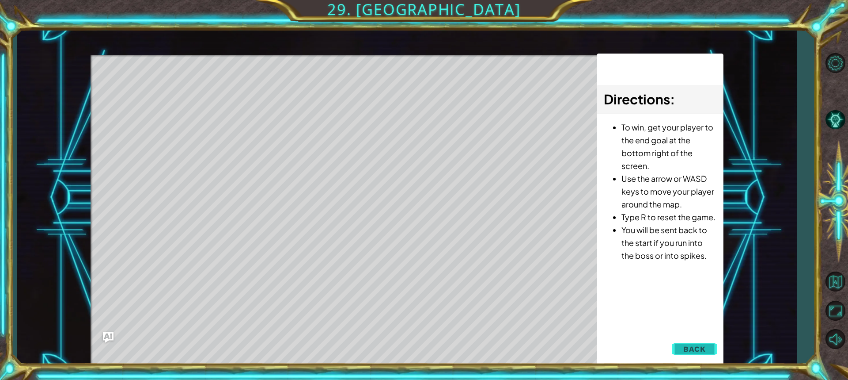
click at [689, 348] on span "Back" at bounding box center [695, 348] width 23 height 9
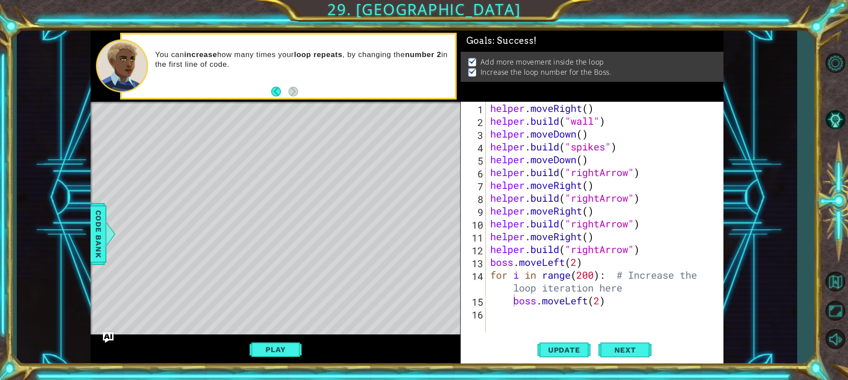
scroll to position [0, 0]
click at [621, 344] on button "Next" at bounding box center [625, 351] width 53 height 26
click at [623, 347] on div at bounding box center [424, 190] width 848 height 380
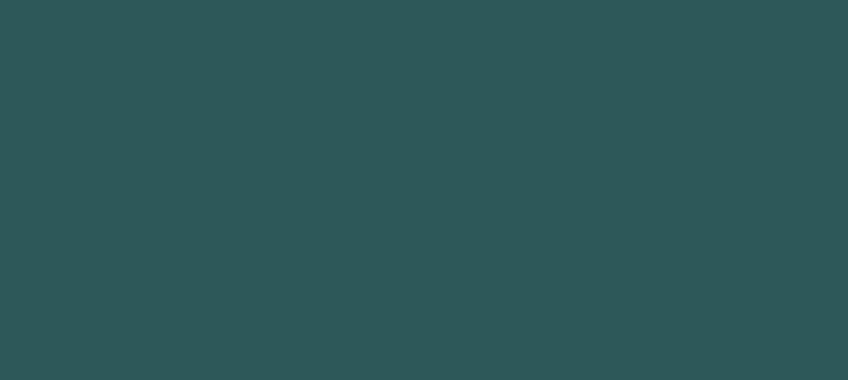
click at [622, 350] on body "1 2 3 4 5 6 7 8 9 " rightArrow" press enter ההההההההההההההההההההההההההההההההההה…" at bounding box center [424, 190] width 848 height 380
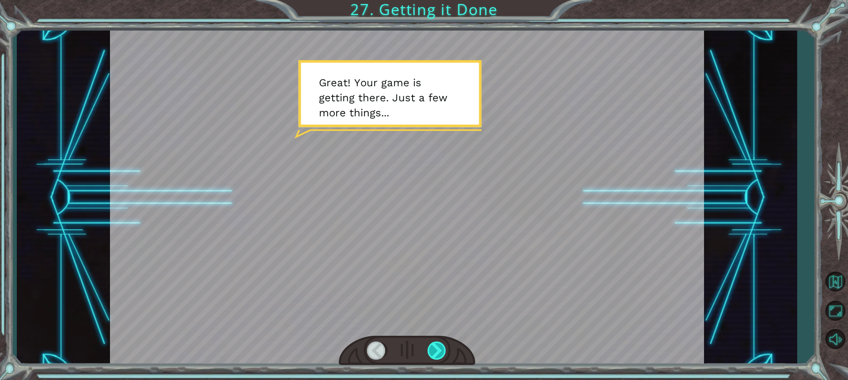
click at [431, 352] on div at bounding box center [437, 350] width 19 height 18
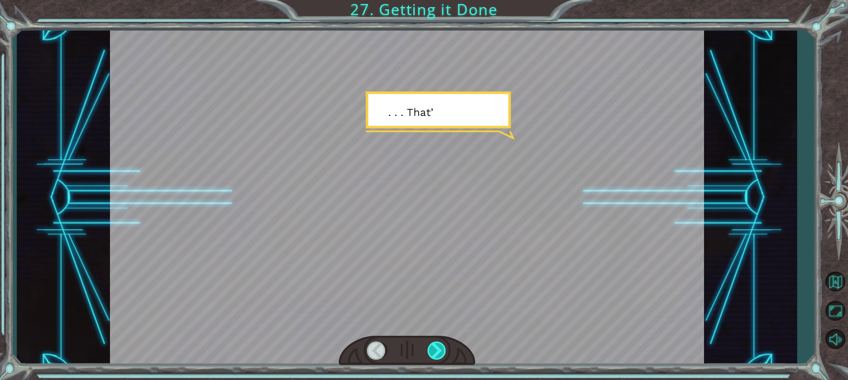
click at [431, 352] on div at bounding box center [437, 350] width 19 height 18
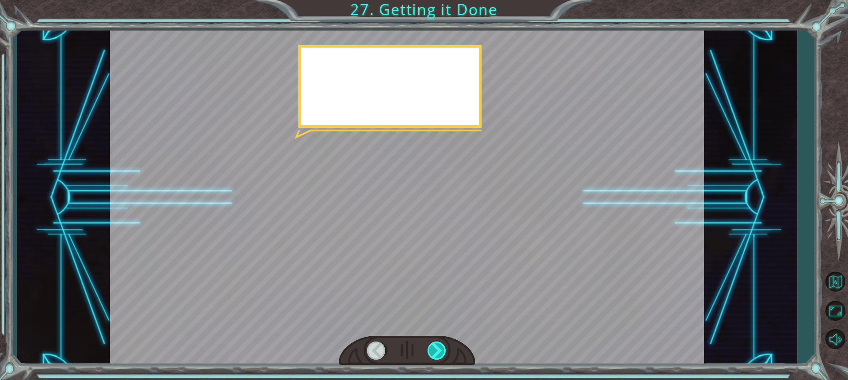
click at [431, 352] on div at bounding box center [437, 350] width 19 height 18
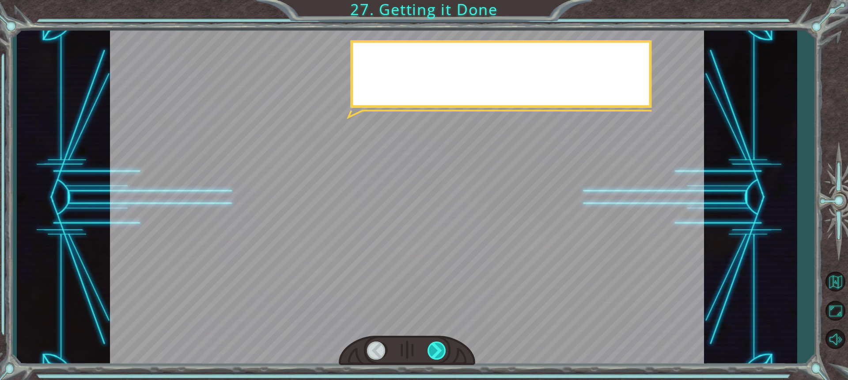
click at [431, 352] on div at bounding box center [437, 350] width 19 height 18
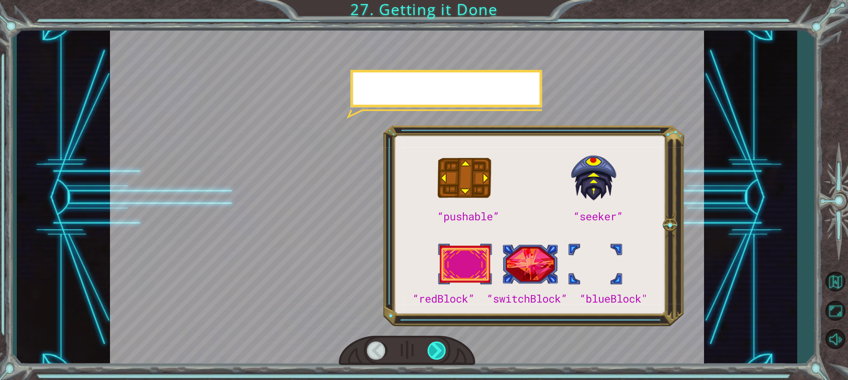
click at [431, 352] on div at bounding box center [437, 350] width 19 height 18
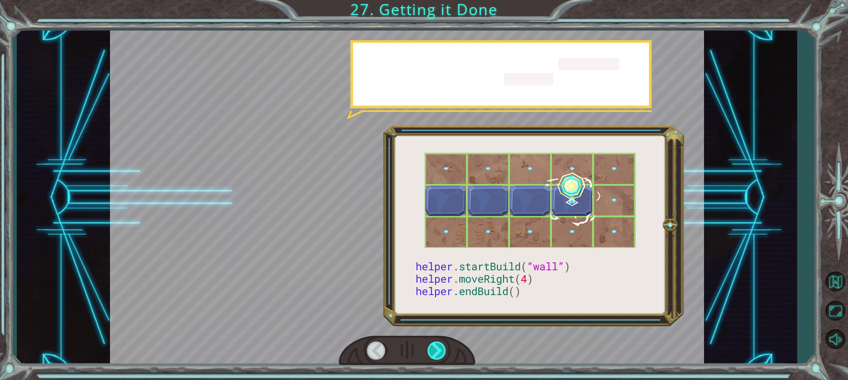
click at [431, 352] on div at bounding box center [437, 350] width 19 height 18
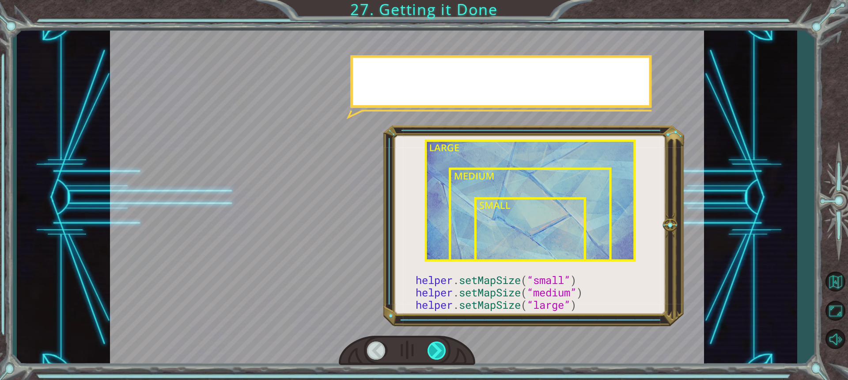
click at [431, 352] on div at bounding box center [437, 350] width 19 height 18
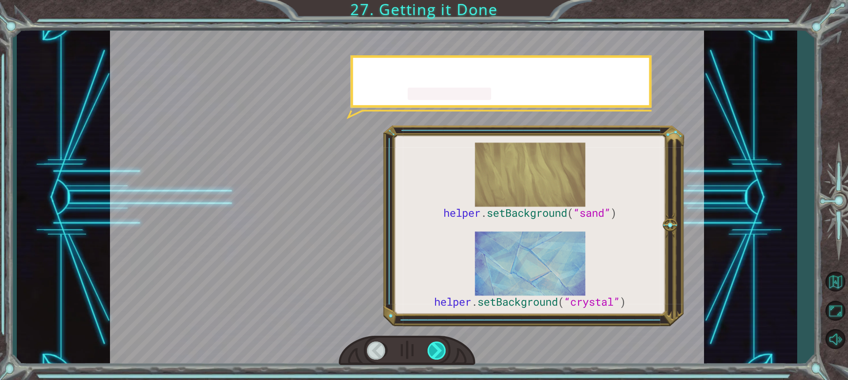
click at [431, 352] on div at bounding box center [437, 350] width 19 height 18
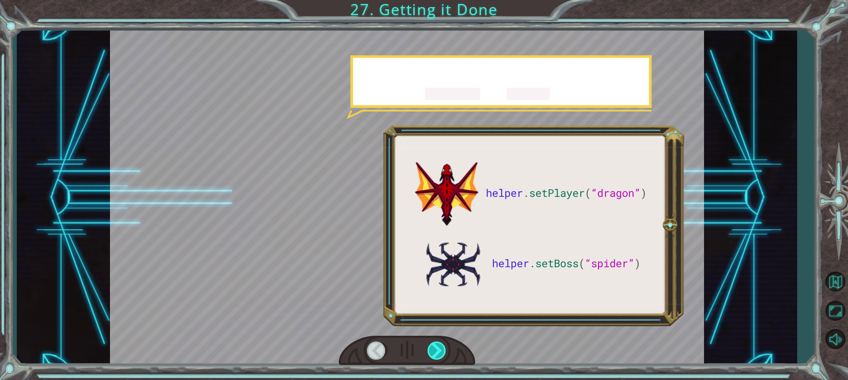
click at [431, 352] on div at bounding box center [437, 350] width 19 height 18
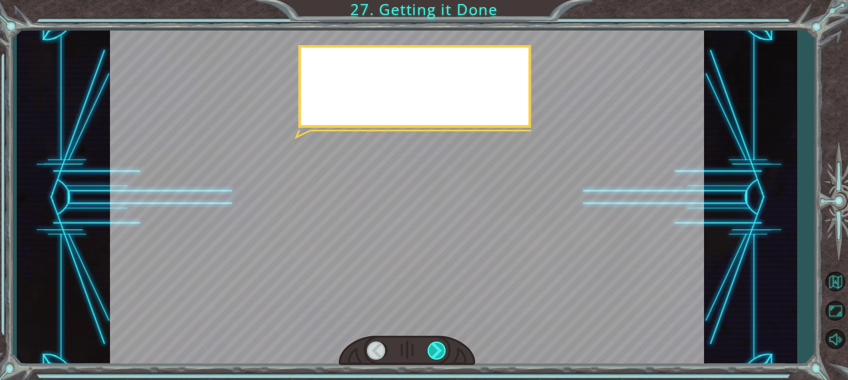
click at [431, 352] on div at bounding box center [437, 350] width 19 height 18
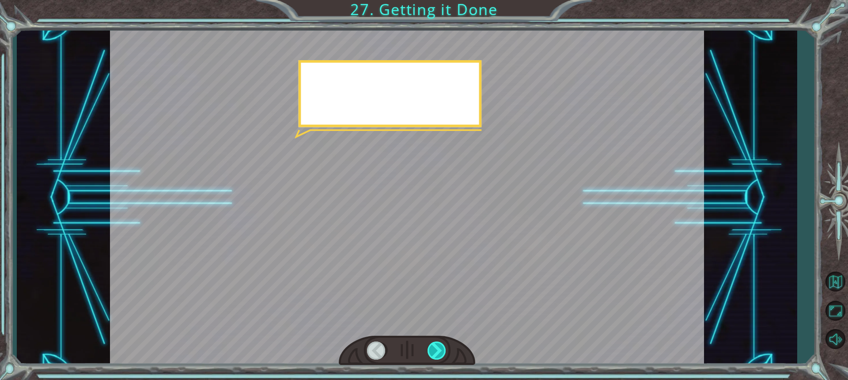
click at [431, 352] on div at bounding box center [437, 350] width 19 height 18
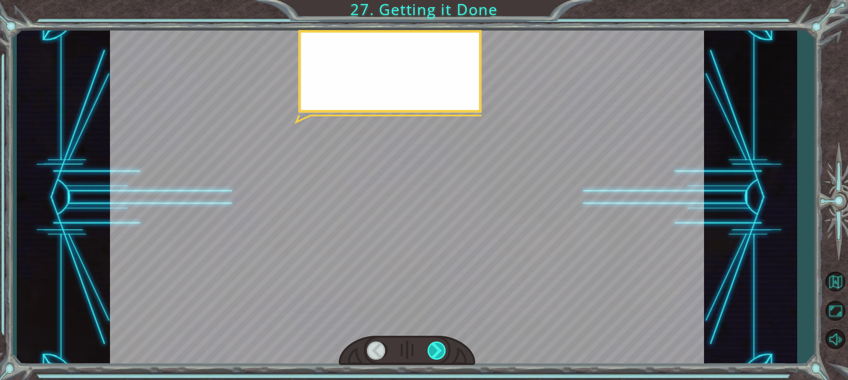
click at [431, 352] on div at bounding box center [437, 350] width 19 height 18
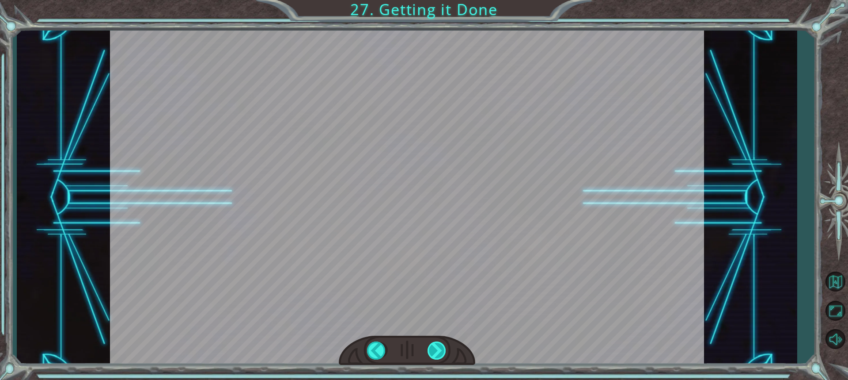
click at [431, 352] on div at bounding box center [437, 350] width 19 height 18
click at [431, 0] on div "helper . setPlayer ( “dragon” ) helper . setBoss ( “spider” ) G r e a t ! Y o u…" at bounding box center [424, 0] width 848 height 0
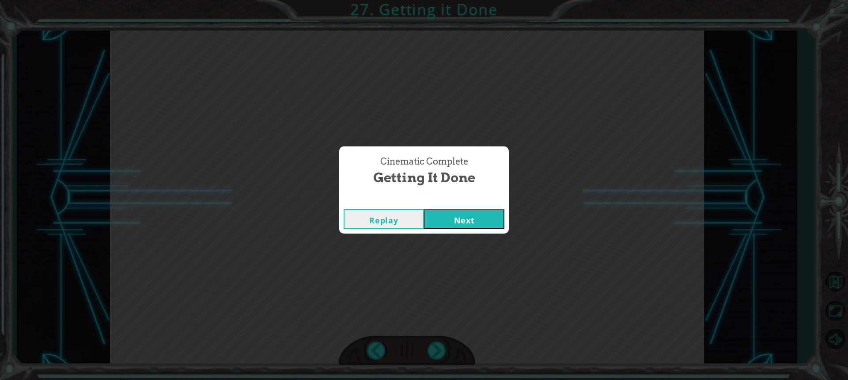
click at [449, 221] on button "Next" at bounding box center [464, 219] width 80 height 20
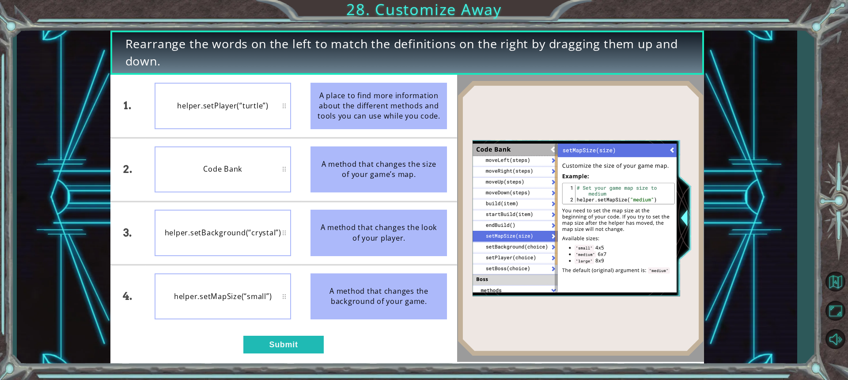
click at [453, 219] on li "A method that changes the look of your player." at bounding box center [379, 233] width 156 height 63
click at [273, 342] on button "Submit" at bounding box center [283, 344] width 80 height 18
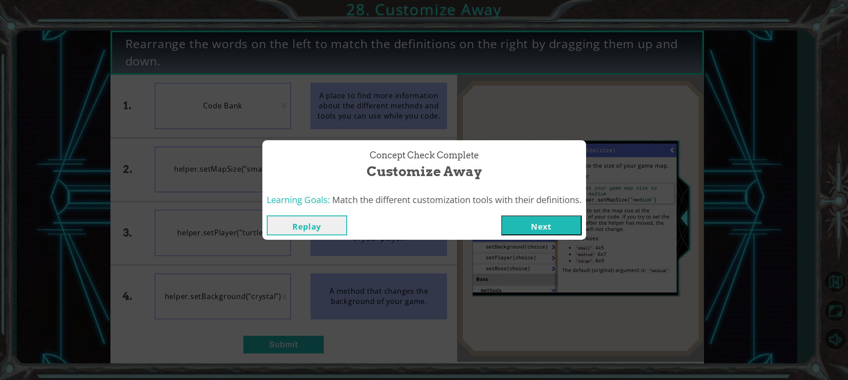
click at [548, 229] on button "Next" at bounding box center [542, 225] width 80 height 20
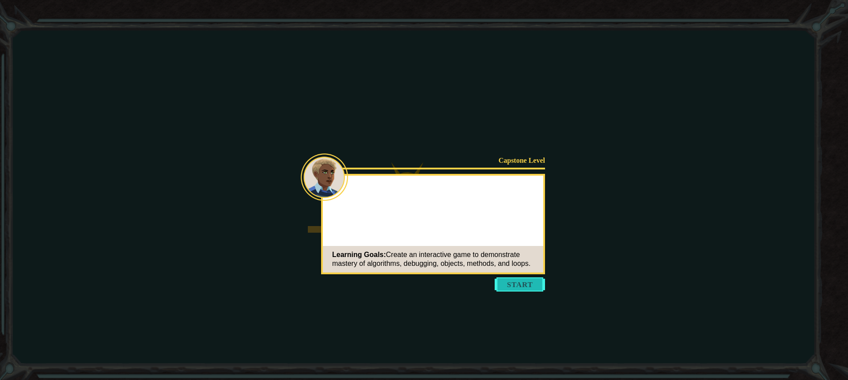
click at [502, 288] on button "Start" at bounding box center [520, 284] width 50 height 14
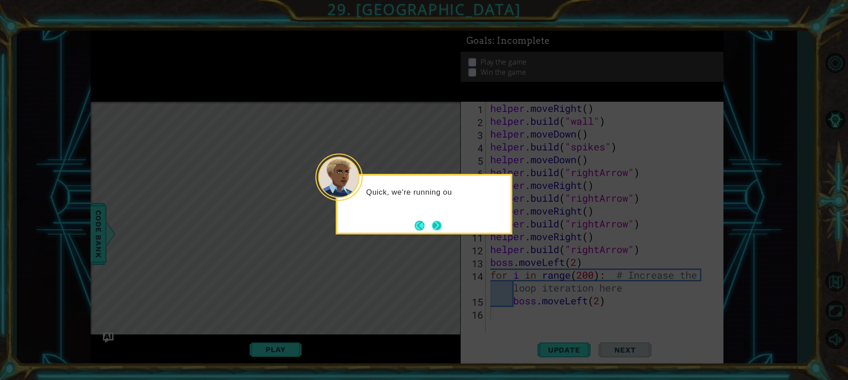
click at [437, 227] on button "Next" at bounding box center [437, 225] width 15 height 15
click at [437, 227] on button "Next" at bounding box center [437, 225] width 13 height 13
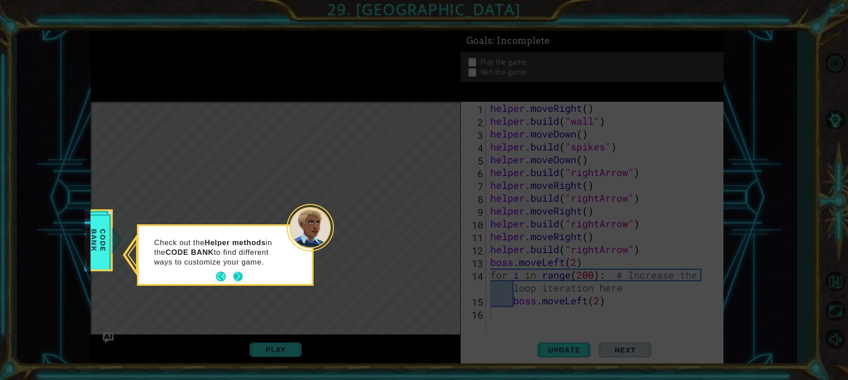
click at [236, 273] on button "Next" at bounding box center [238, 276] width 12 height 12
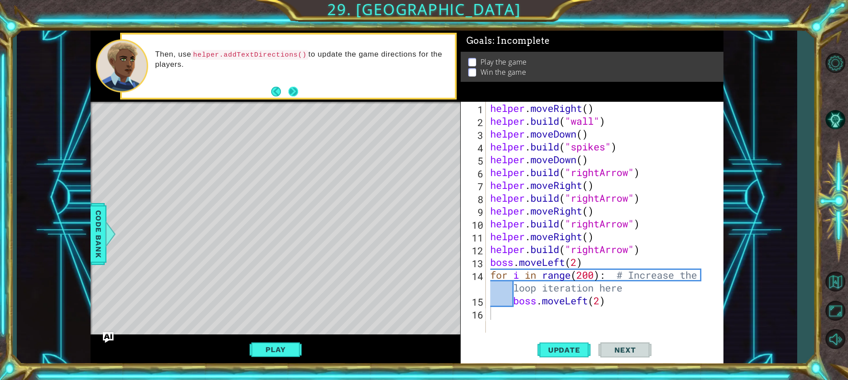
click at [293, 93] on button "Next" at bounding box center [293, 91] width 11 height 11
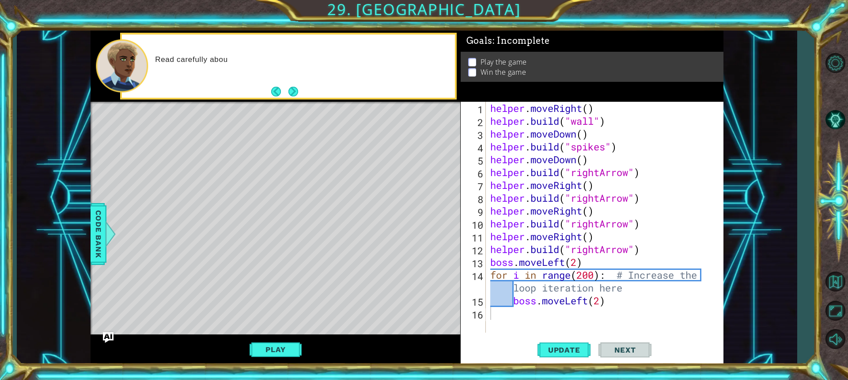
click at [293, 93] on button "Next" at bounding box center [294, 92] width 10 height 10
click at [276, 89] on button "Back" at bounding box center [279, 92] width 17 height 10
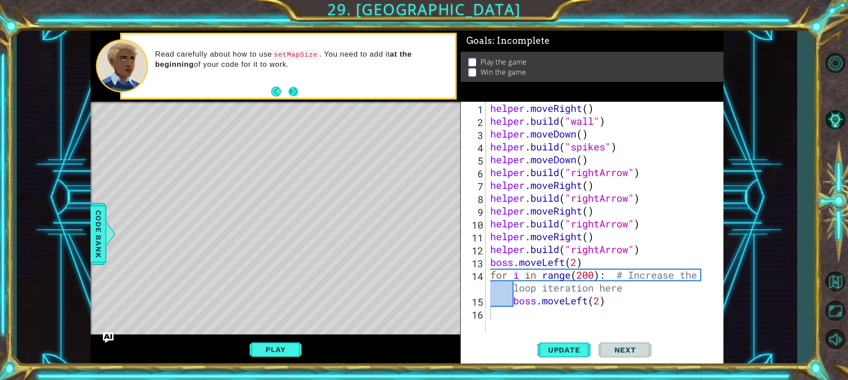
click at [293, 92] on button "Next" at bounding box center [294, 92] width 10 height 10
click at [276, 93] on button "Back" at bounding box center [279, 92] width 17 height 10
click at [389, 297] on div "Level Map" at bounding box center [295, 232] width 408 height 260
drag, startPoint x: 345, startPoint y: 259, endPoint x: 521, endPoint y: 312, distance: 183.0
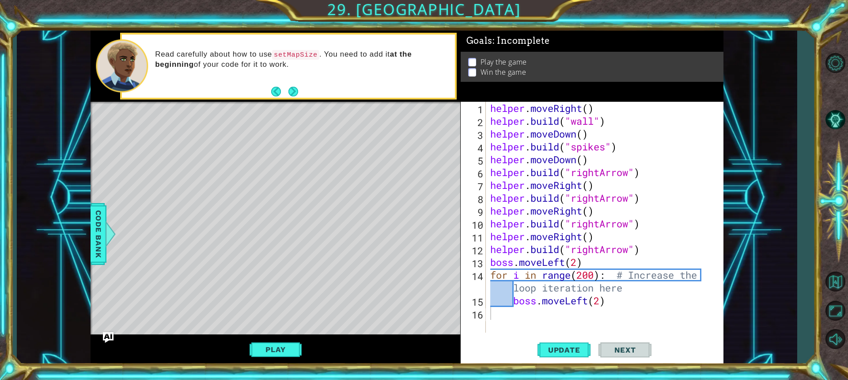
click at [485, 314] on div "1 ההההההההההההההההההההההההההההההההההההההההההההההההההההההההההההההההההההההההההההה…" at bounding box center [407, 197] width 633 height 334
click at [579, 347] on span "Update" at bounding box center [565, 349] width 50 height 9
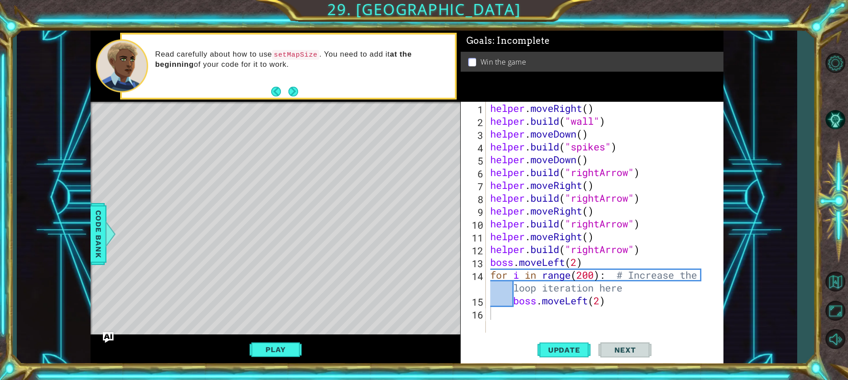
click at [275, 342] on button "Play" at bounding box center [276, 349] width 52 height 17
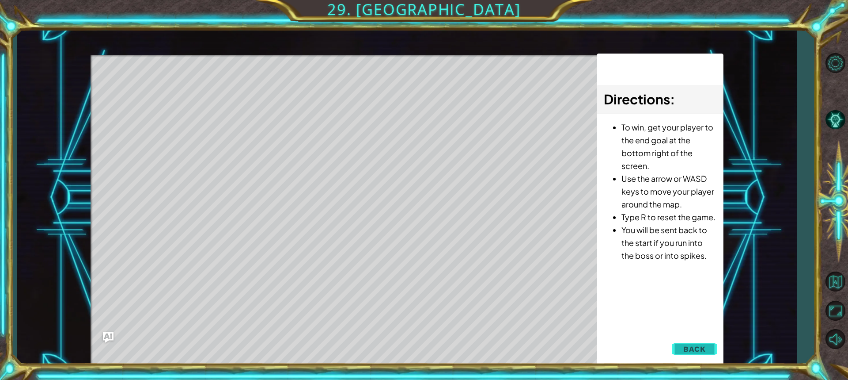
click at [675, 347] on button "Back" at bounding box center [695, 349] width 45 height 18
